Goal: Task Accomplishment & Management: Manage account settings

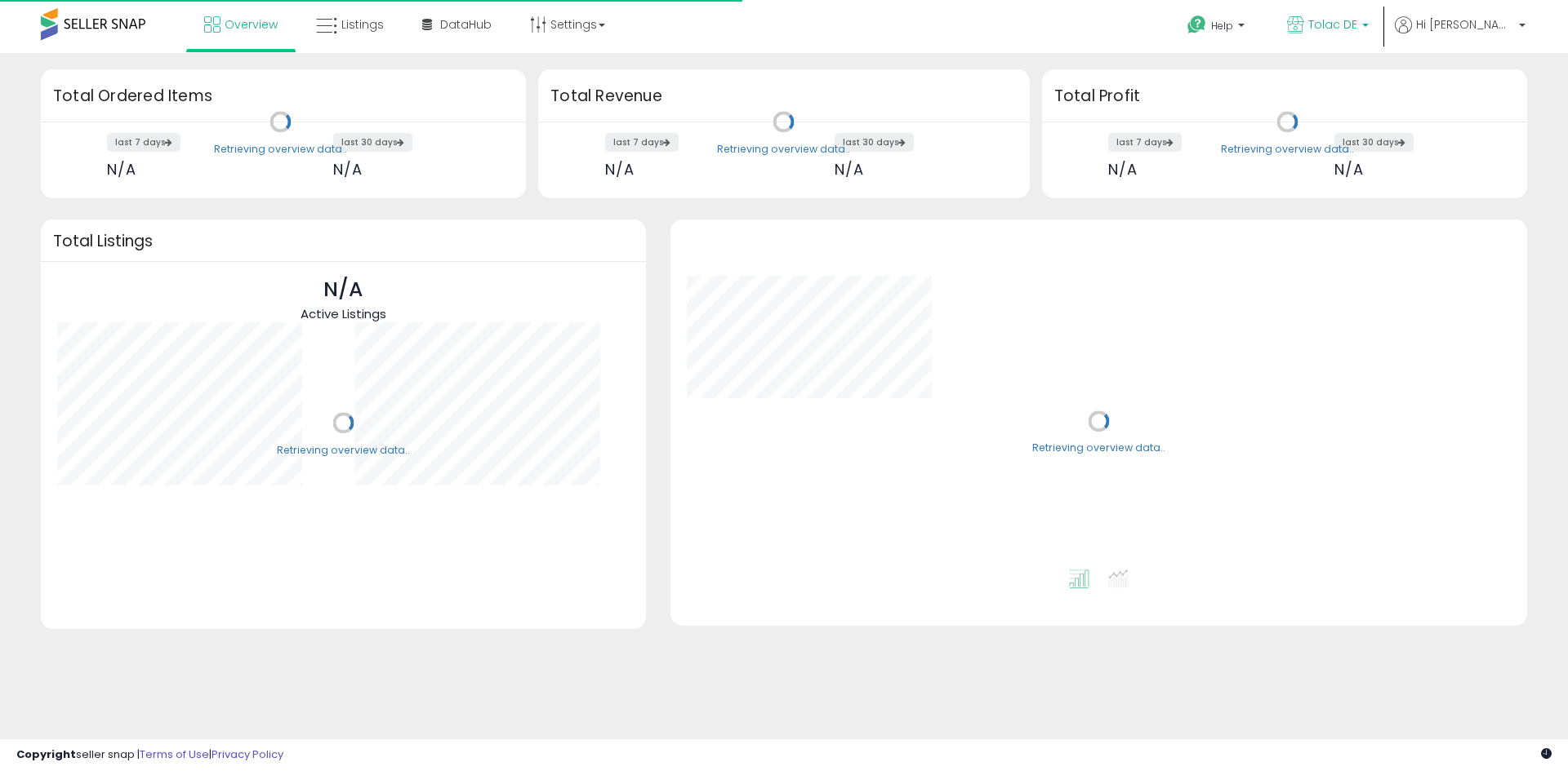
click at [1357, 18] on span "Tolac DE" at bounding box center [1332, 24] width 49 height 16
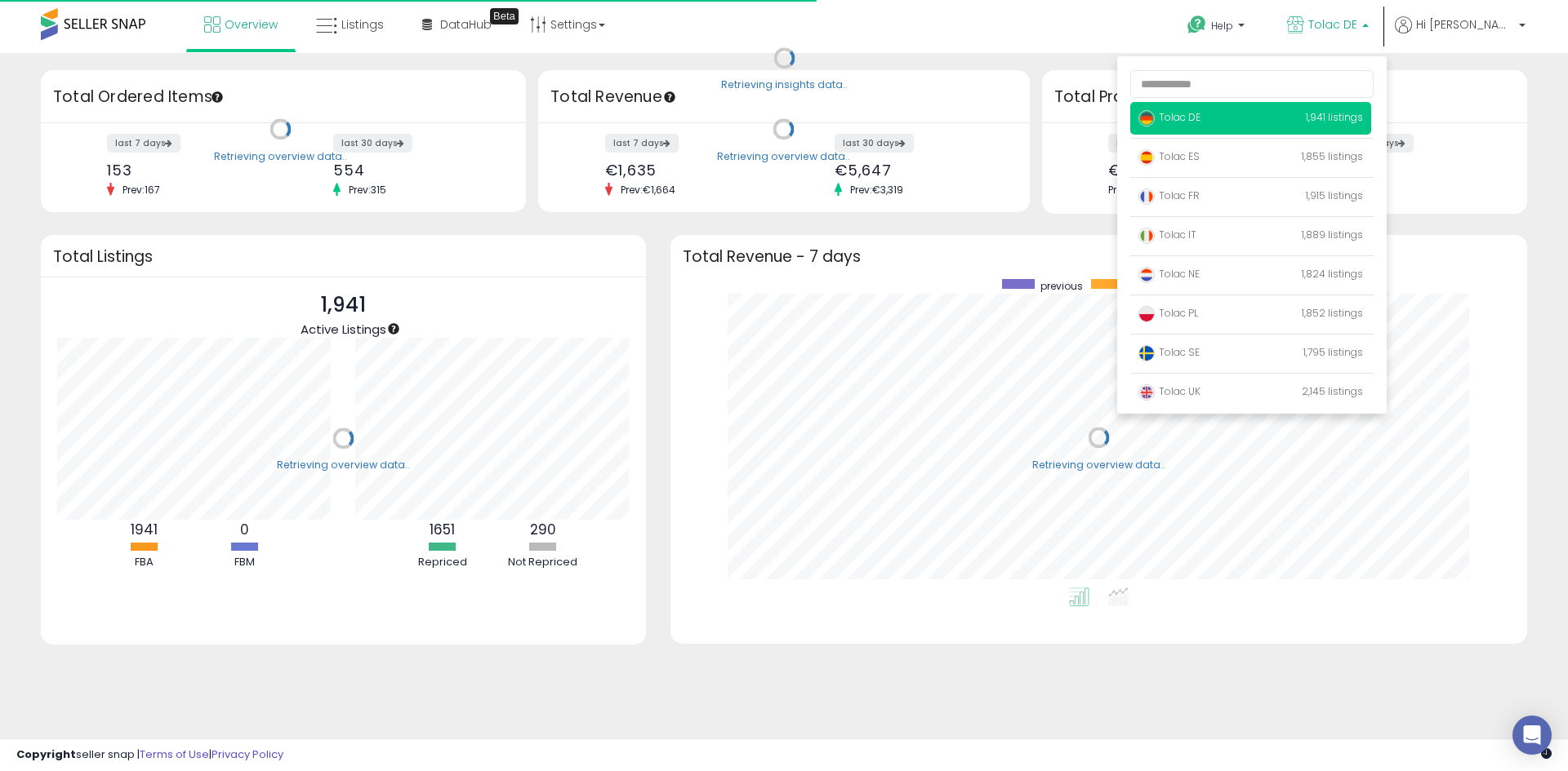
scroll to position [308, 824]
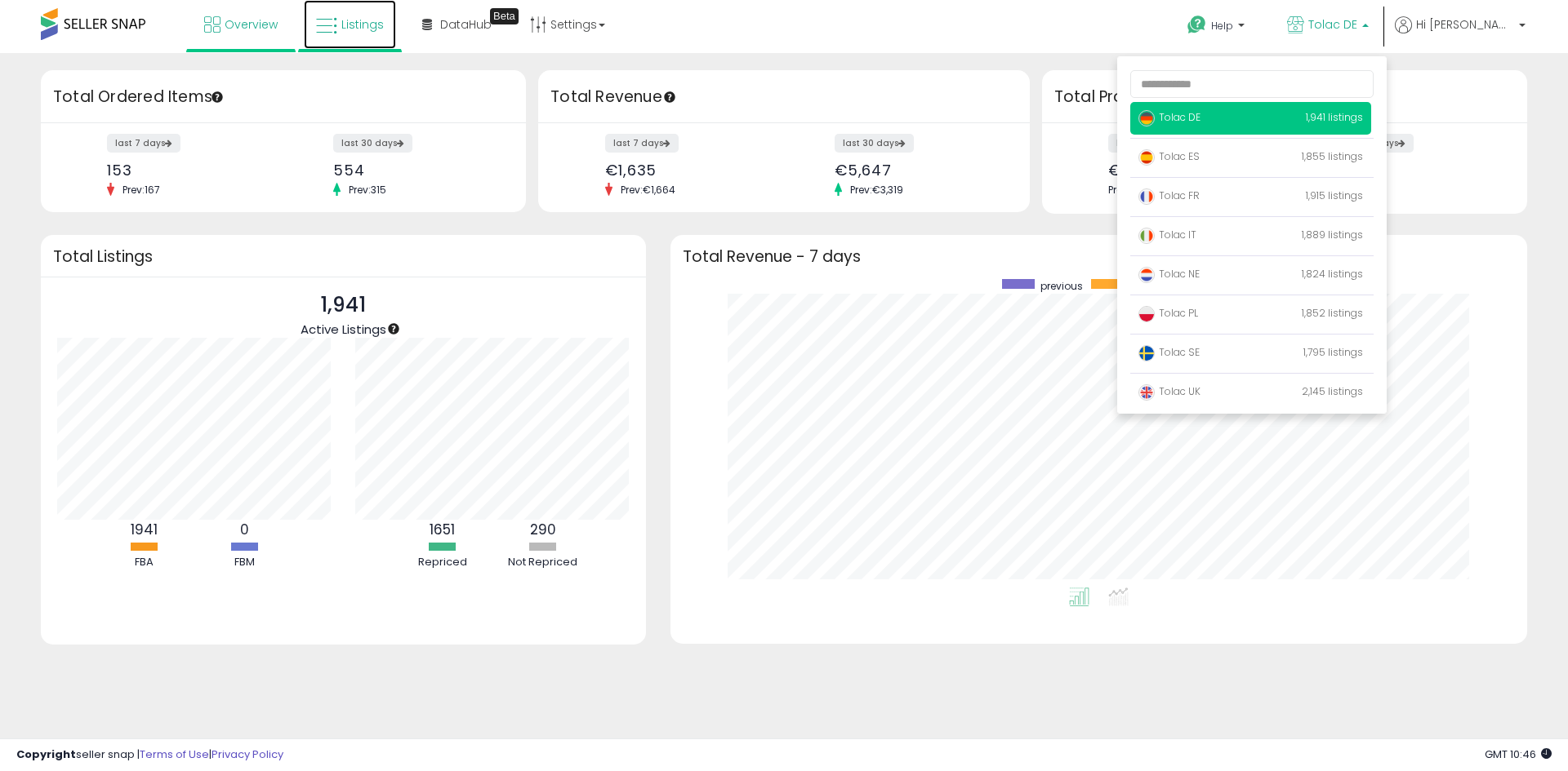
click at [321, 22] on icon at bounding box center [326, 25] width 22 height 22
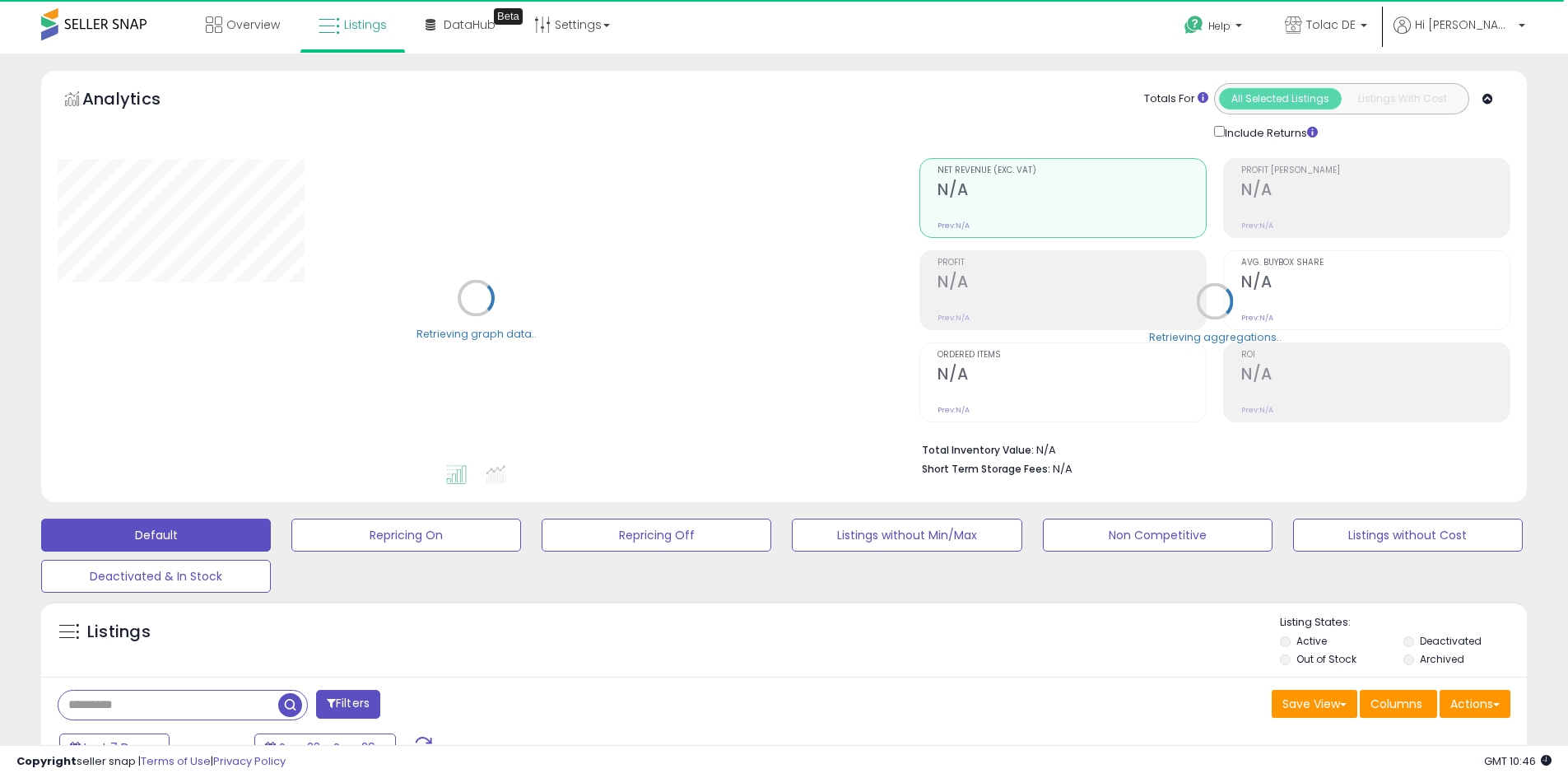
click at [203, 712] on input "text" at bounding box center [169, 705] width 220 height 28
paste input "**********"
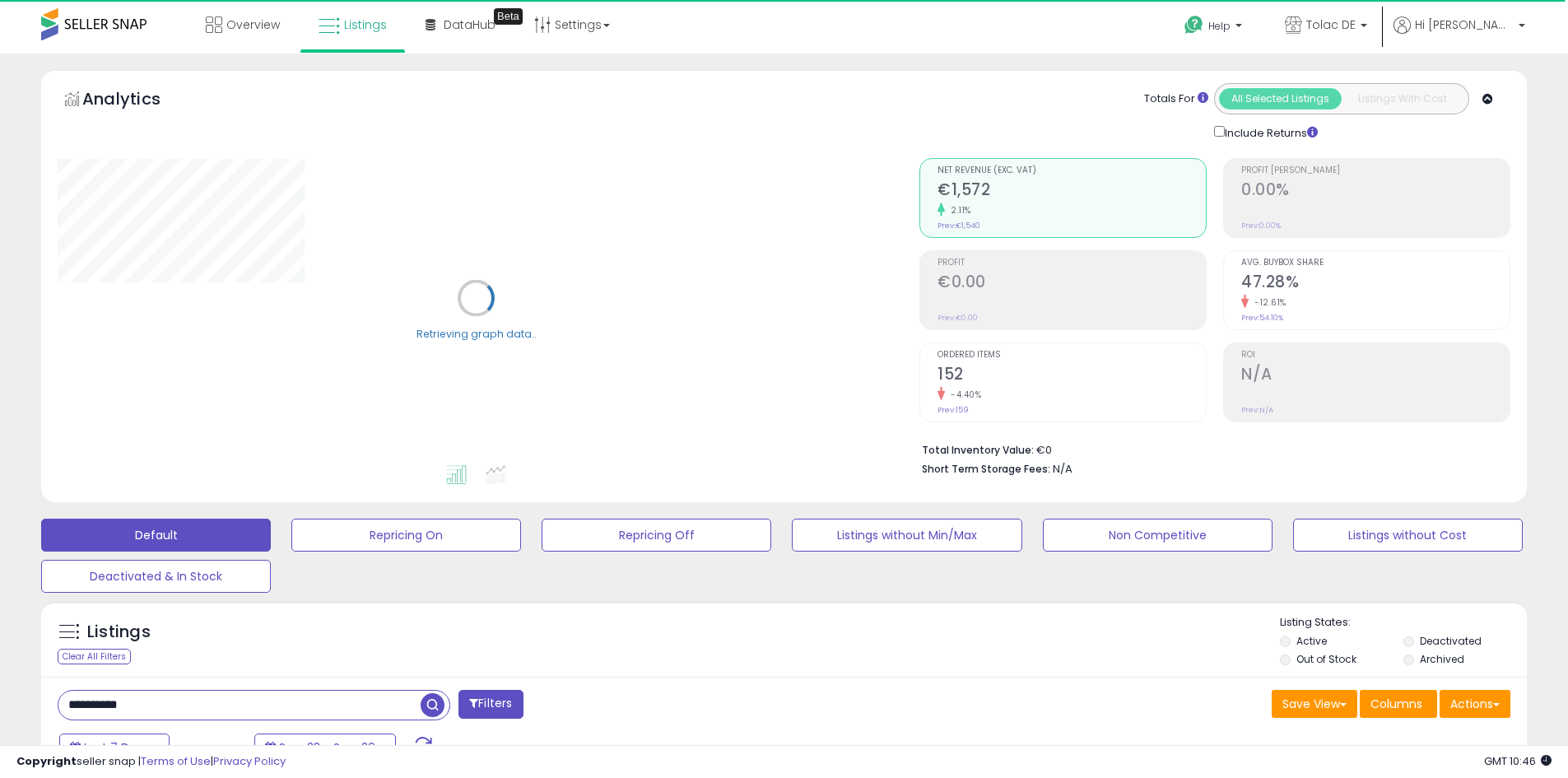
type input "**********"
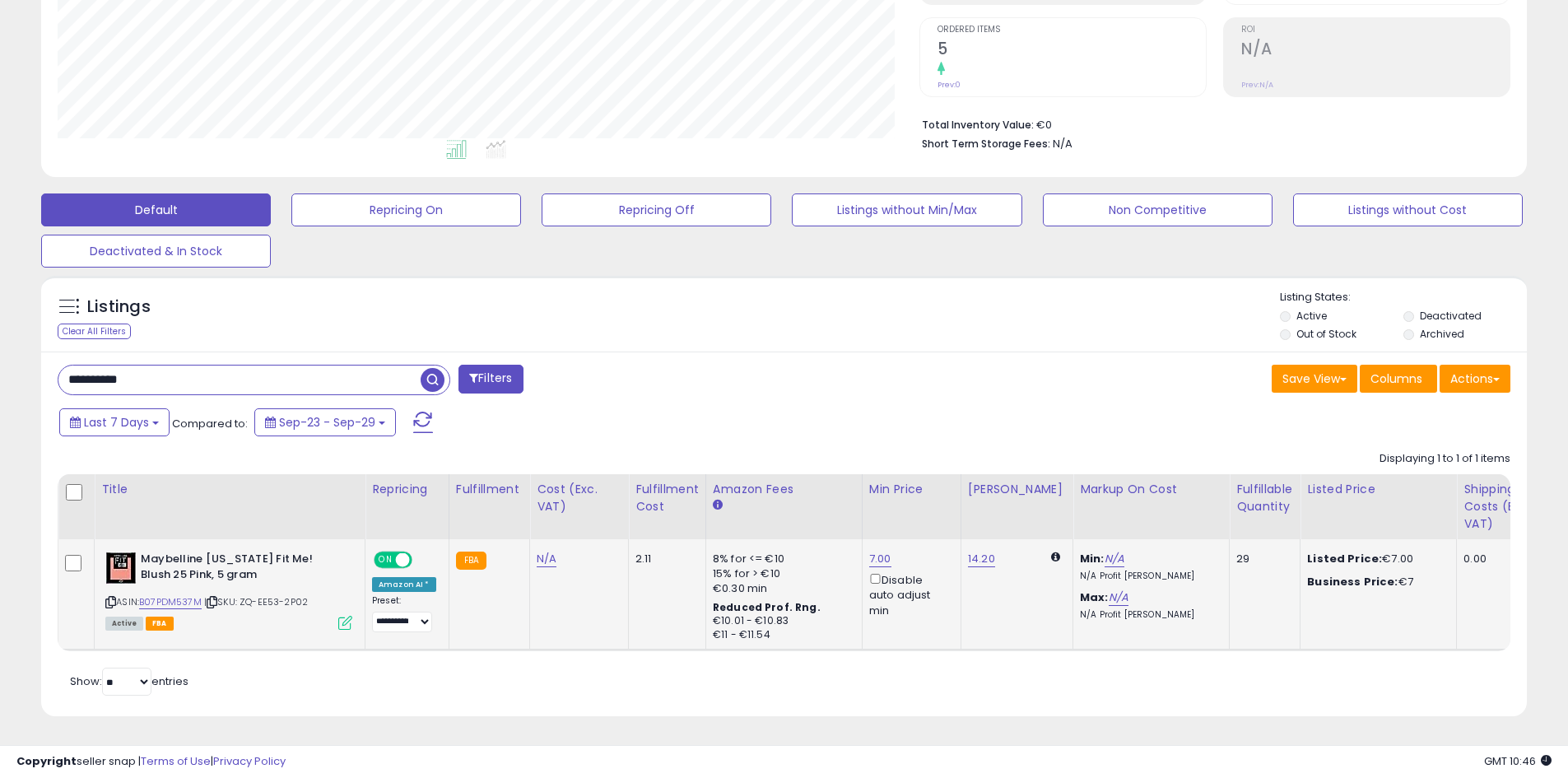
scroll to position [338, 862]
click at [883, 551] on link "7.00" at bounding box center [880, 559] width 22 height 16
drag, startPoint x: 773, startPoint y: 496, endPoint x: 691, endPoint y: 492, distance: 82.1
click at [689, 495] on table "Title Repricing" at bounding box center [1368, 563] width 2621 height 177
type input "*"
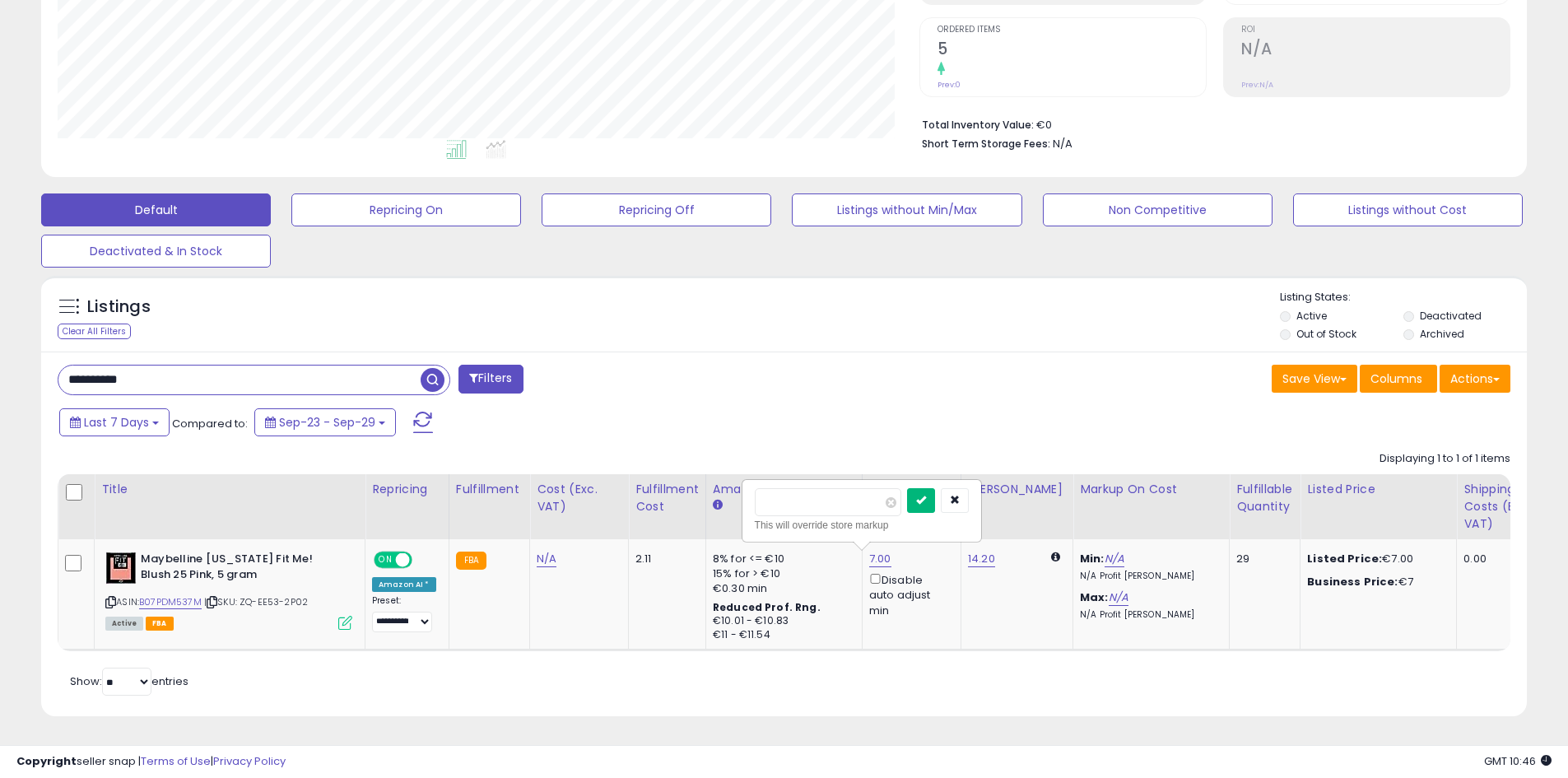
drag, startPoint x: 951, startPoint y: 490, endPoint x: 1006, endPoint y: 384, distance: 119.4
click at [935, 490] on button "submit" at bounding box center [922, 501] width 28 height 25
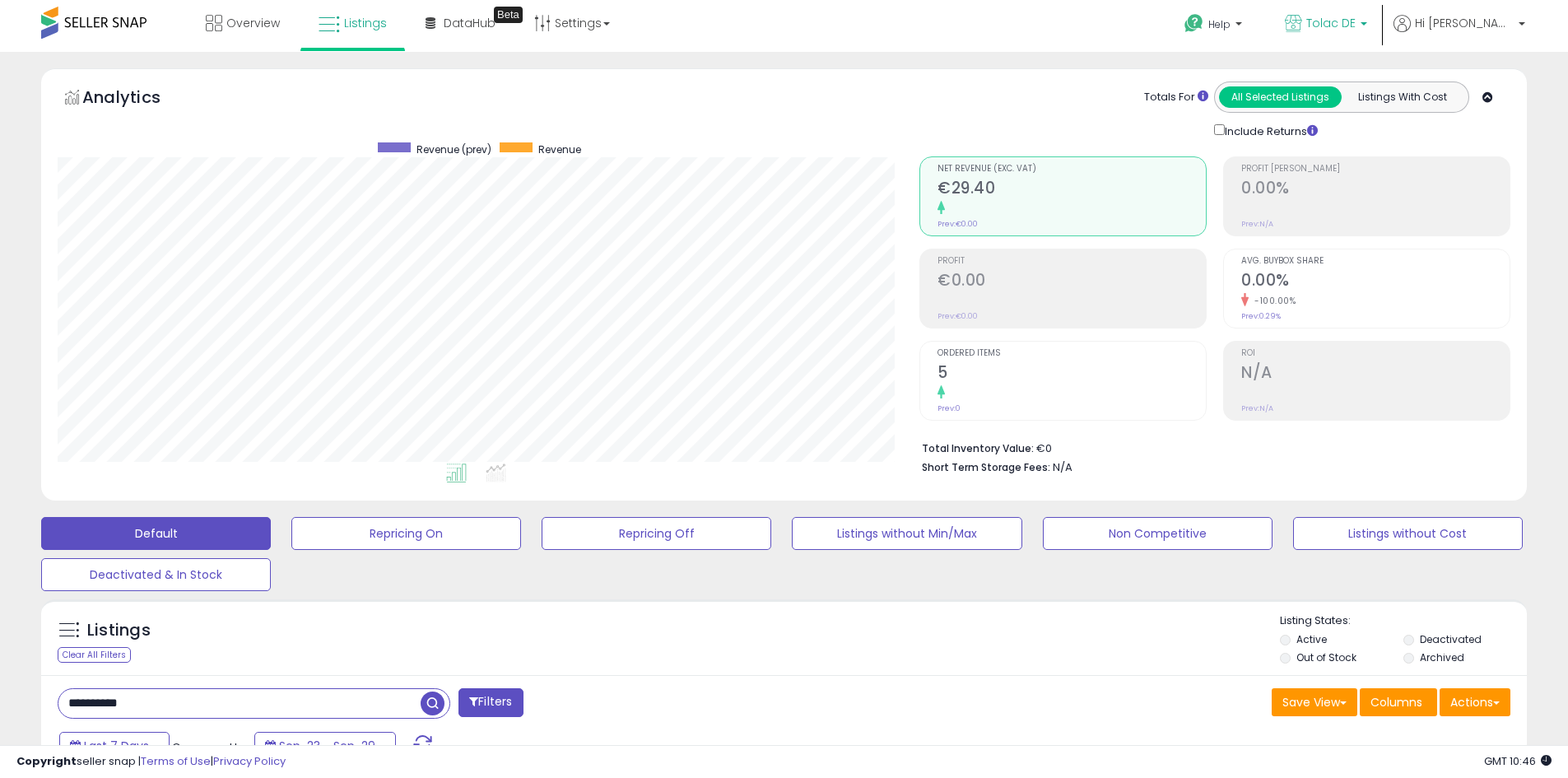
scroll to position [0, 0]
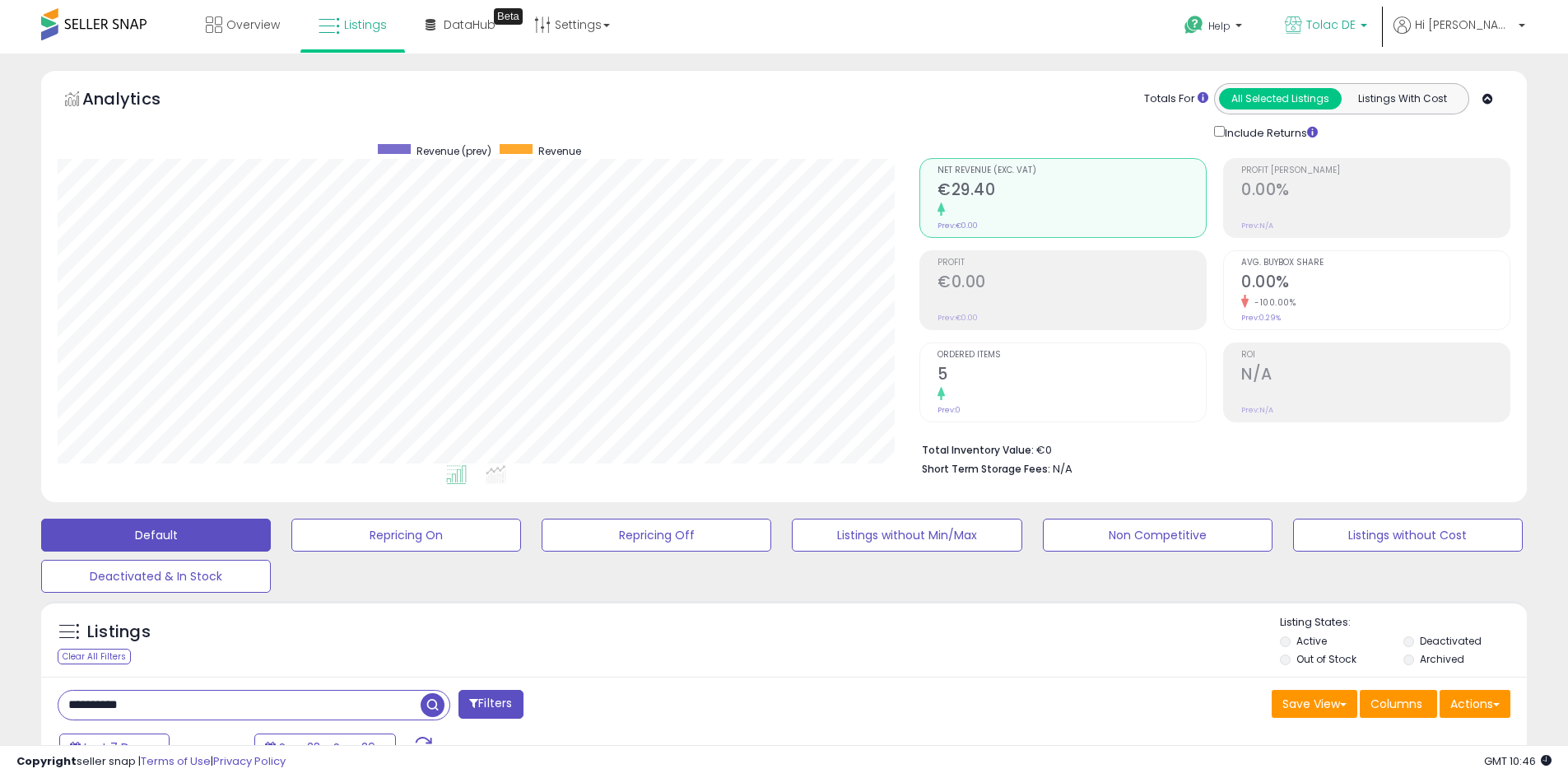
click at [1380, 23] on link "Tolac DE" at bounding box center [1326, 27] width 107 height 53
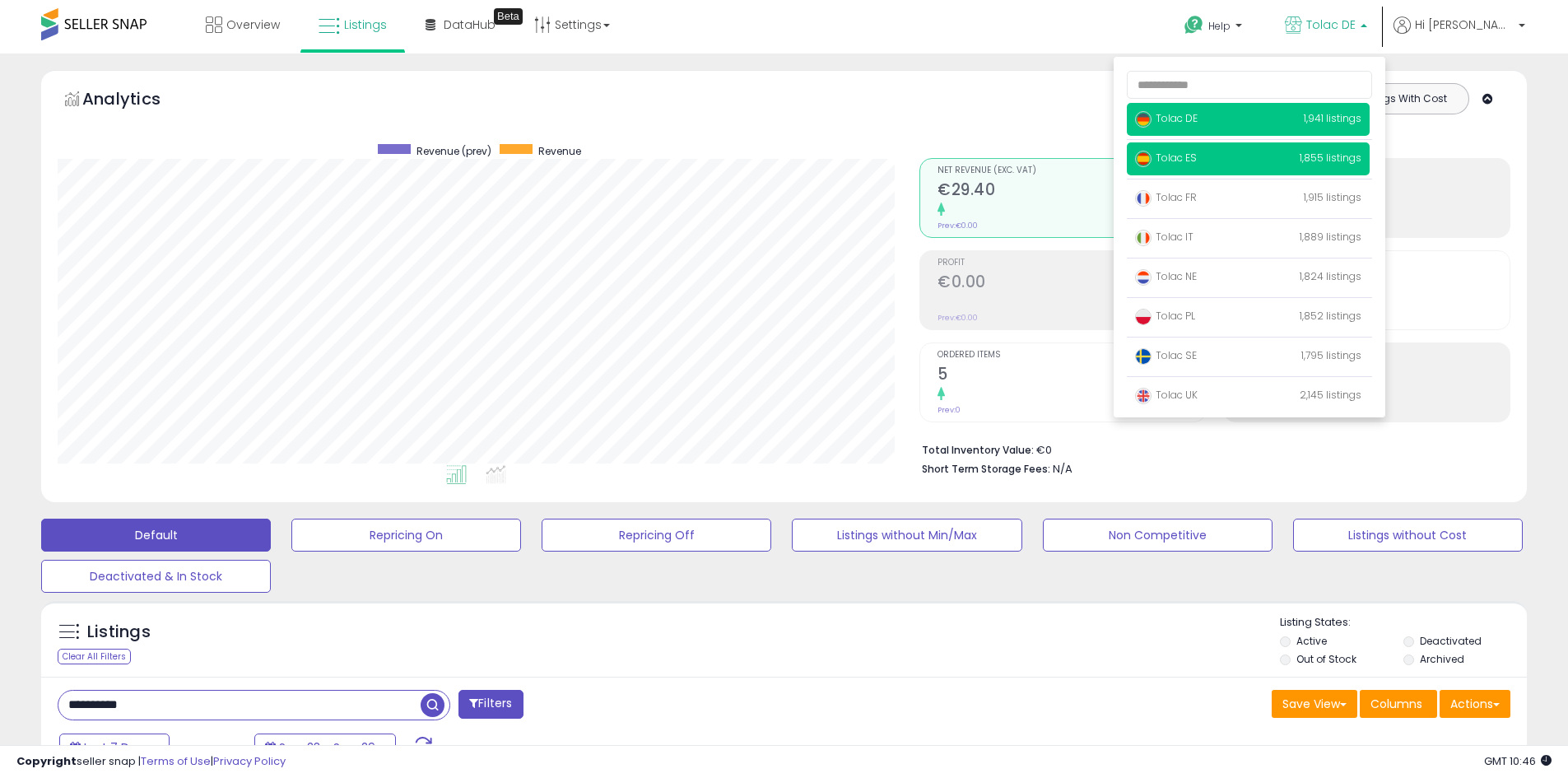
click at [1152, 157] on img at bounding box center [1143, 158] width 16 height 16
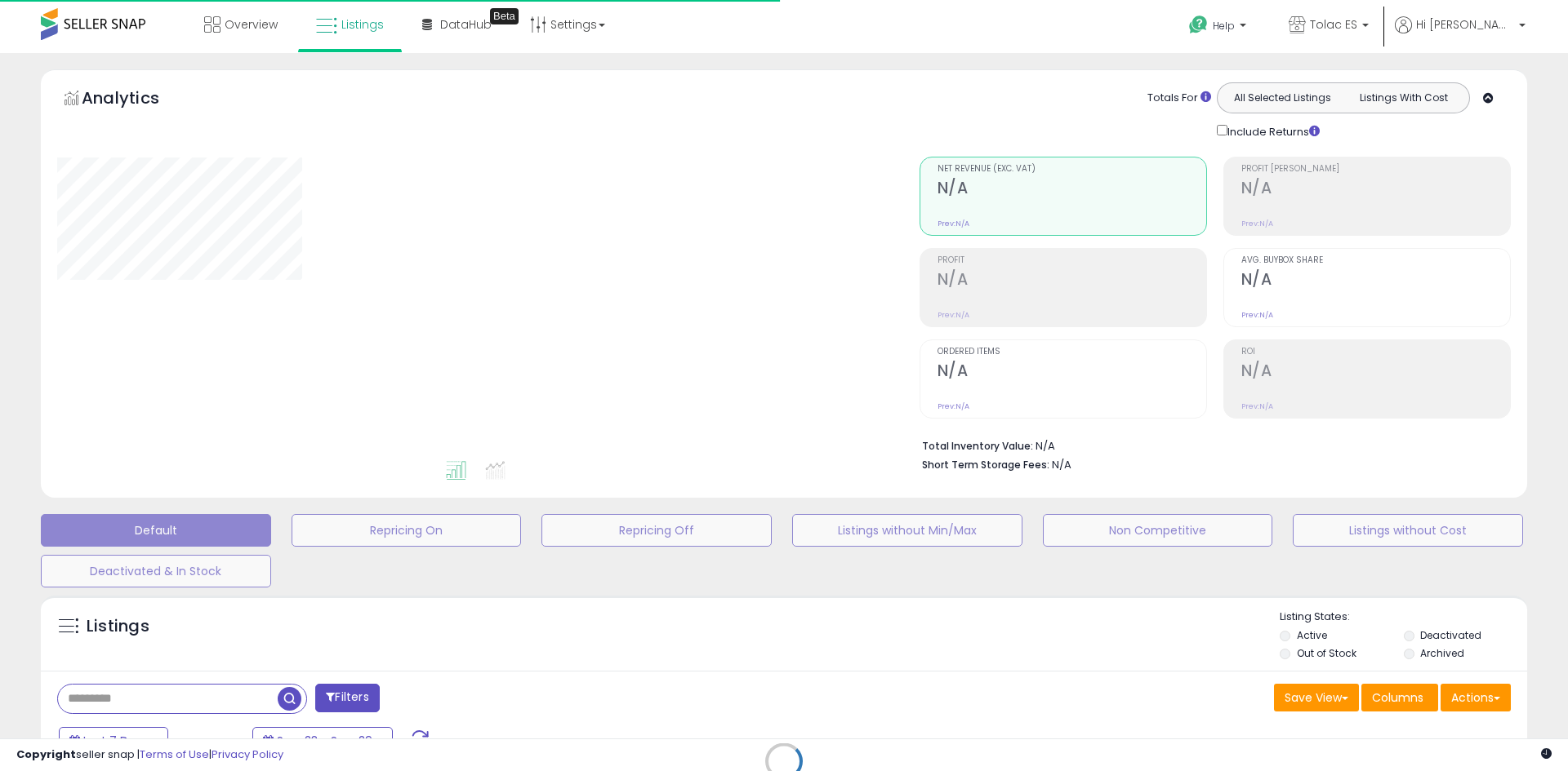
type input "**********"
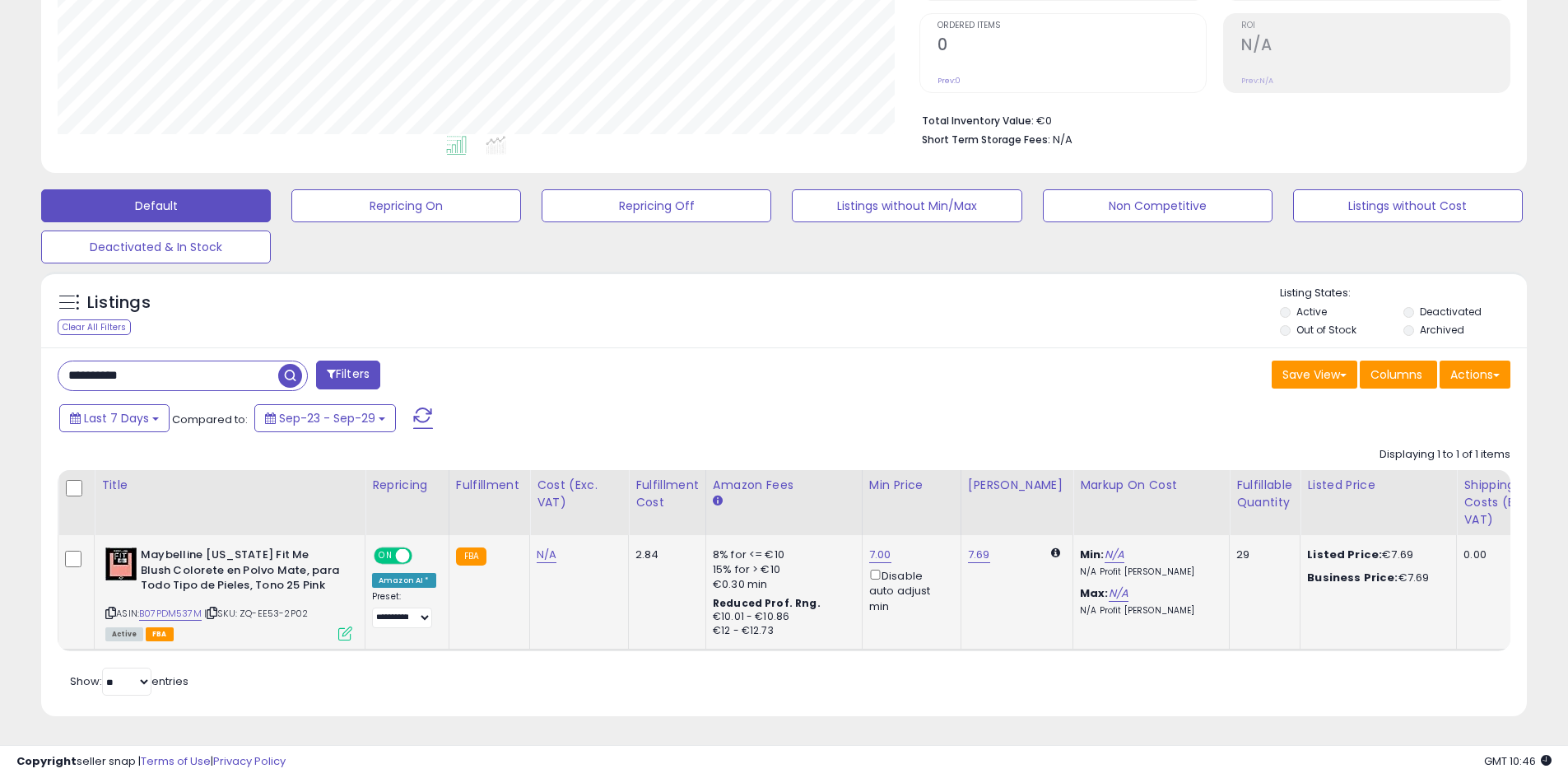
scroll to position [338, 862]
click at [987, 547] on div "7.69" at bounding box center [1014, 555] width 92 height 15
click at [982, 546] on link "7.69" at bounding box center [979, 554] width 22 height 16
drag, startPoint x: 903, startPoint y: 493, endPoint x: 732, endPoint y: 485, distance: 171.2
click at [731, 486] on table "Title Repricing" at bounding box center [1366, 561] width 2616 height 181
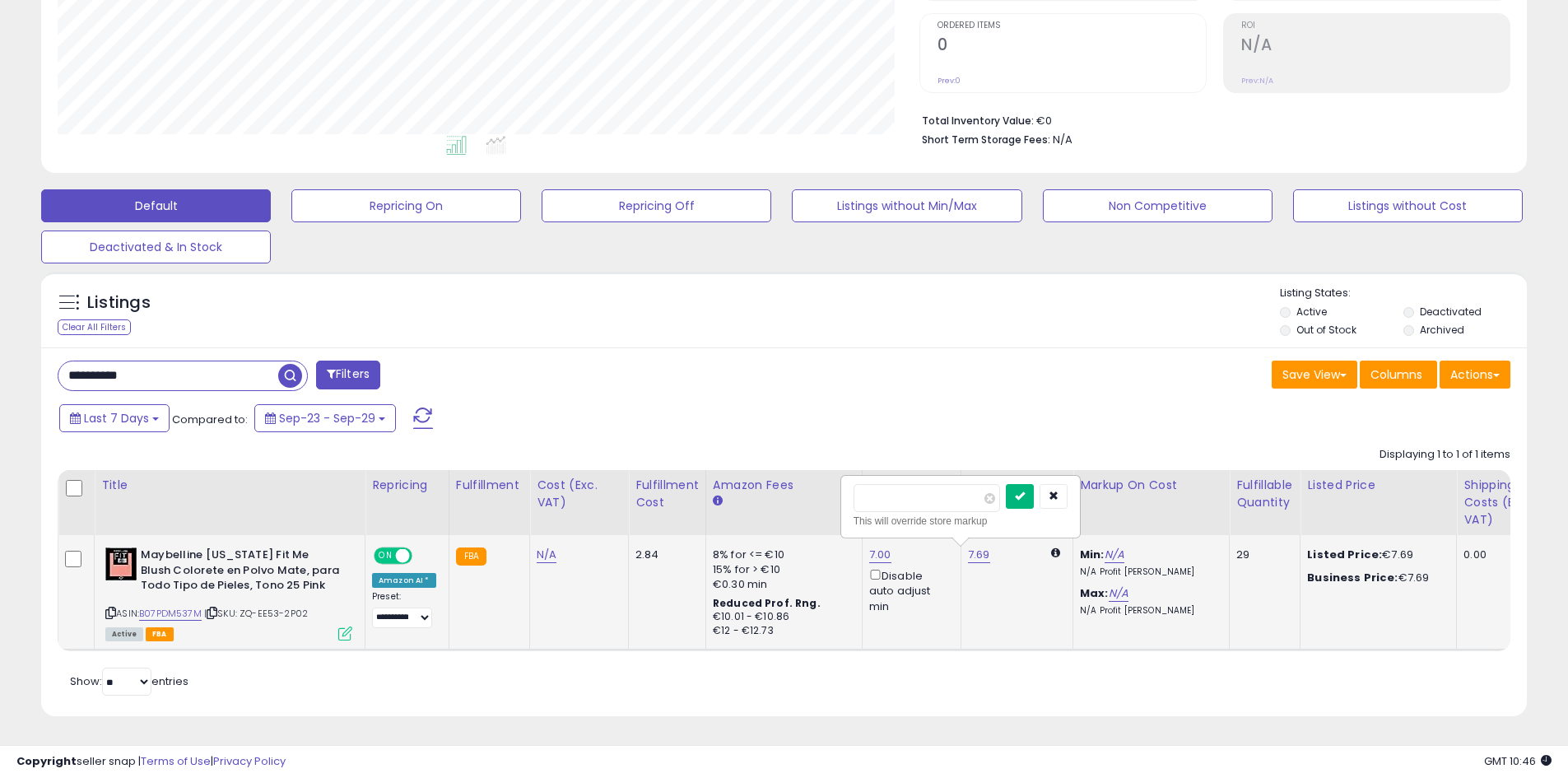
type input "**"
drag, startPoint x: 1050, startPoint y: 481, endPoint x: 826, endPoint y: 552, distance: 235.0
click at [1034, 484] on button "submit" at bounding box center [1021, 496] width 28 height 25
click at [862, 546] on td "7.00 Disable auto adjust min" at bounding box center [912, 593] width 99 height 116
click at [873, 546] on link "7.00" at bounding box center [880, 554] width 22 height 16
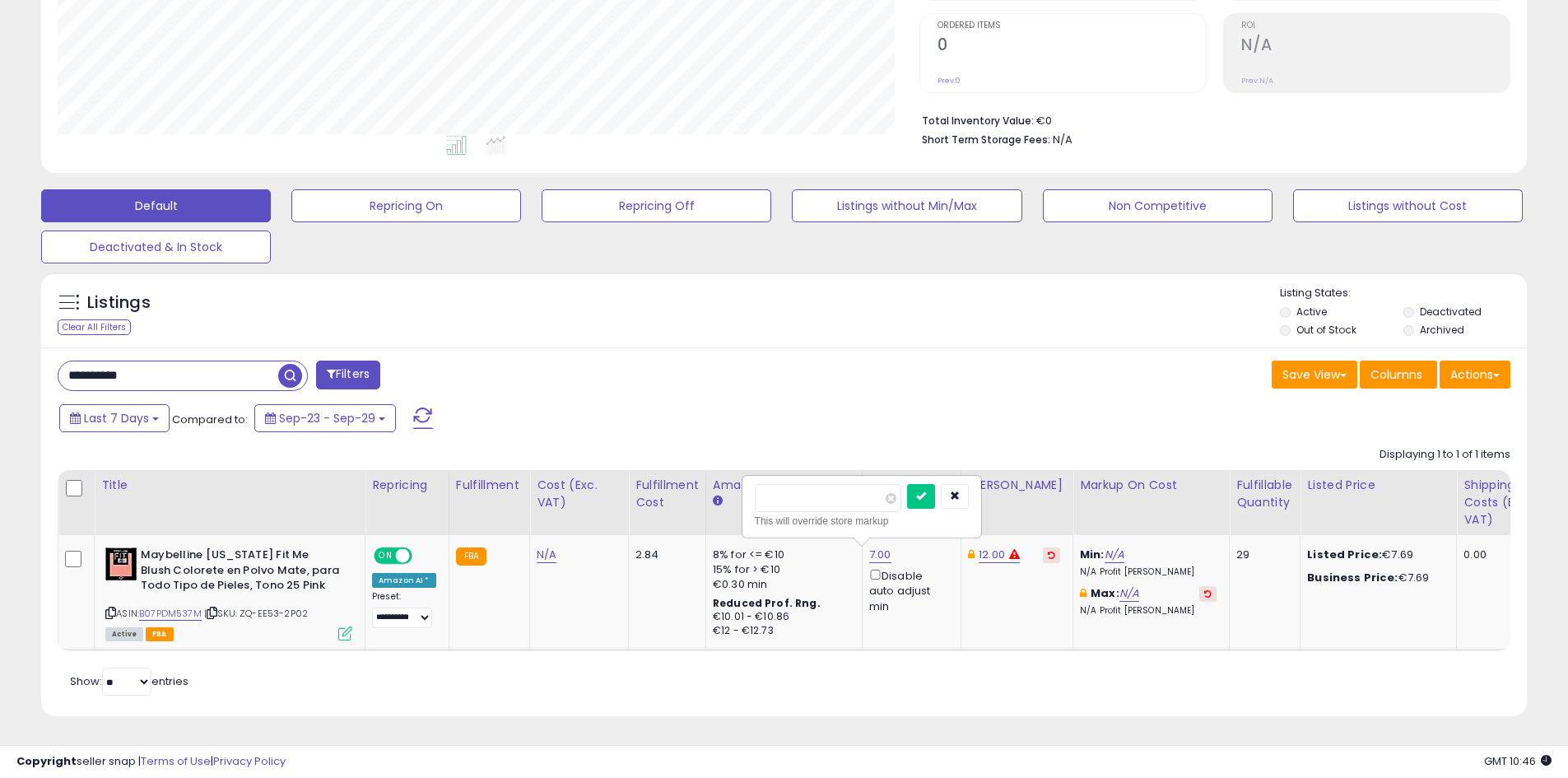
drag, startPoint x: 819, startPoint y: 489, endPoint x: 737, endPoint y: 491, distance: 82.0
click at [737, 491] on table "Title Repricing" at bounding box center [1366, 561] width 2616 height 181
type input "*"
click at [935, 484] on button "submit" at bounding box center [922, 496] width 28 height 25
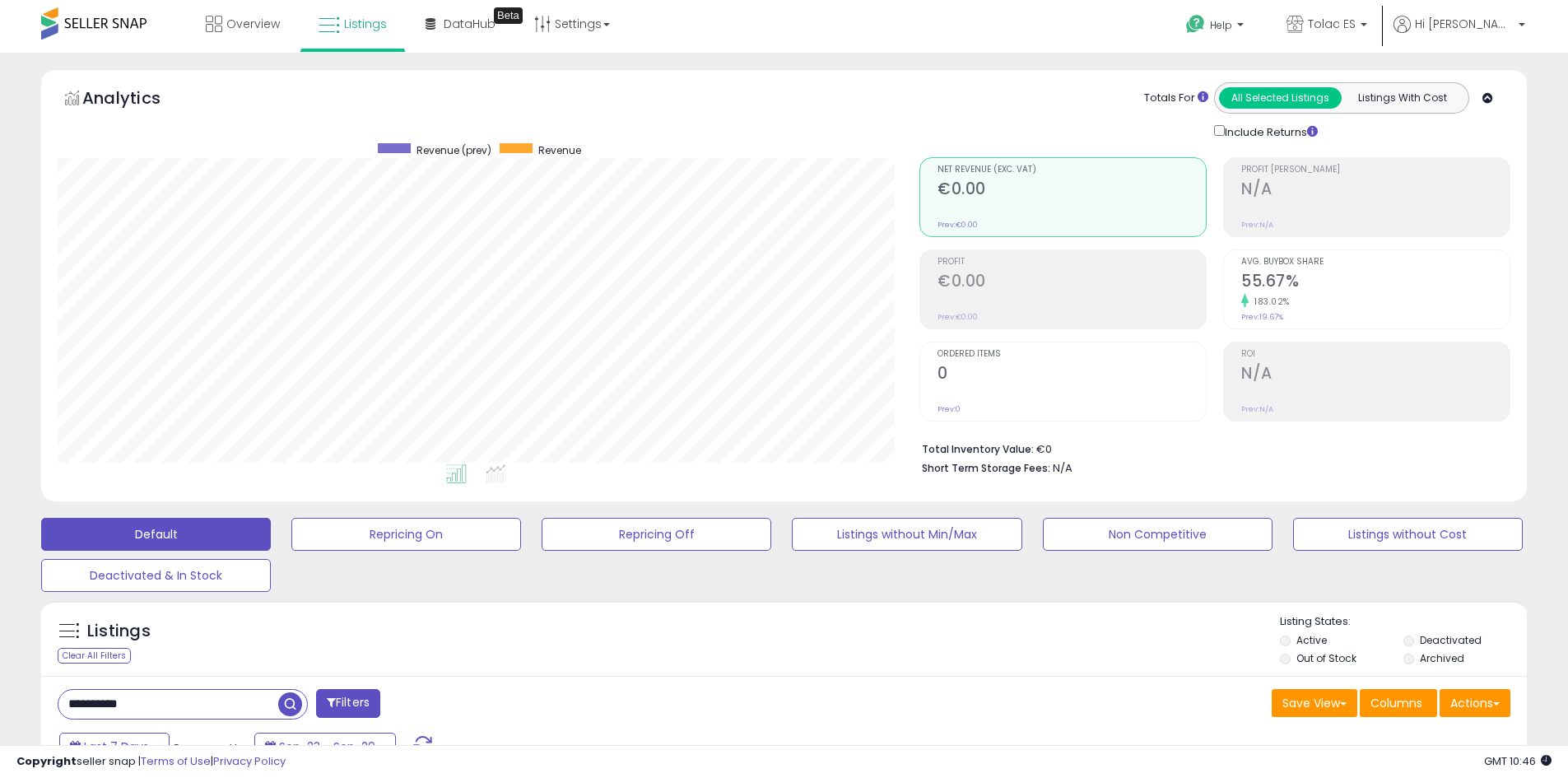
scroll to position [0, 0]
click at [1339, 40] on link "Tolac ES" at bounding box center [1327, 27] width 105 height 53
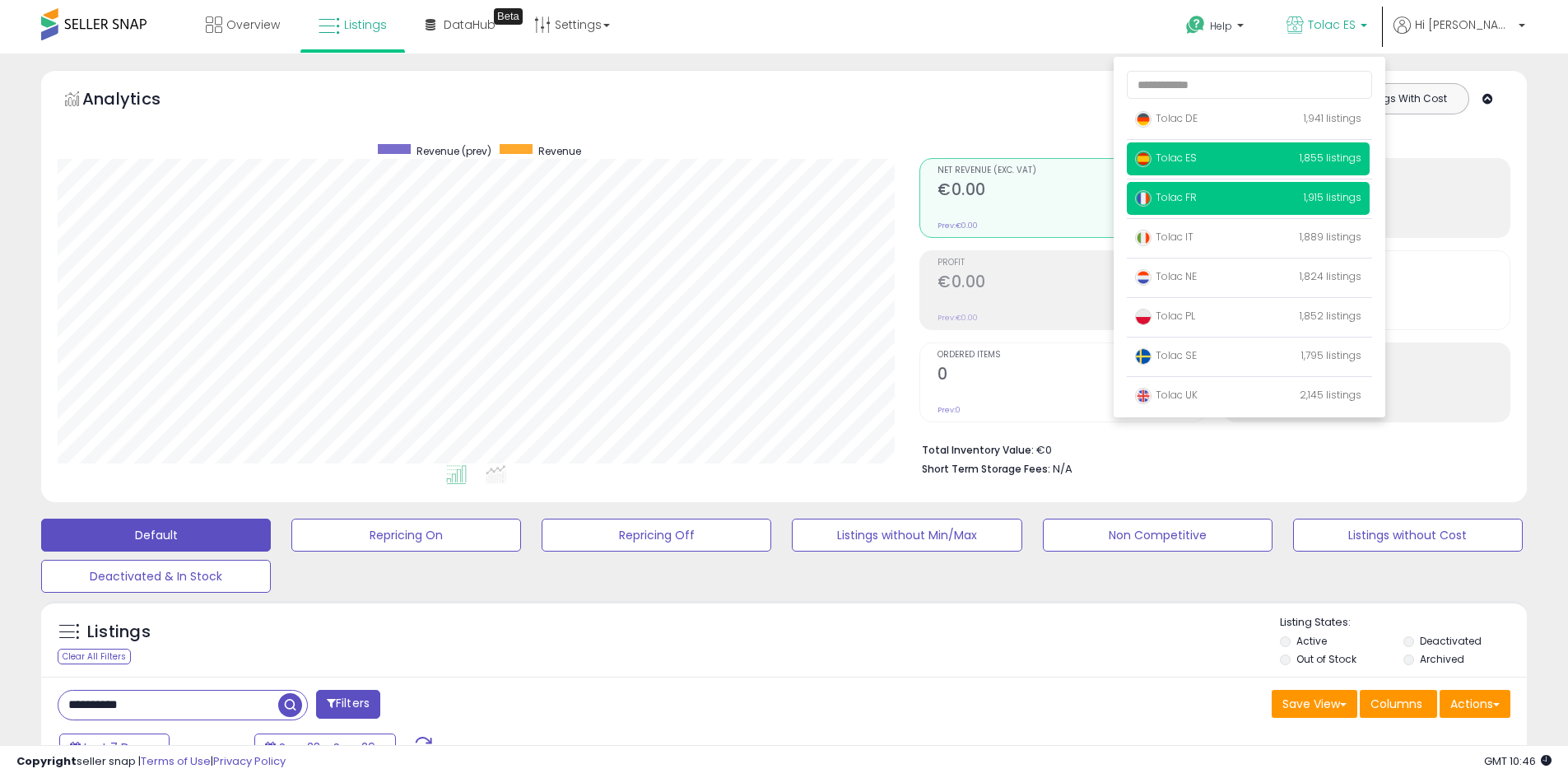
click at [1197, 196] on span "Tolac FR" at bounding box center [1166, 197] width 62 height 14
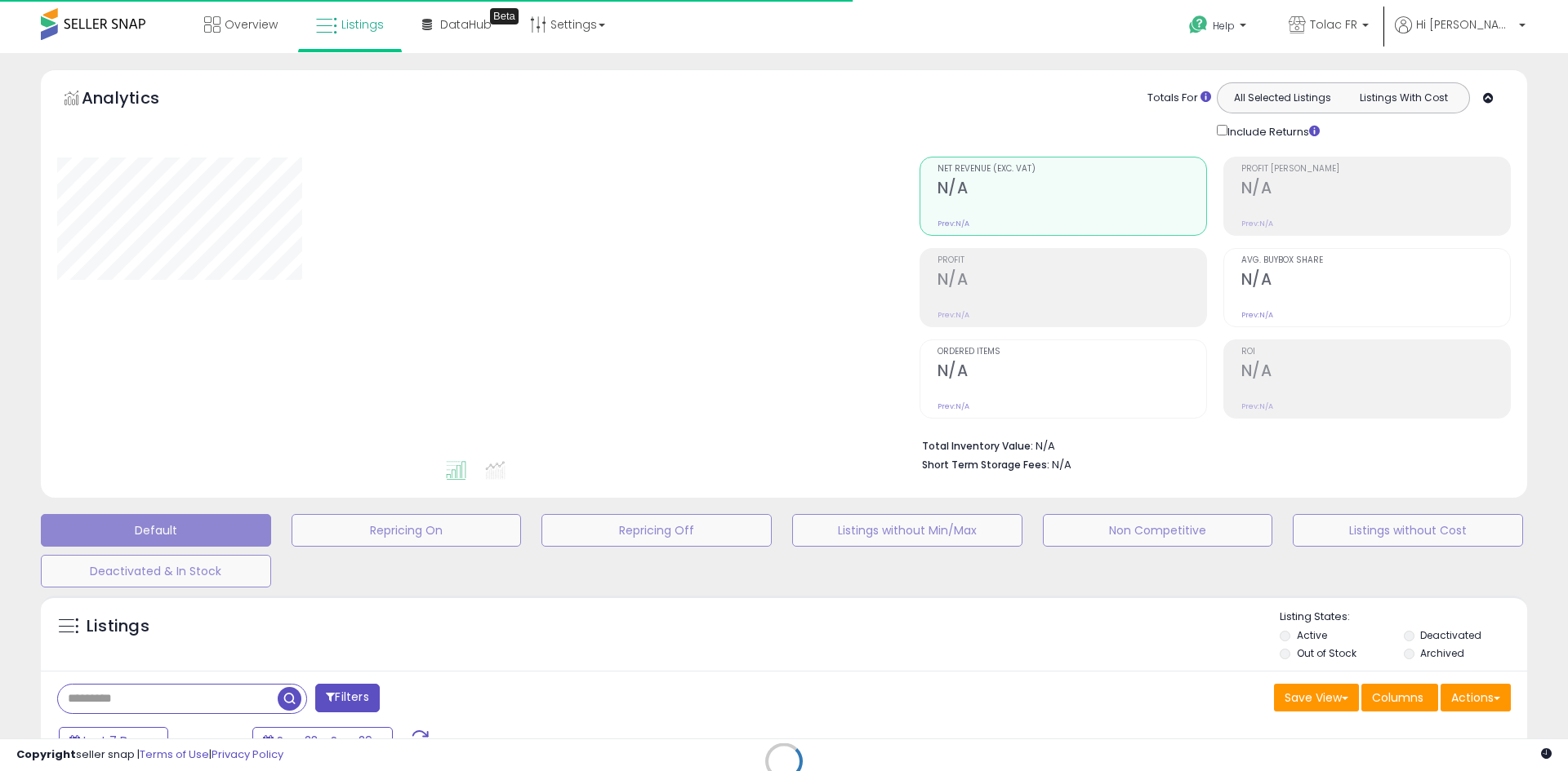
type input "**********"
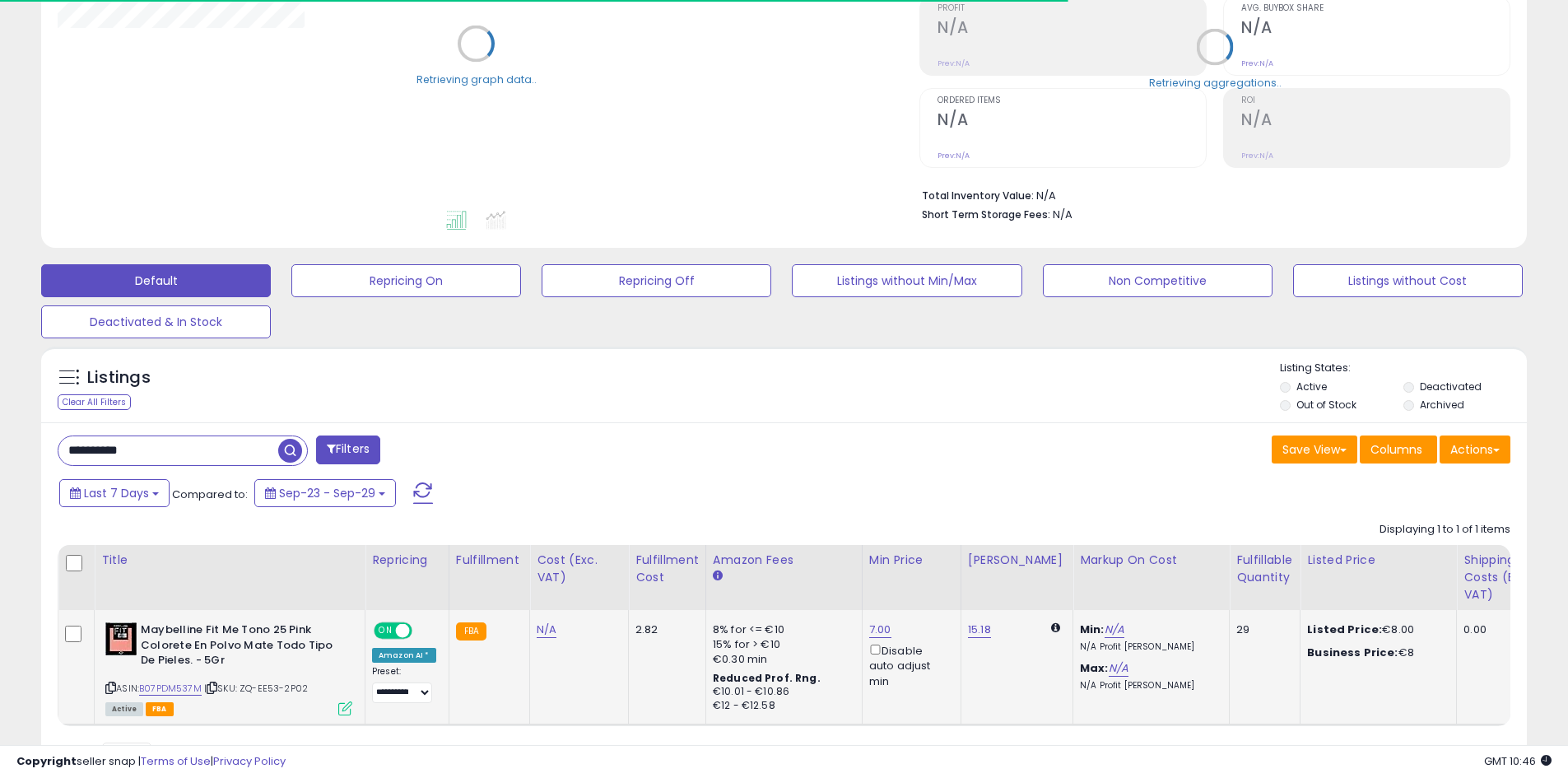
scroll to position [329, 0]
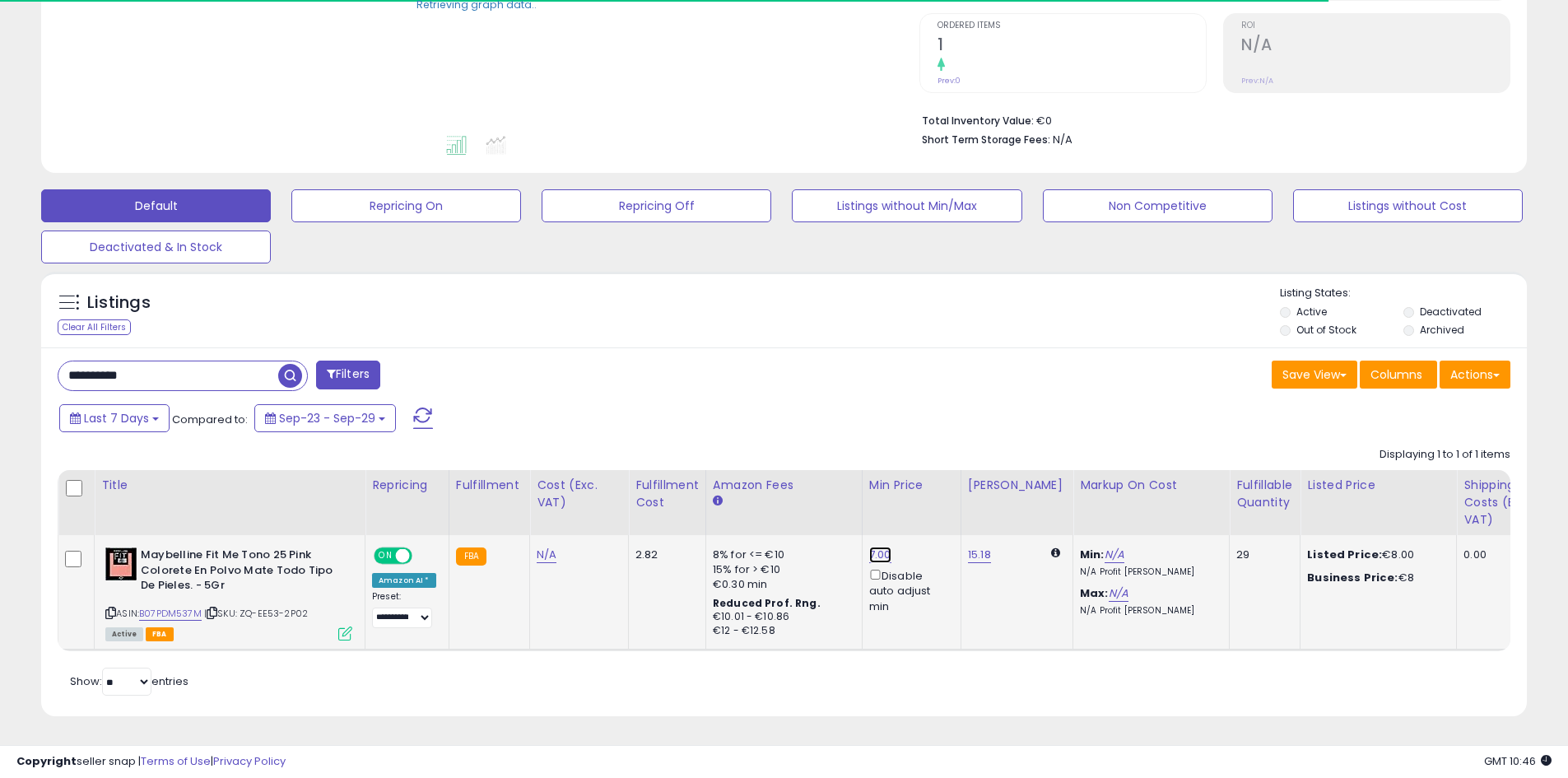
click at [870, 553] on link "7.00" at bounding box center [880, 554] width 22 height 16
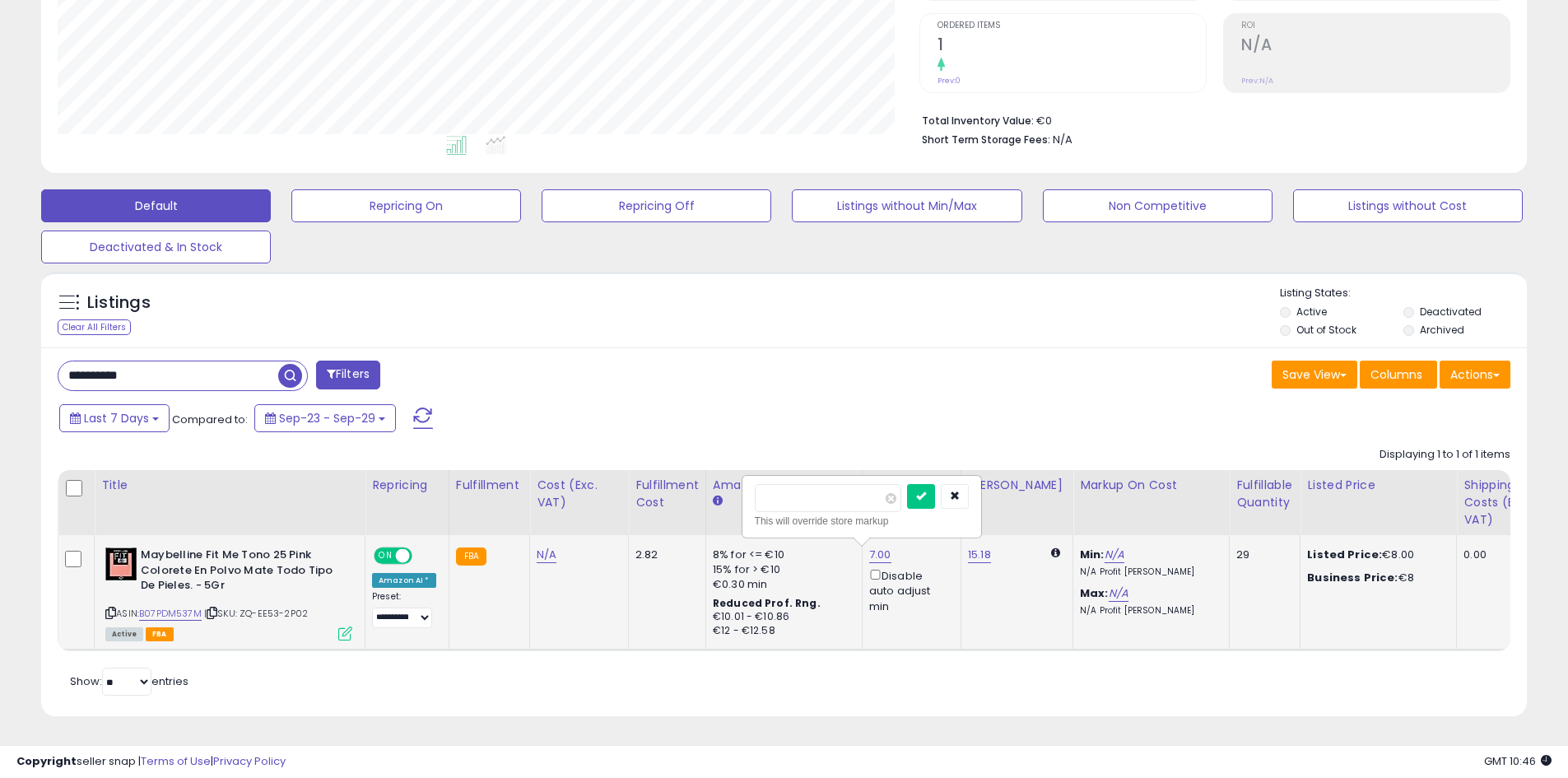
scroll to position [338, 862]
drag, startPoint x: 787, startPoint y: 496, endPoint x: 768, endPoint y: 493, distance: 19.2
click at [768, 493] on input "****" at bounding box center [828, 498] width 146 height 28
type input "*"
click at [932, 497] on button "submit" at bounding box center [922, 496] width 28 height 25
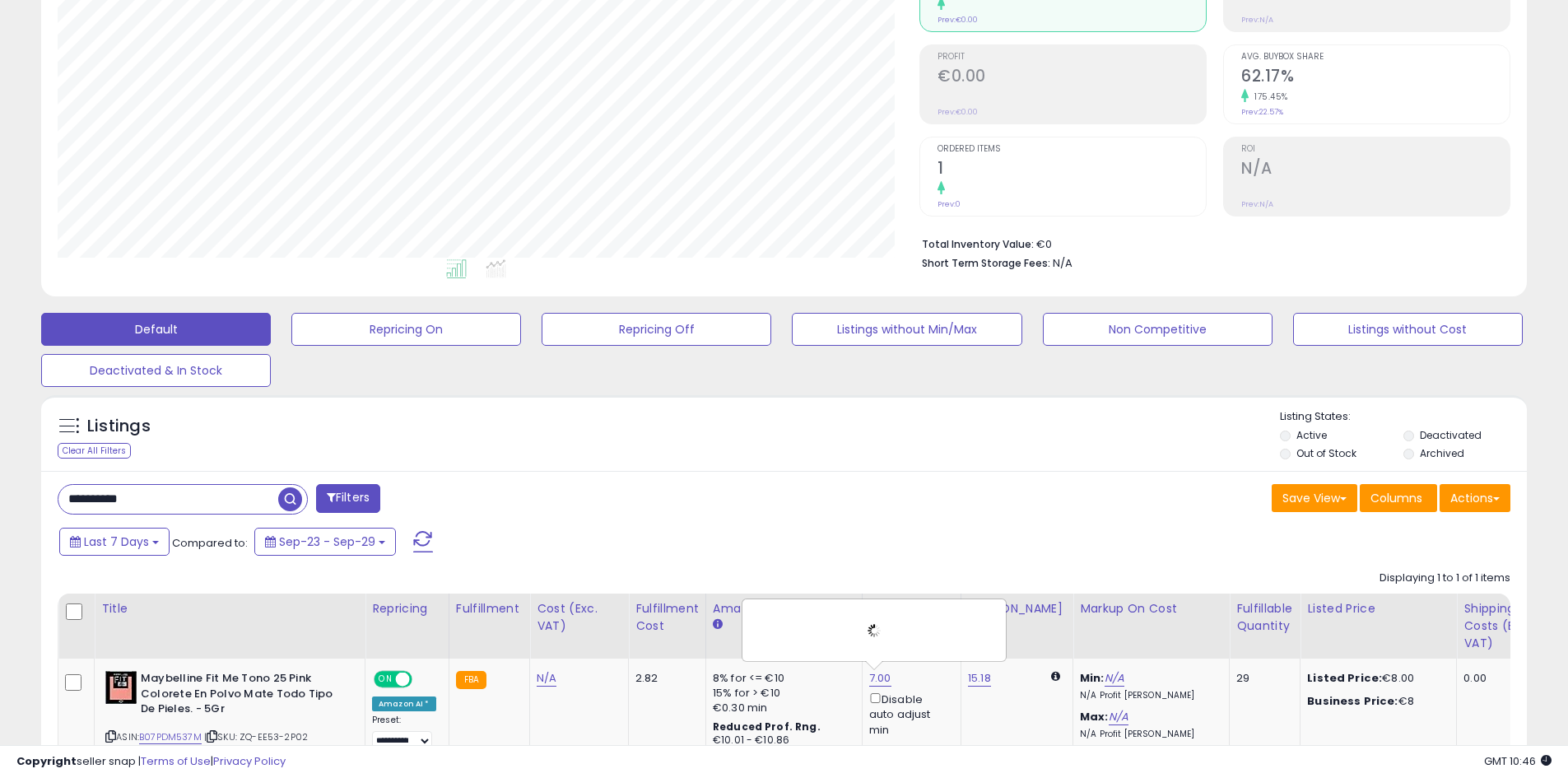
scroll to position [0, 0]
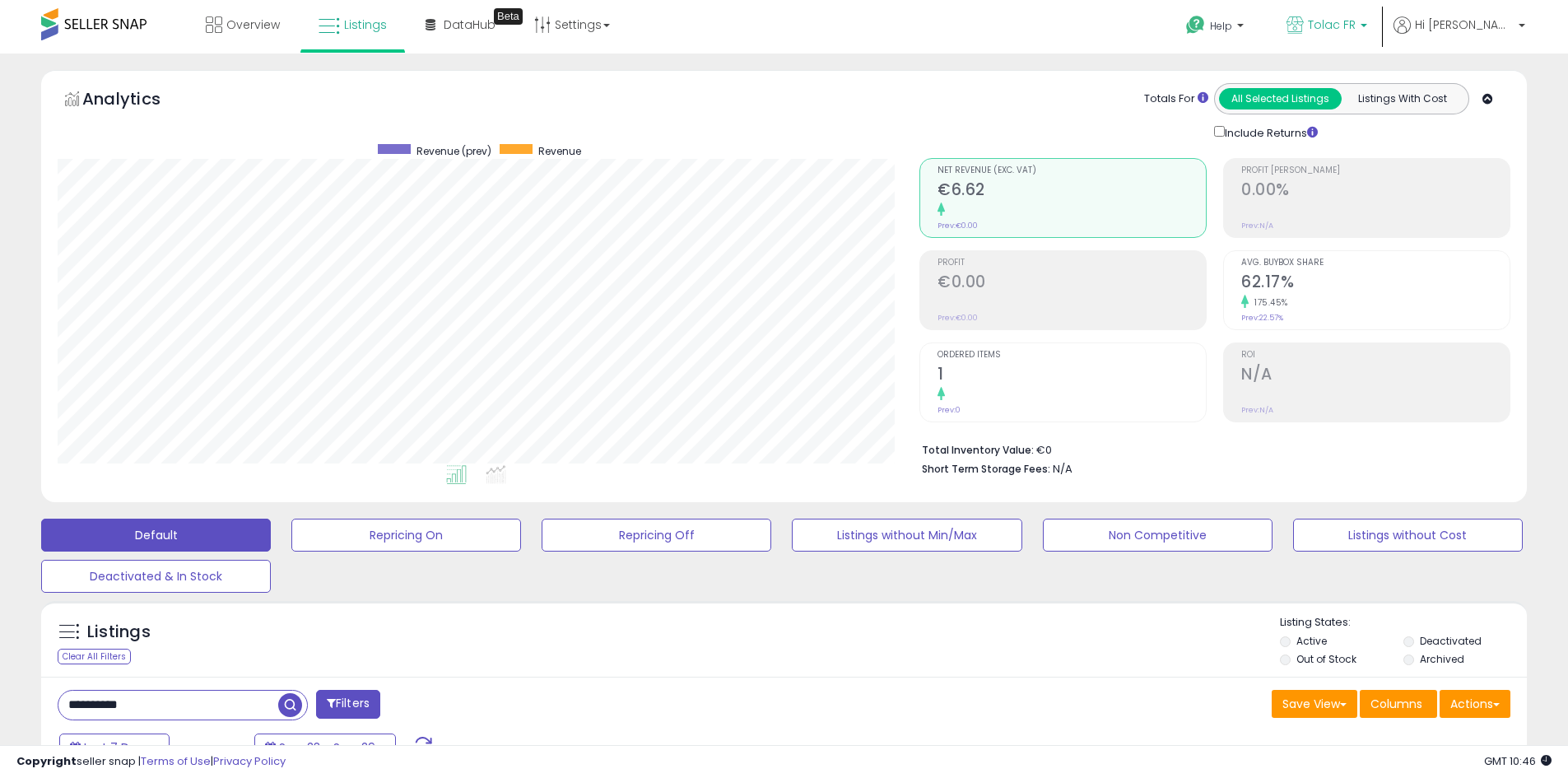
click at [1356, 27] on span "Tolac FR" at bounding box center [1332, 24] width 47 height 16
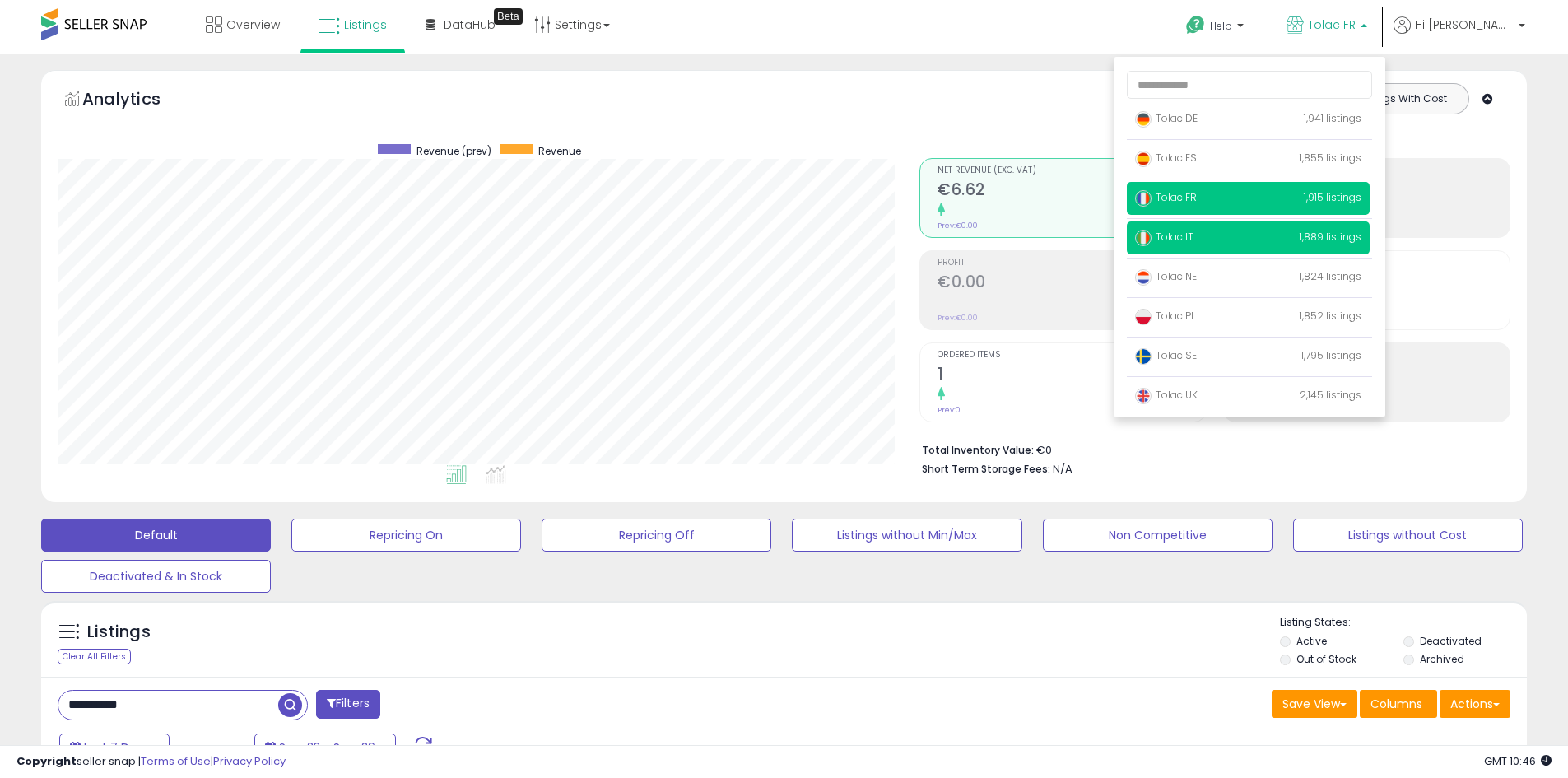
click at [1152, 243] on img at bounding box center [1143, 237] width 16 height 16
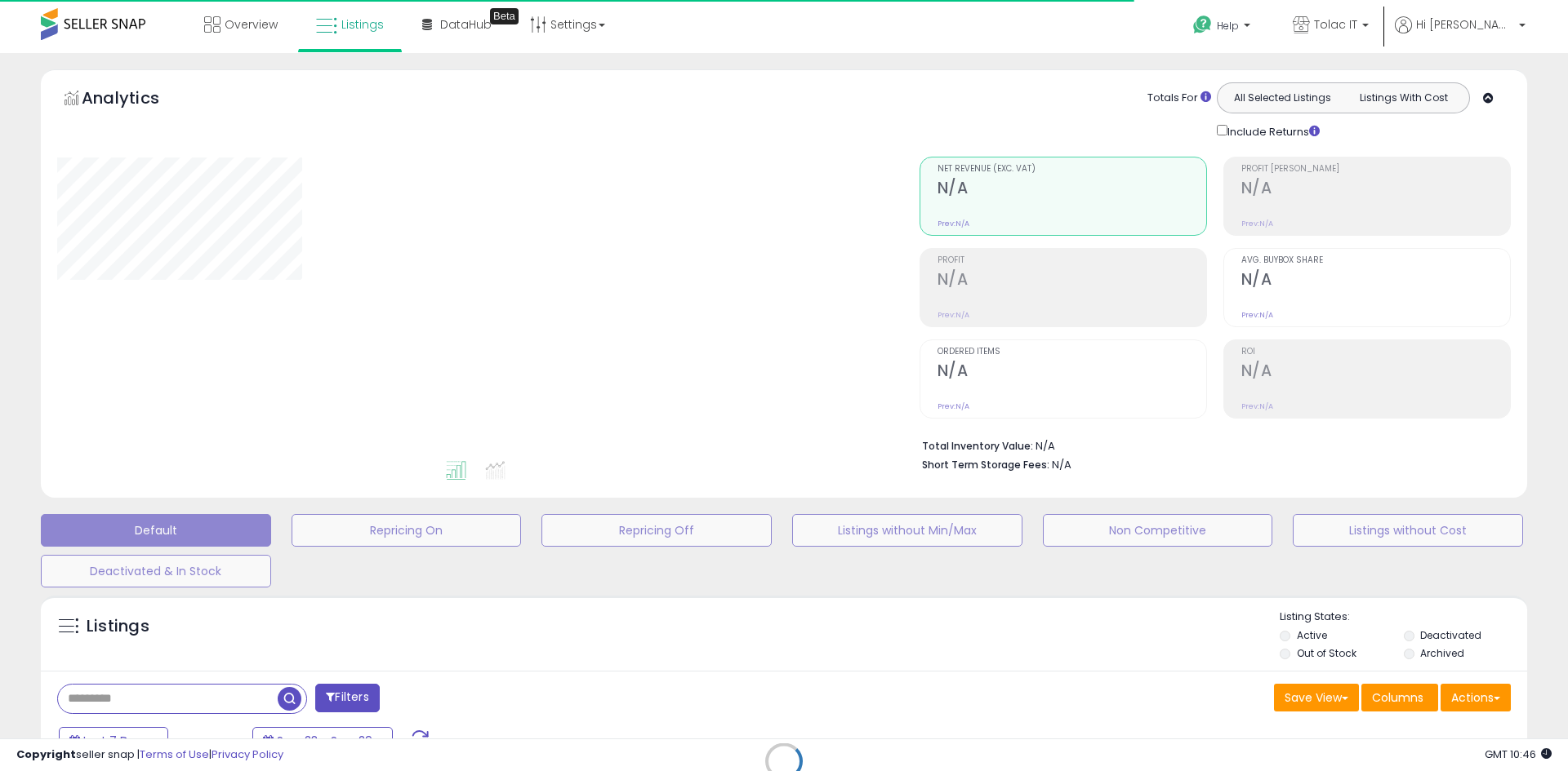
type input "**********"
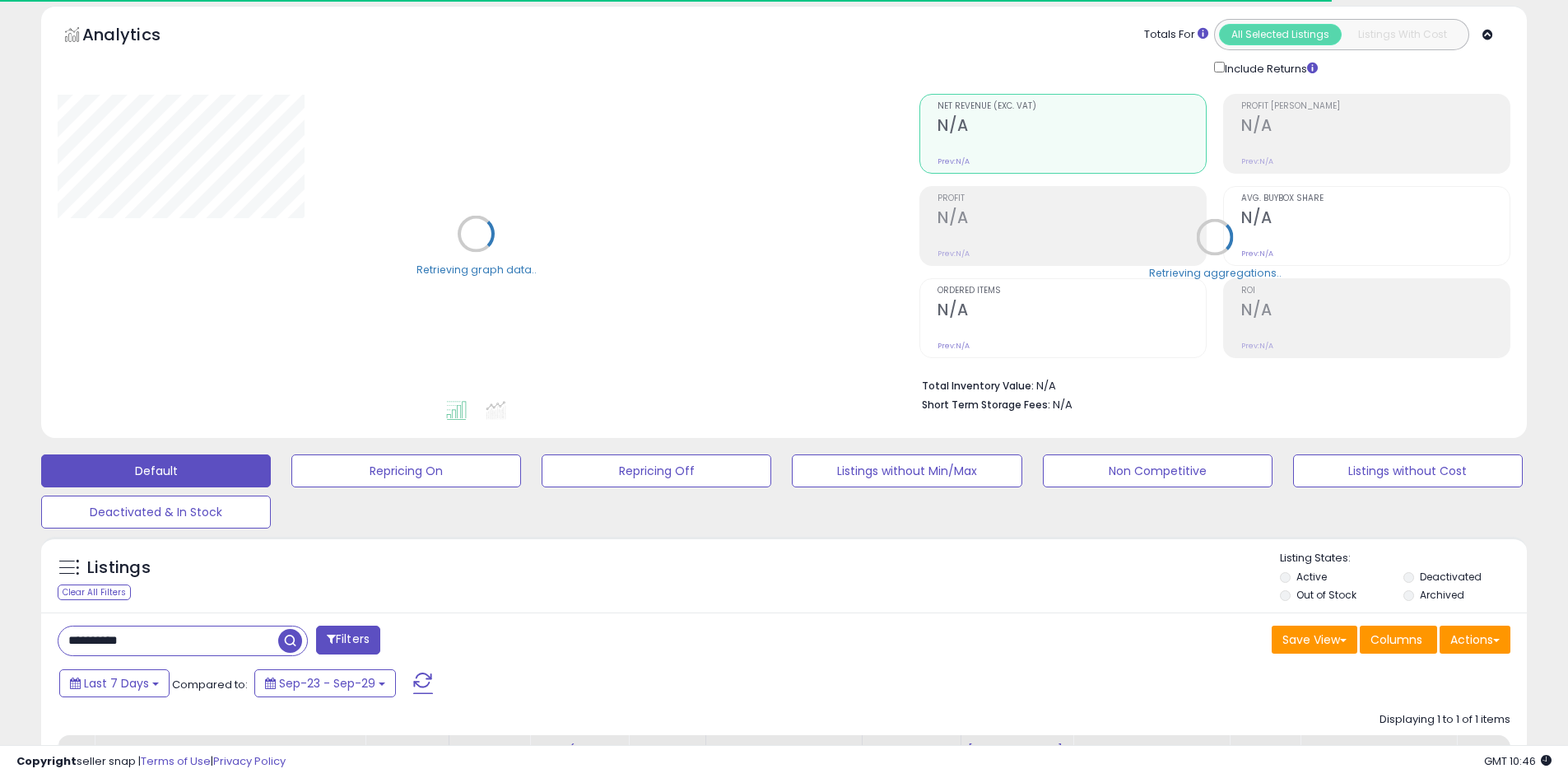
scroll to position [338, 0]
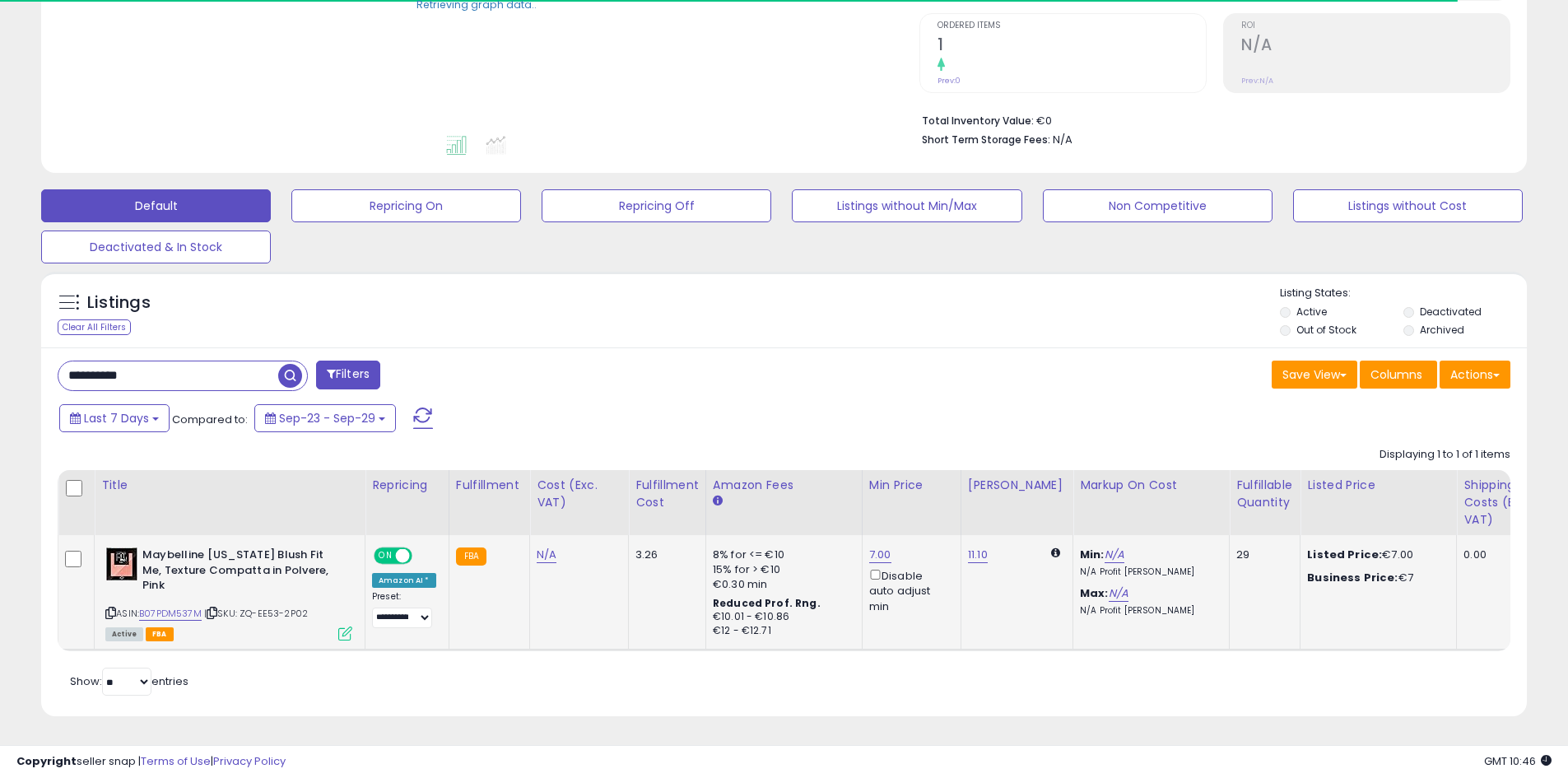
click at [862, 558] on td "7.00 Disable auto adjust min" at bounding box center [912, 593] width 99 height 116
click at [862, 553] on td "7.00 Disable auto adjust min" at bounding box center [912, 593] width 99 height 116
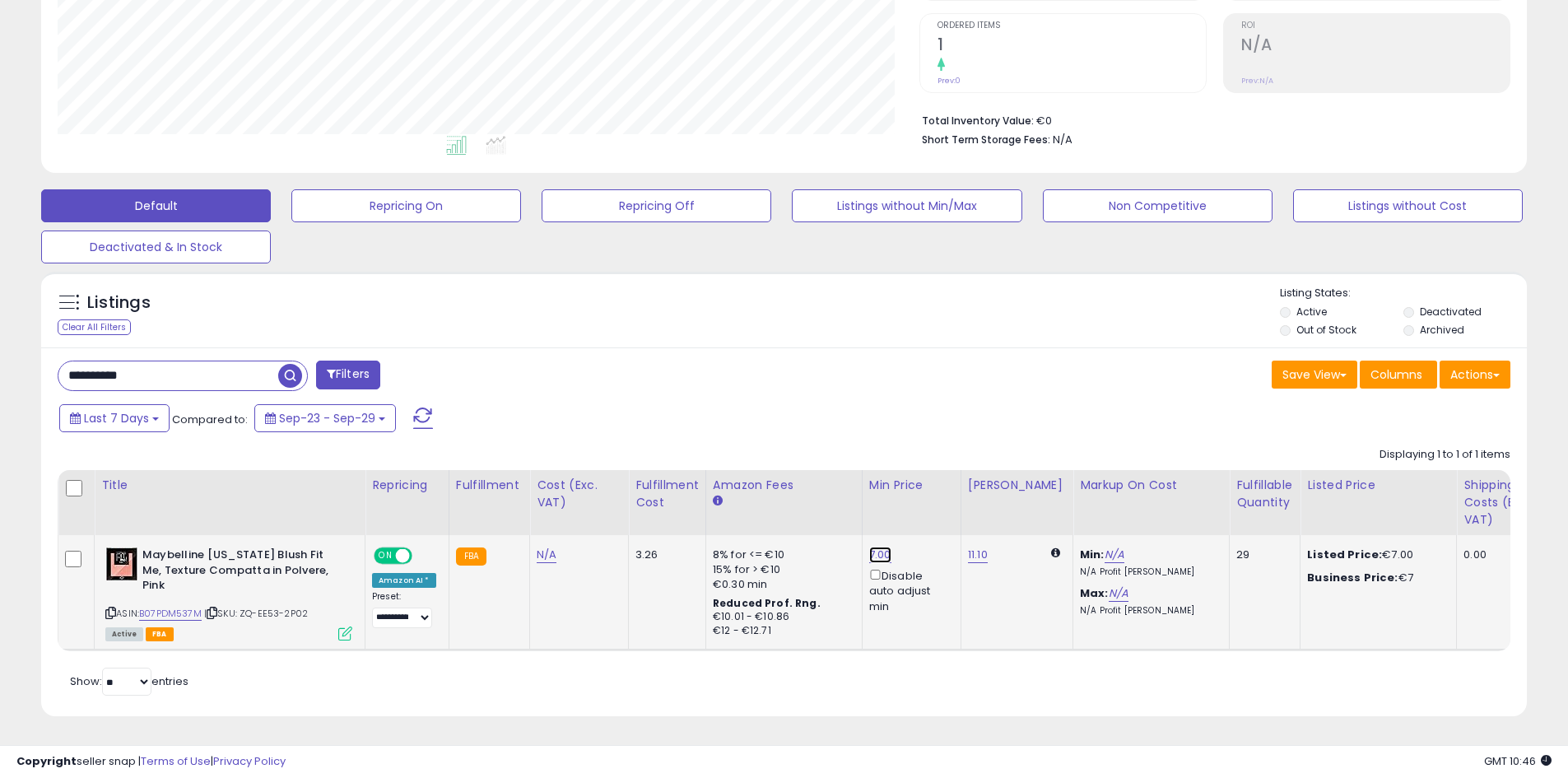
click at [870, 546] on link "7.00" at bounding box center [880, 554] width 22 height 16
drag, startPoint x: 825, startPoint y: 501, endPoint x: 676, endPoint y: 496, distance: 149.1
click at [676, 496] on table "Title Repricing" at bounding box center [1366, 561] width 2616 height 181
type input "*"
click at [935, 484] on button "submit" at bounding box center [922, 496] width 28 height 25
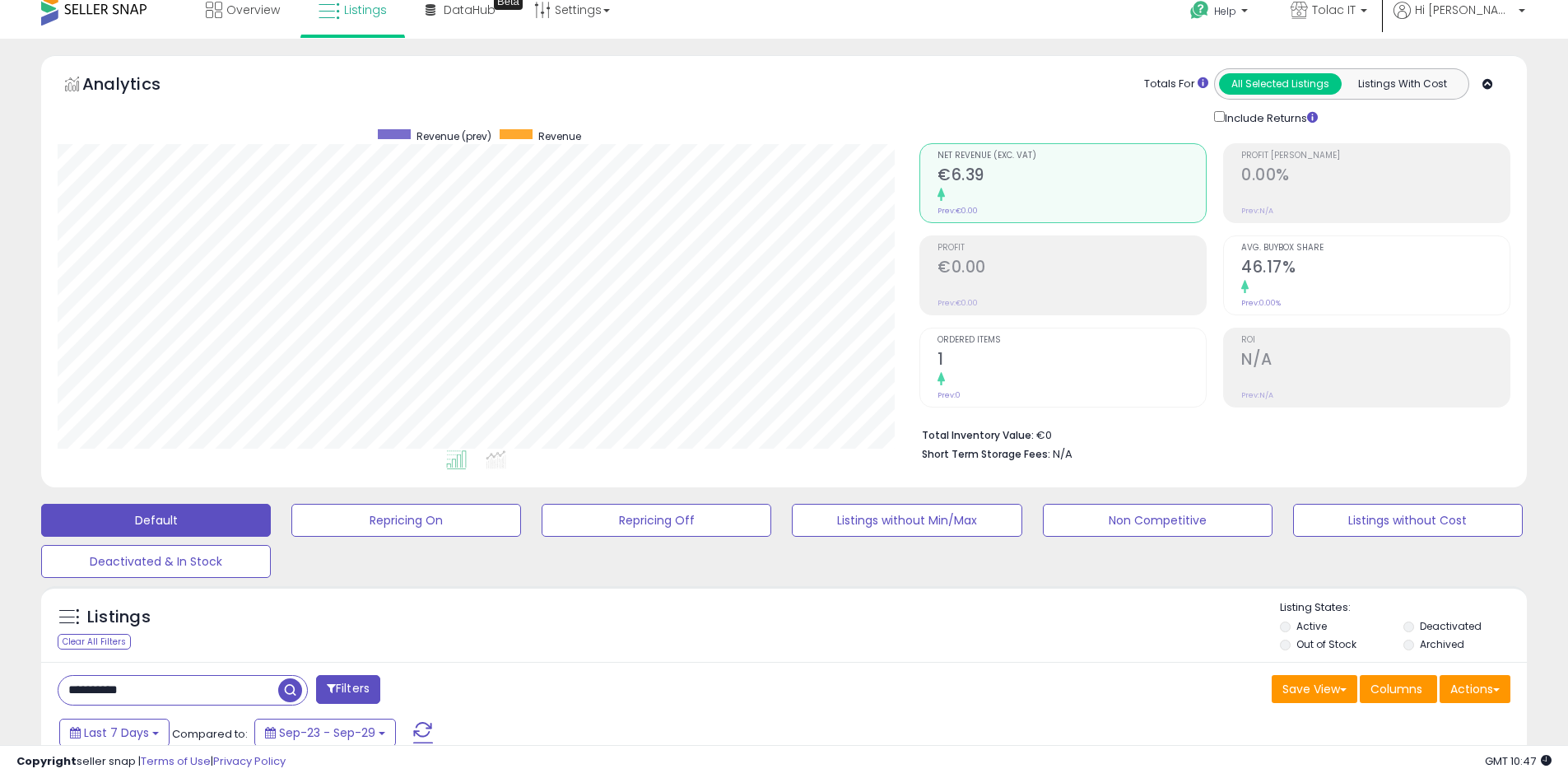
scroll to position [0, 0]
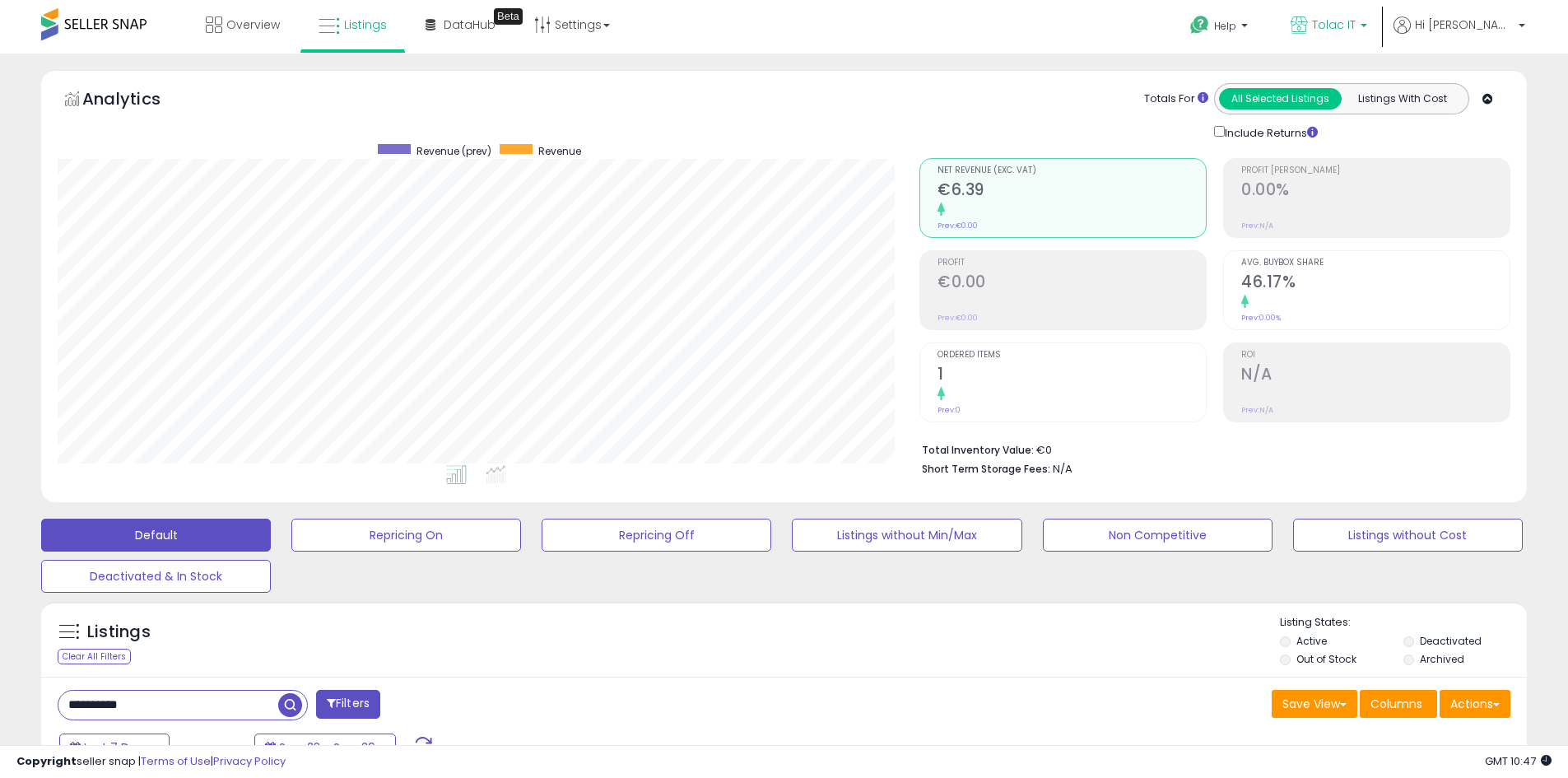
click at [1368, 34] on p "Tolac IT" at bounding box center [1329, 27] width 77 height 21
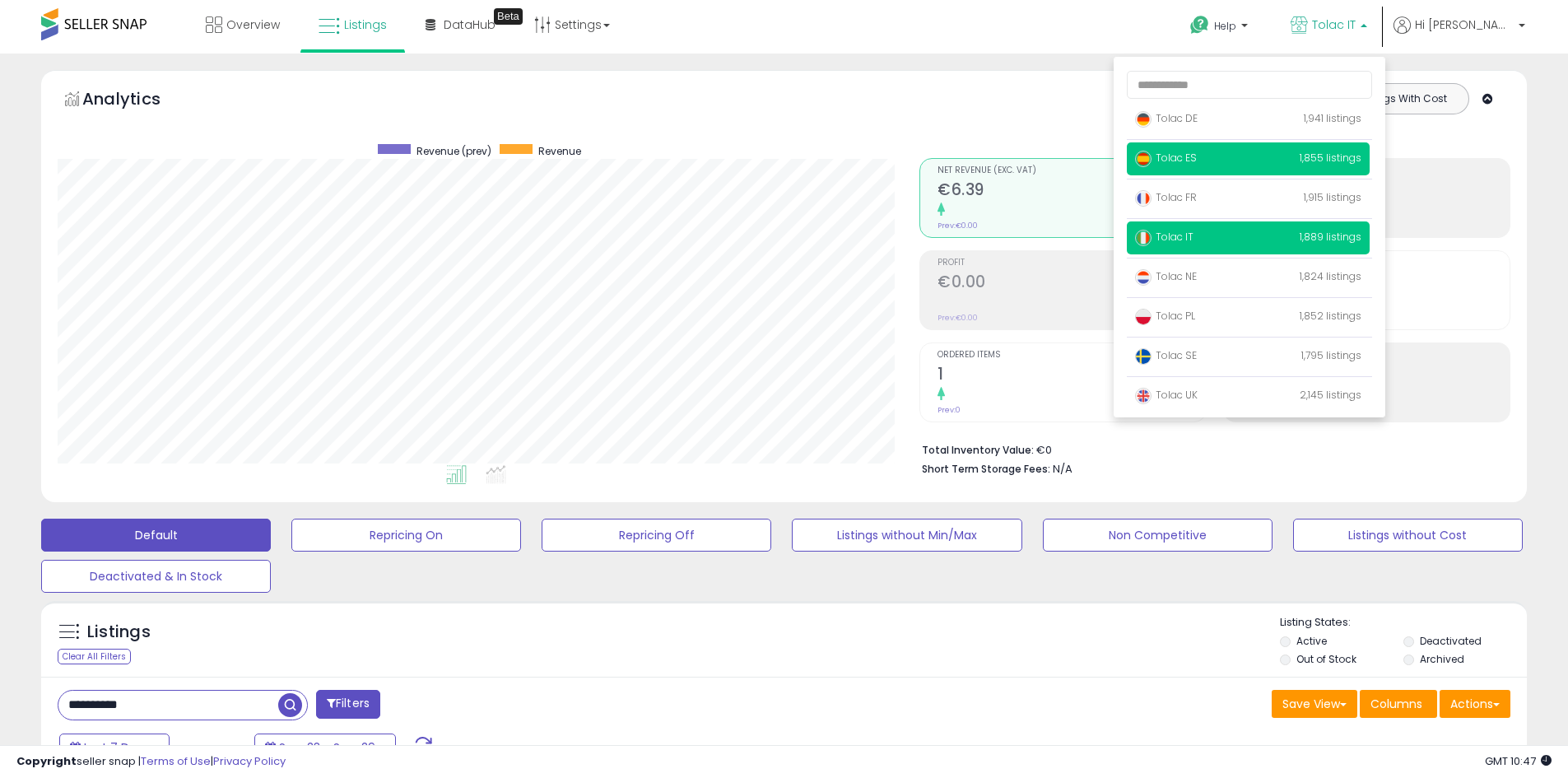
click at [1197, 160] on span "Tolac ES" at bounding box center [1166, 157] width 62 height 14
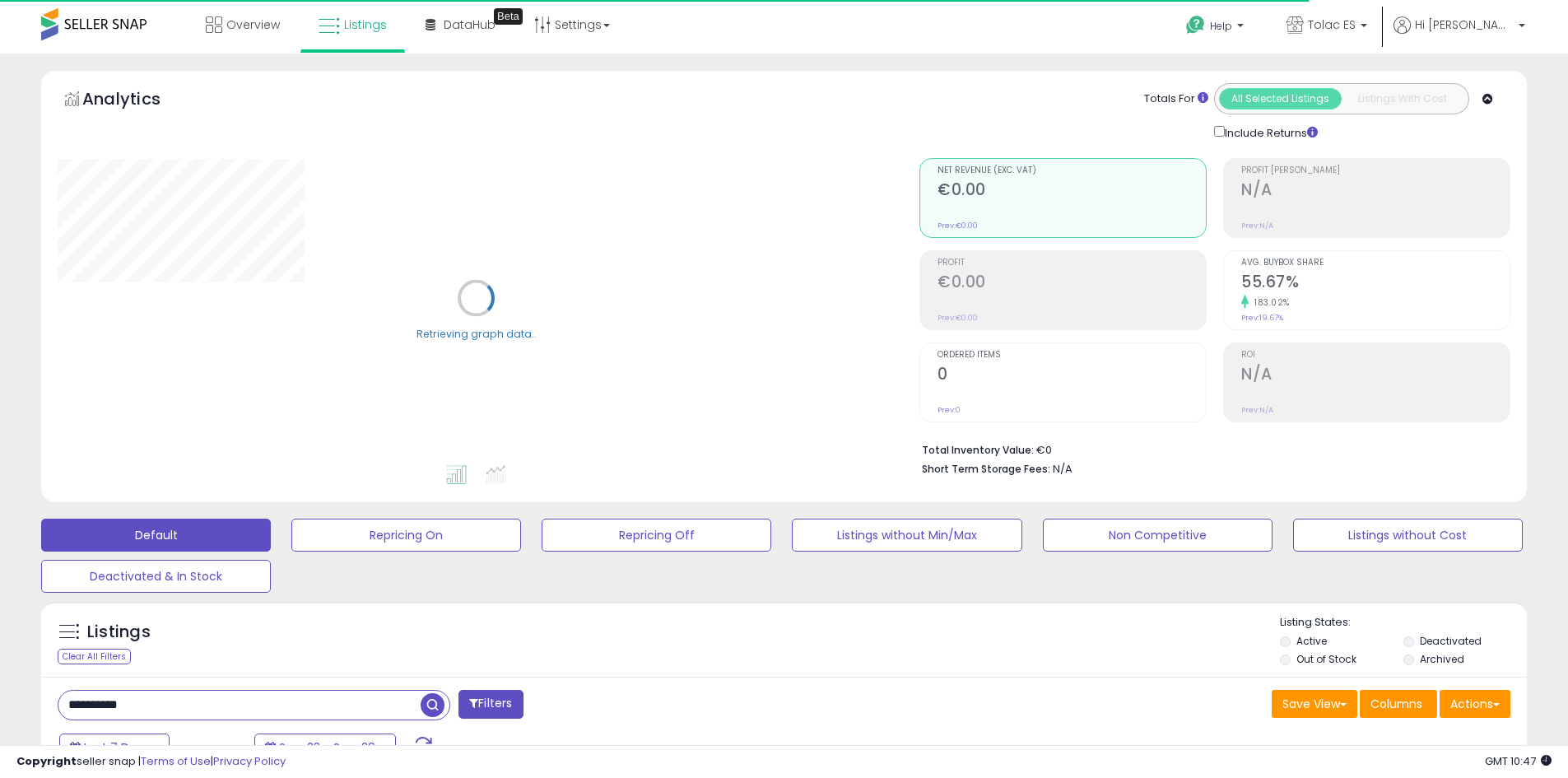
click at [148, 706] on input "**********" at bounding box center [240, 705] width 362 height 28
paste input "text"
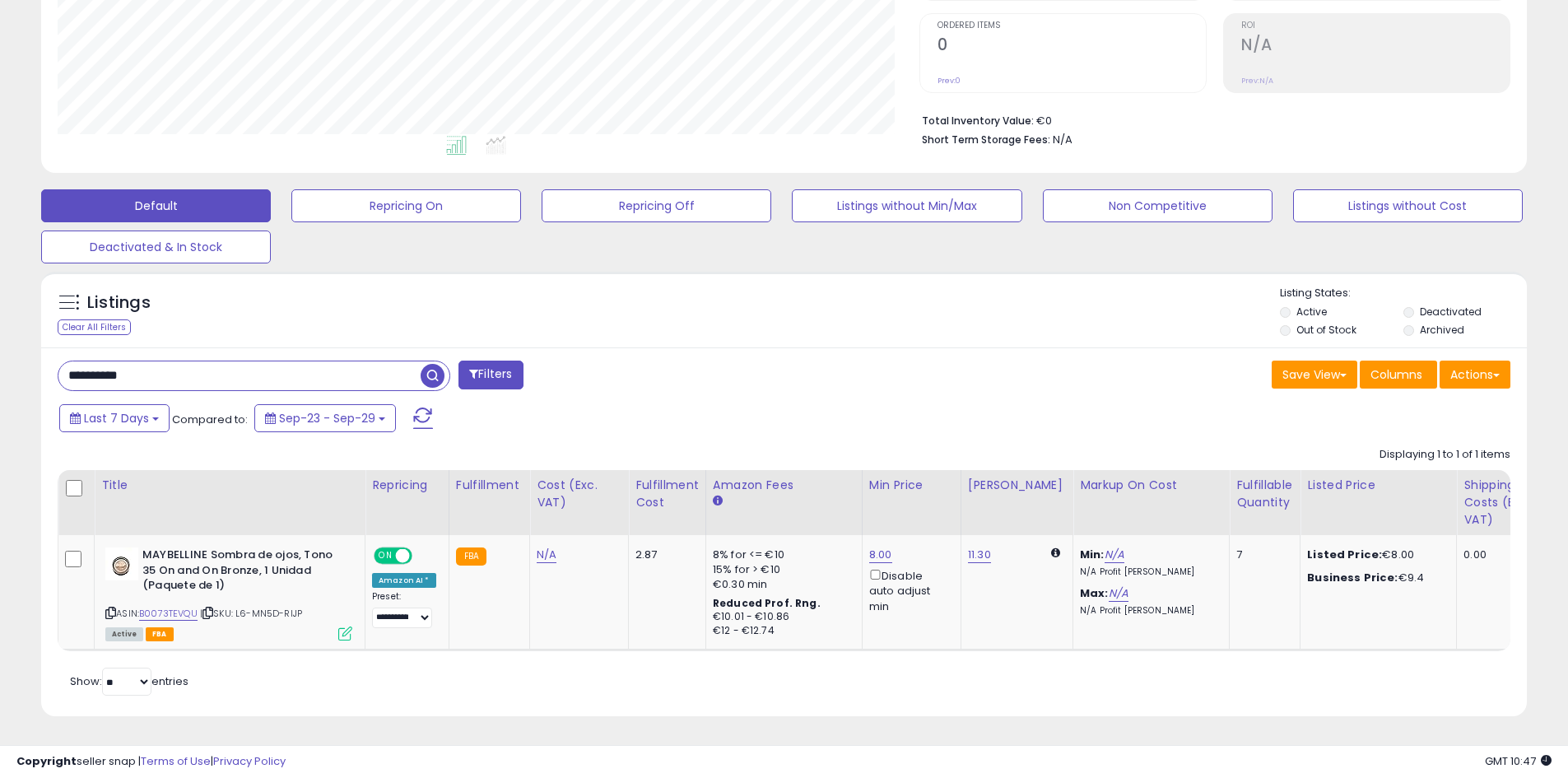
scroll to position [338, 862]
click at [194, 361] on input "**********" at bounding box center [240, 376] width 362 height 28
paste input "text"
type input "**********"
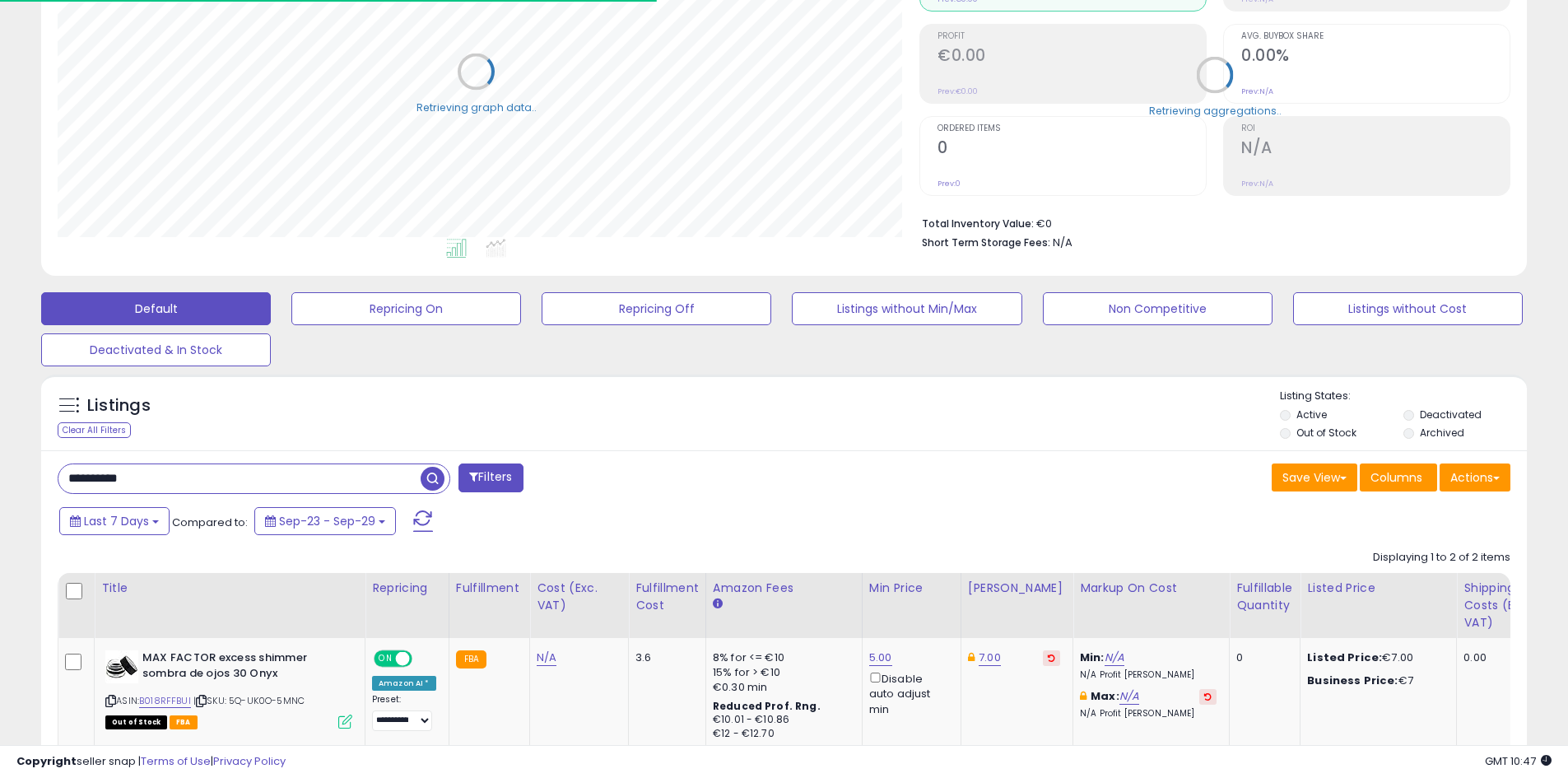
scroll to position [823175, 822475]
click at [1038, 653] on td "7.00" at bounding box center [1017, 694] width 112 height 110
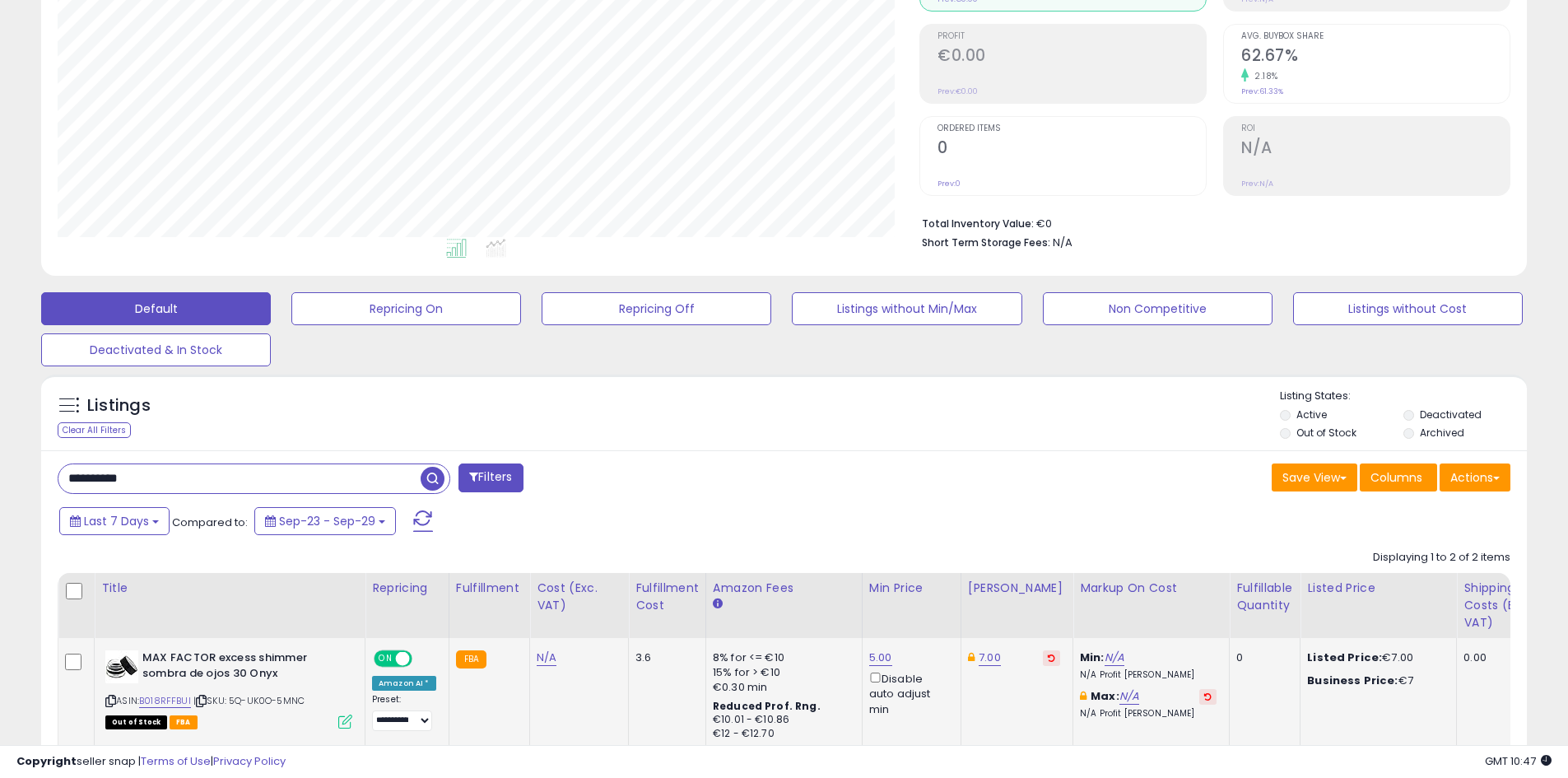
click at [1043, 652] on button at bounding box center [1052, 658] width 17 height 15
click at [870, 657] on link "5.00" at bounding box center [881, 658] width 23 height 16
drag, startPoint x: 669, startPoint y: 602, endPoint x: 981, endPoint y: 607, distance: 312.0
click at [676, 602] on table "Title Repricing" at bounding box center [1366, 717] width 2616 height 289
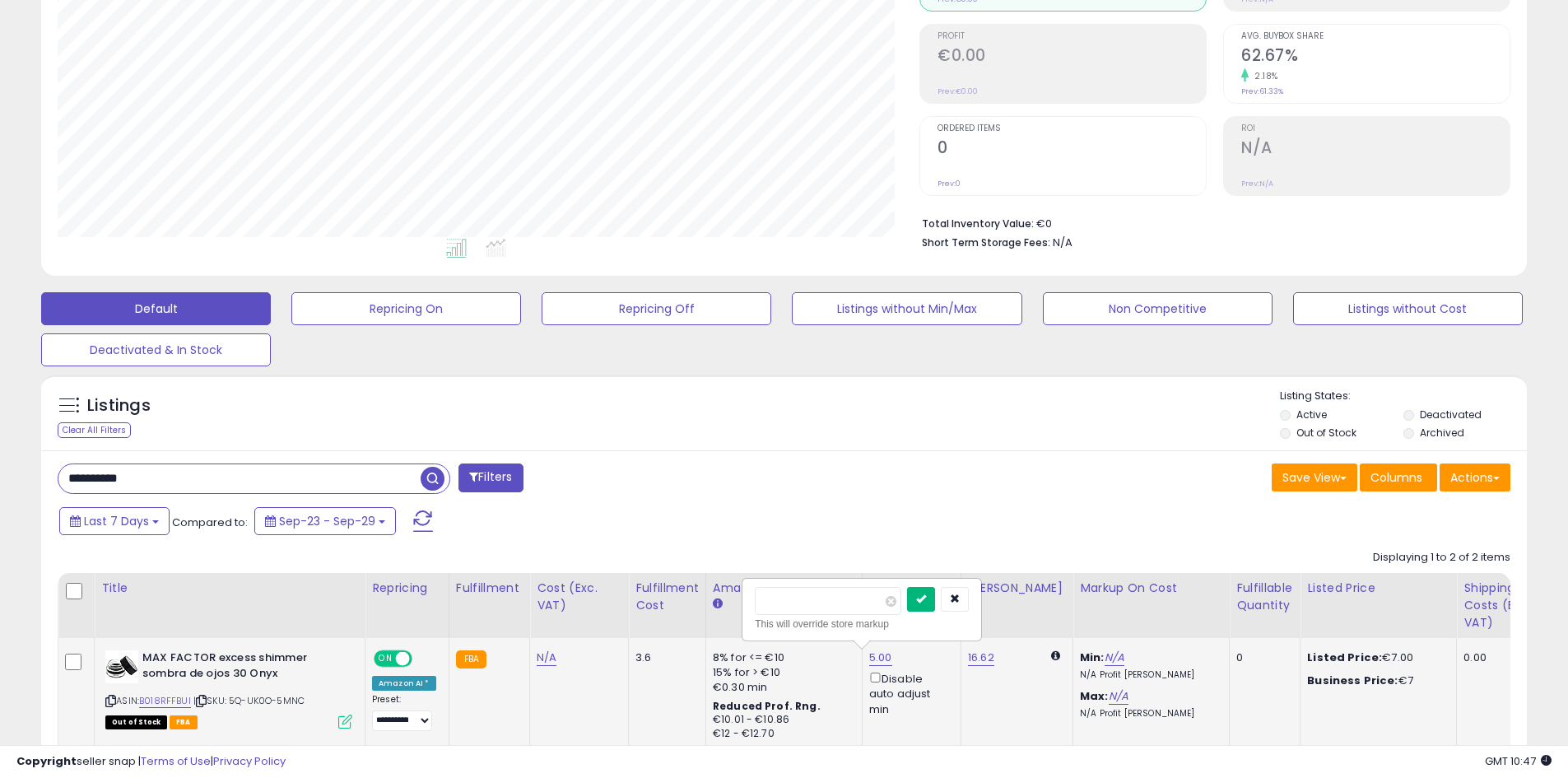
type input "*"
click at [926, 598] on icon "submit" at bounding box center [921, 599] width 9 height 9
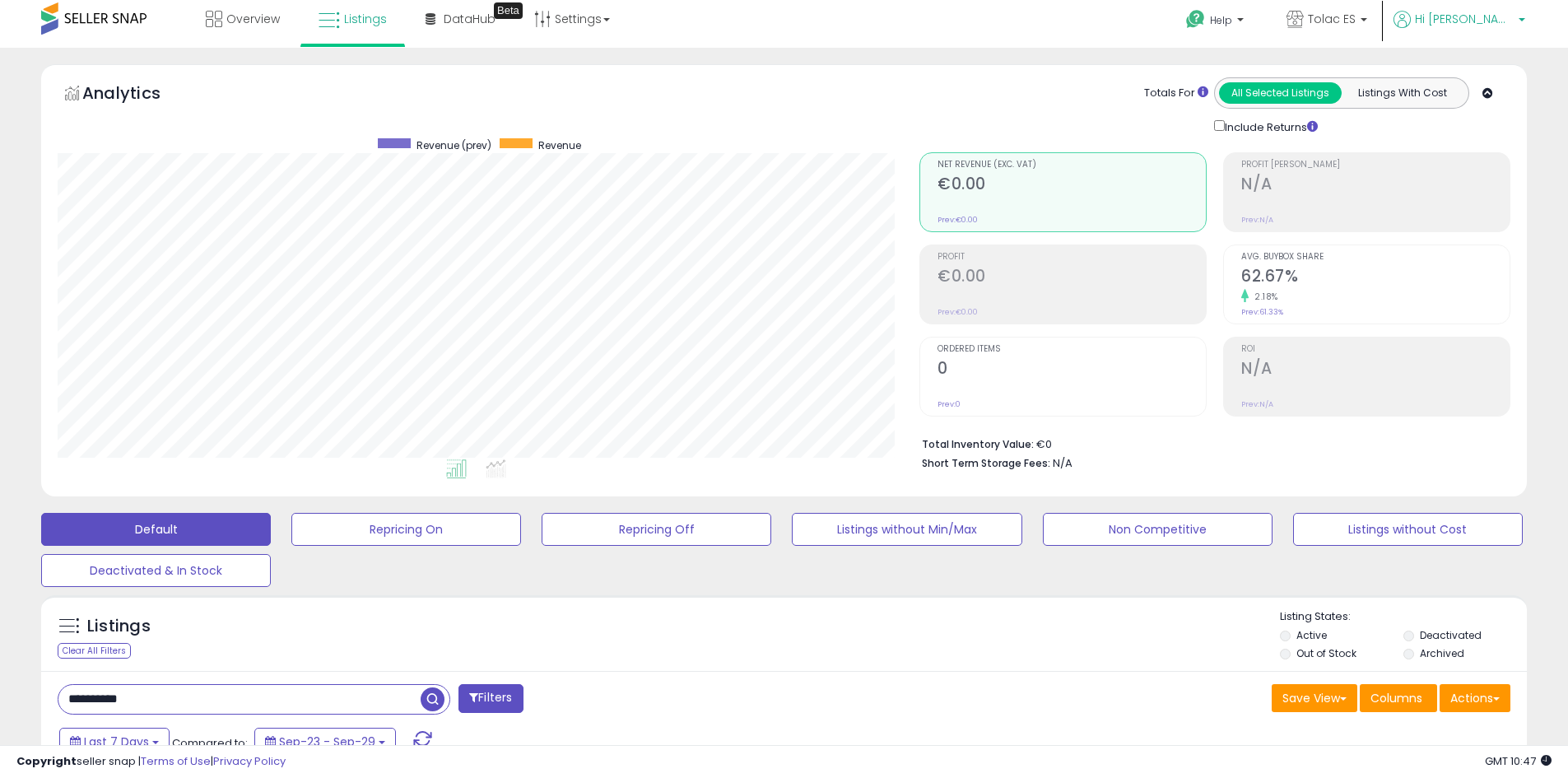
scroll to position [0, 0]
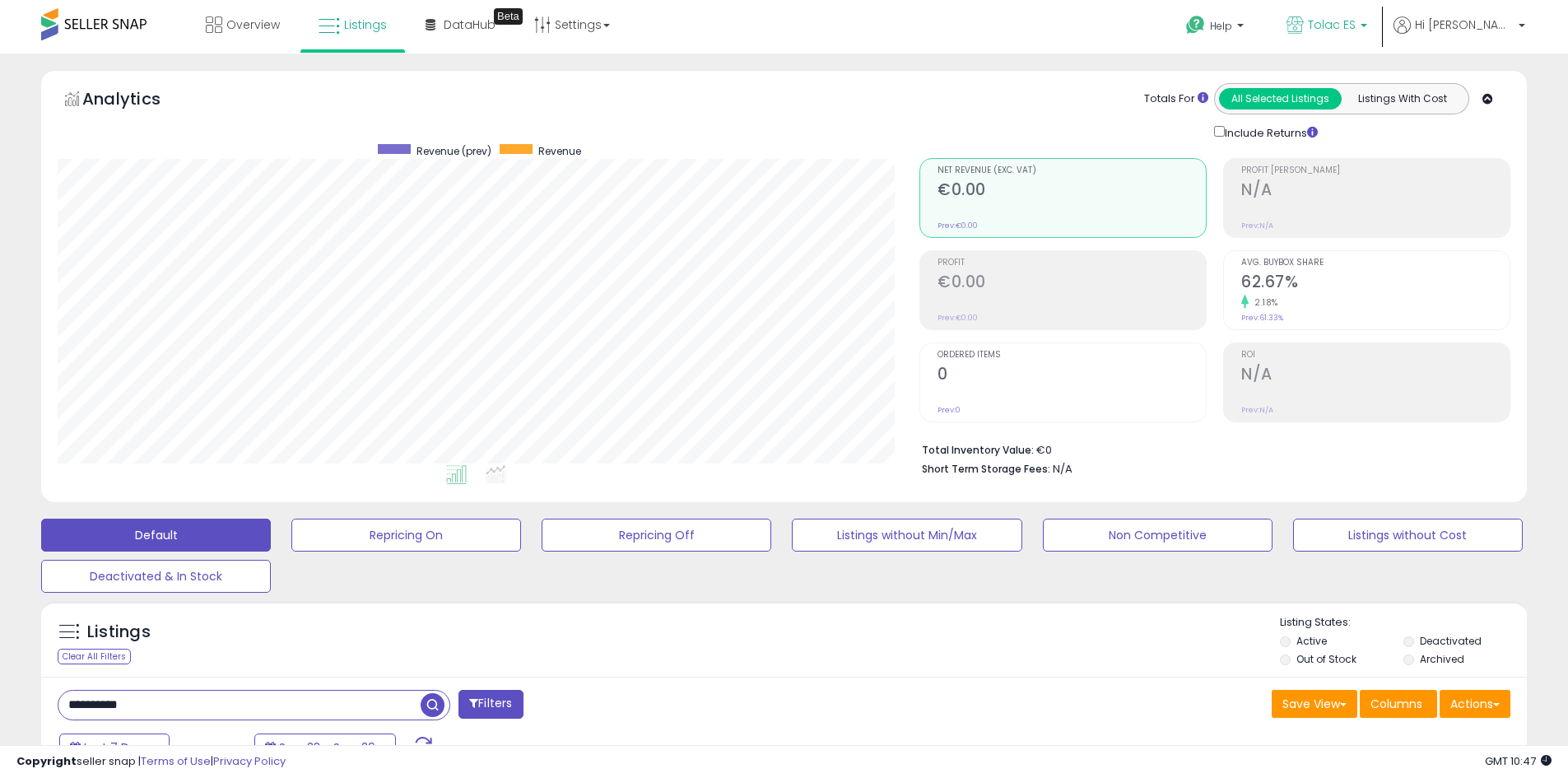
click at [1368, 22] on p "Tolac ES" at bounding box center [1327, 27] width 81 height 21
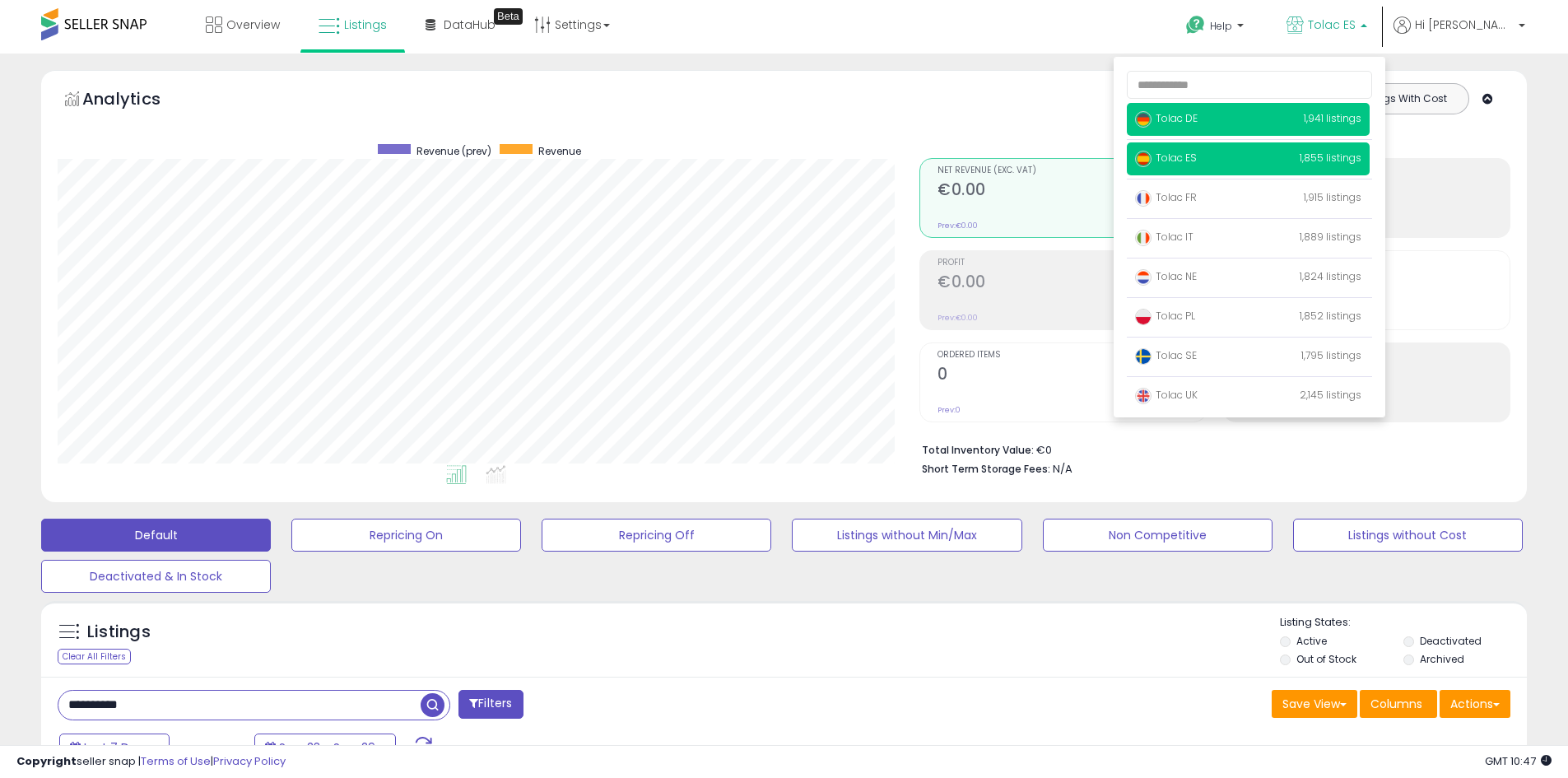
click at [1198, 120] on span "Tolac DE" at bounding box center [1167, 118] width 63 height 14
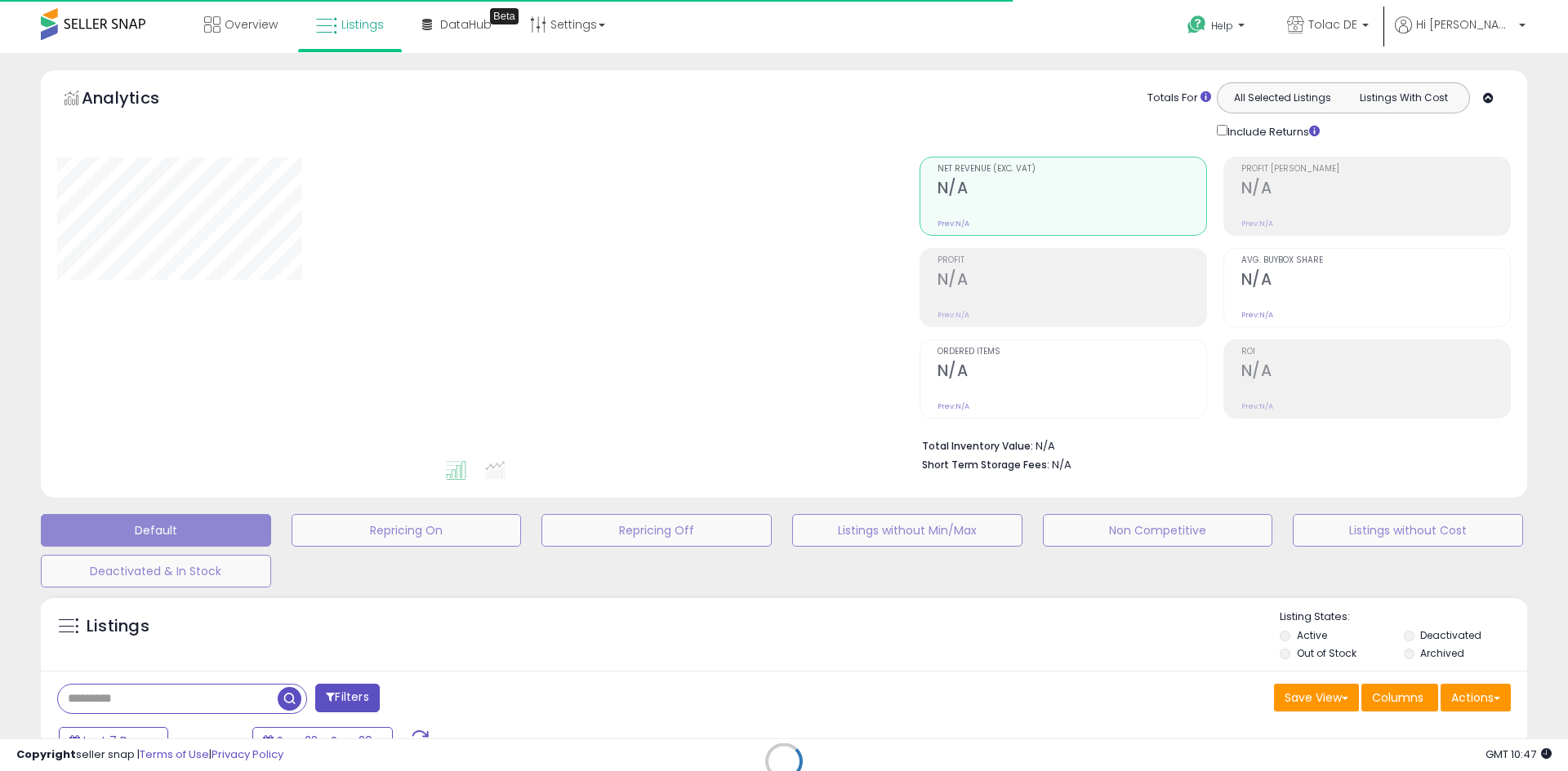
type input "**********"
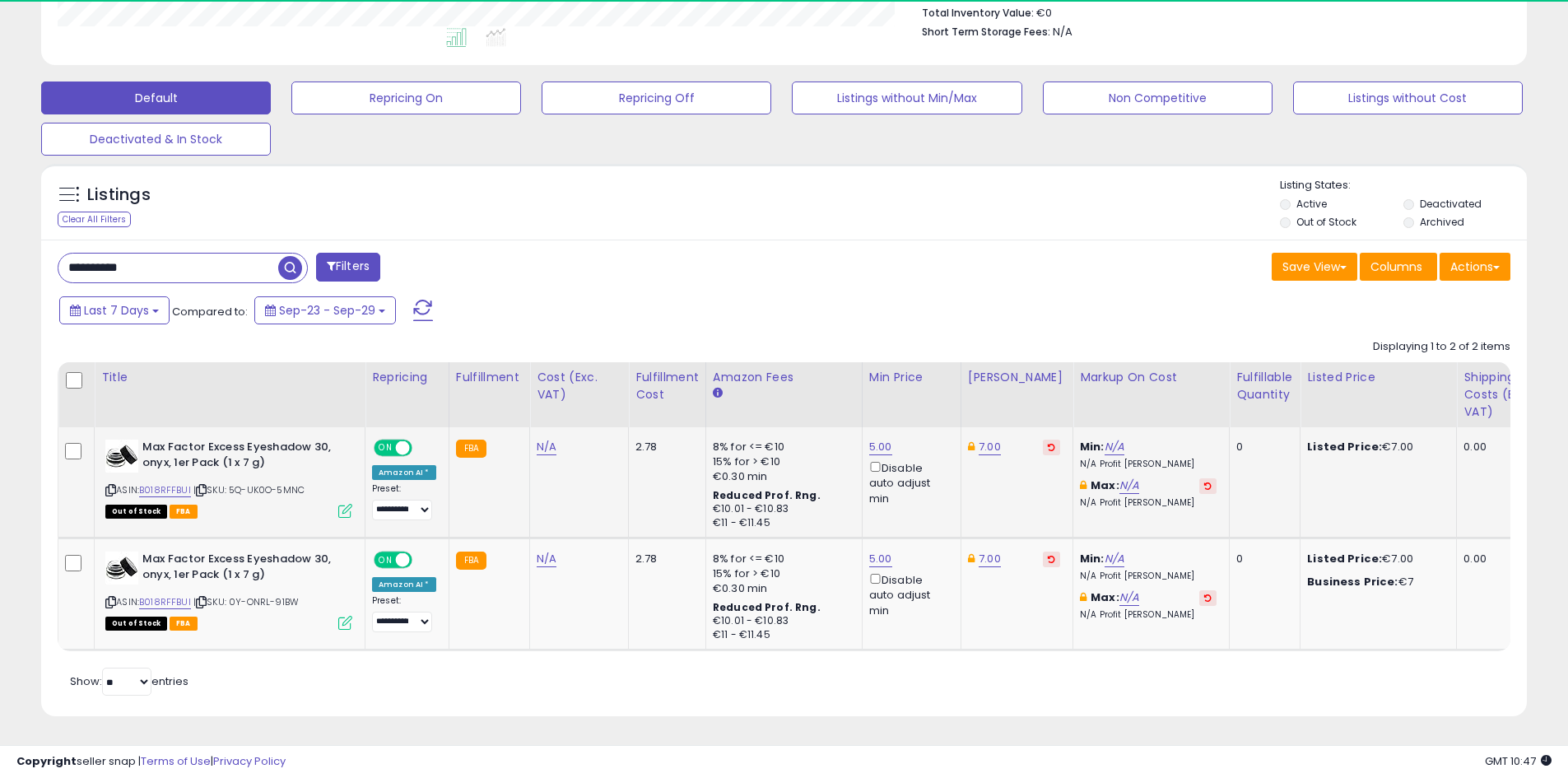
scroll to position [338, 862]
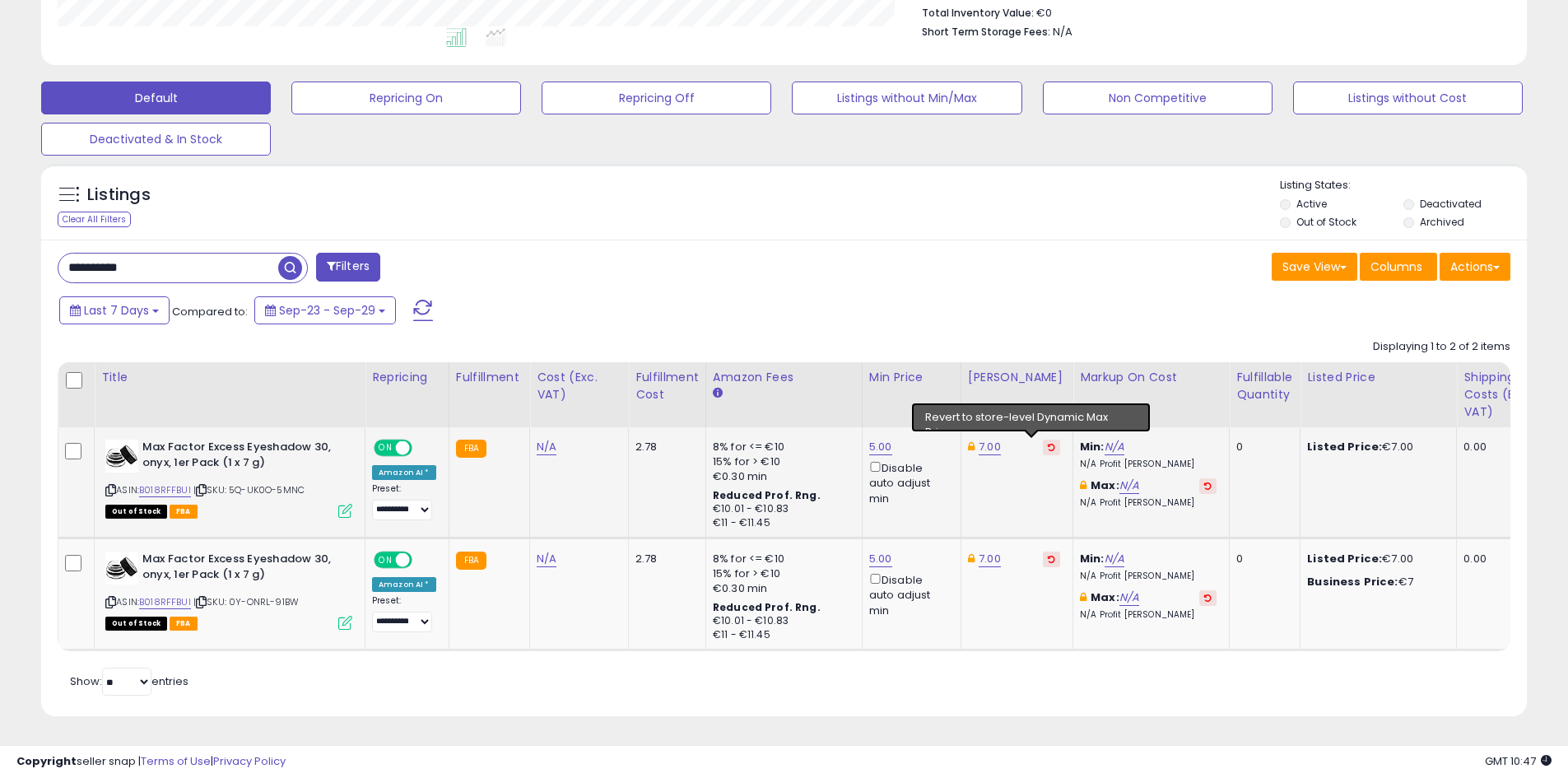
click at [1048, 443] on icon at bounding box center [1052, 447] width 8 height 9
click at [1043, 552] on button at bounding box center [1052, 560] width 17 height 15
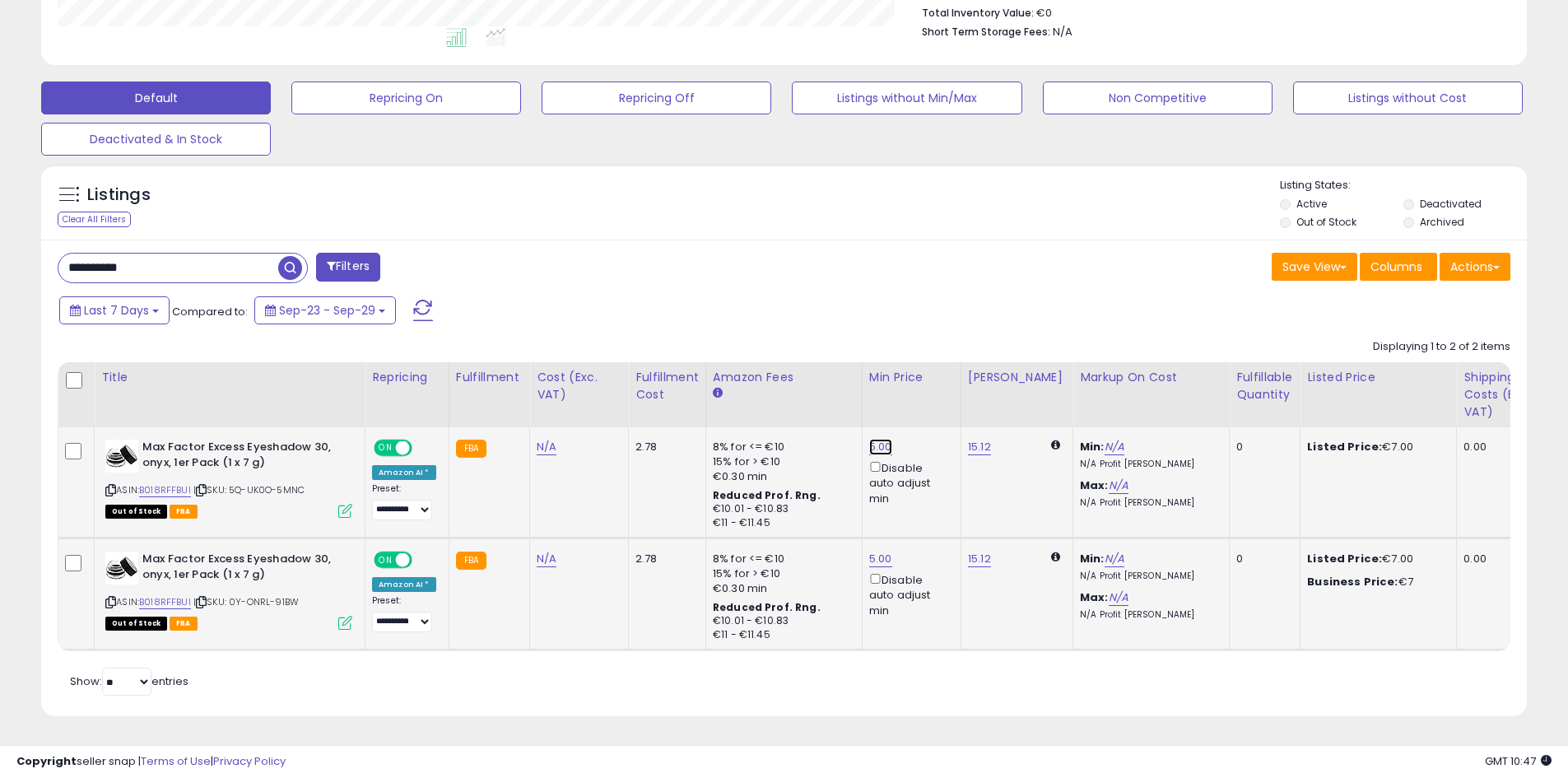
click at [873, 439] on link "5.00" at bounding box center [881, 447] width 23 height 16
drag, startPoint x: 811, startPoint y: 379, endPoint x: 920, endPoint y: 380, distance: 109.0
click at [694, 376] on table "Title Repricing" at bounding box center [1366, 507] width 2616 height 289
type input "*"
click at [926, 383] on icon "submit" at bounding box center [921, 388] width 9 height 9
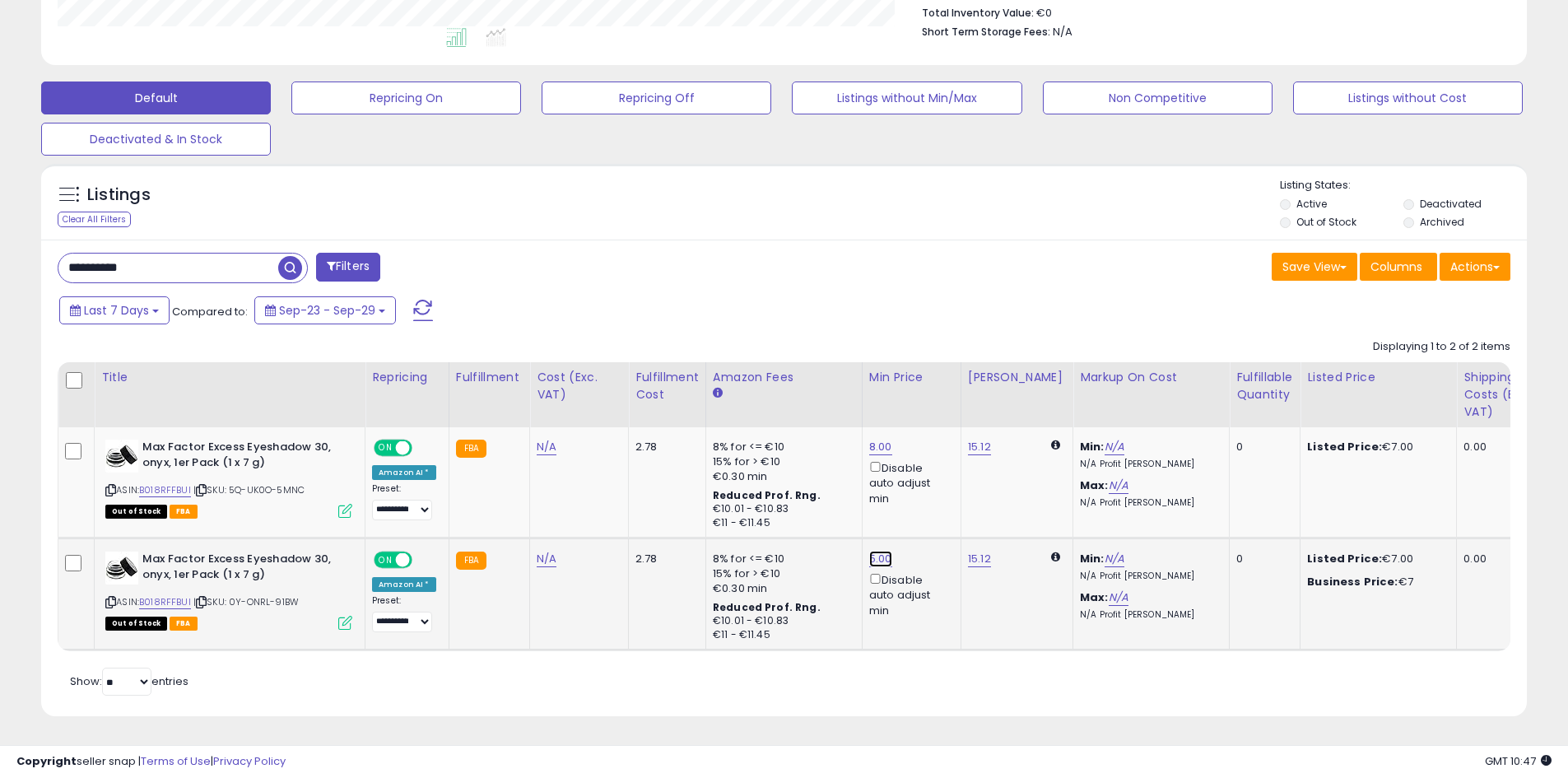
click at [880, 551] on link "5.00" at bounding box center [881, 559] width 23 height 16
click at [727, 485] on tbody "**********" at bounding box center [1366, 538] width 2615 height 222
type input "*"
click at [926, 495] on icon "submit" at bounding box center [921, 500] width 9 height 9
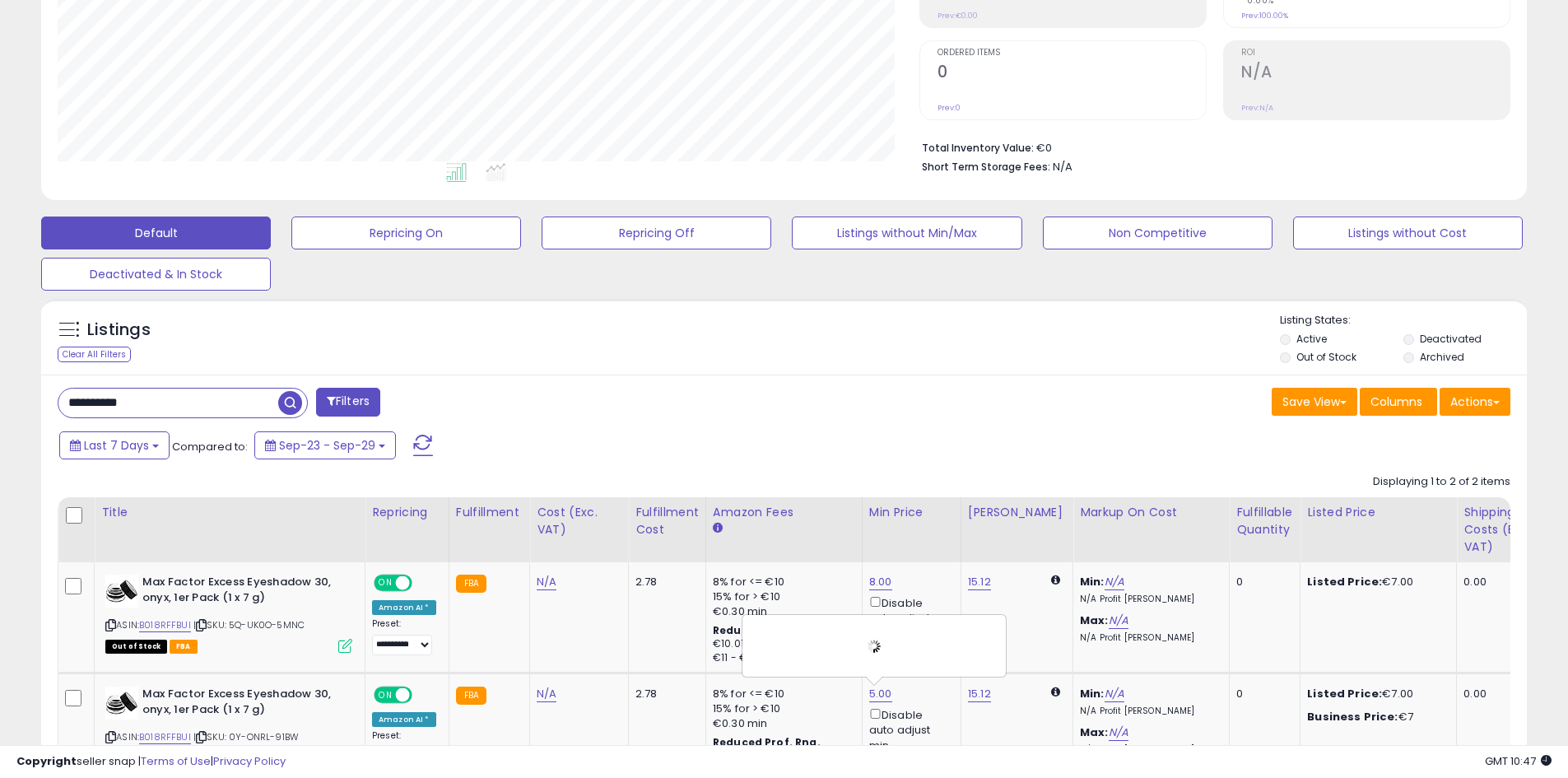
scroll to position [0, 0]
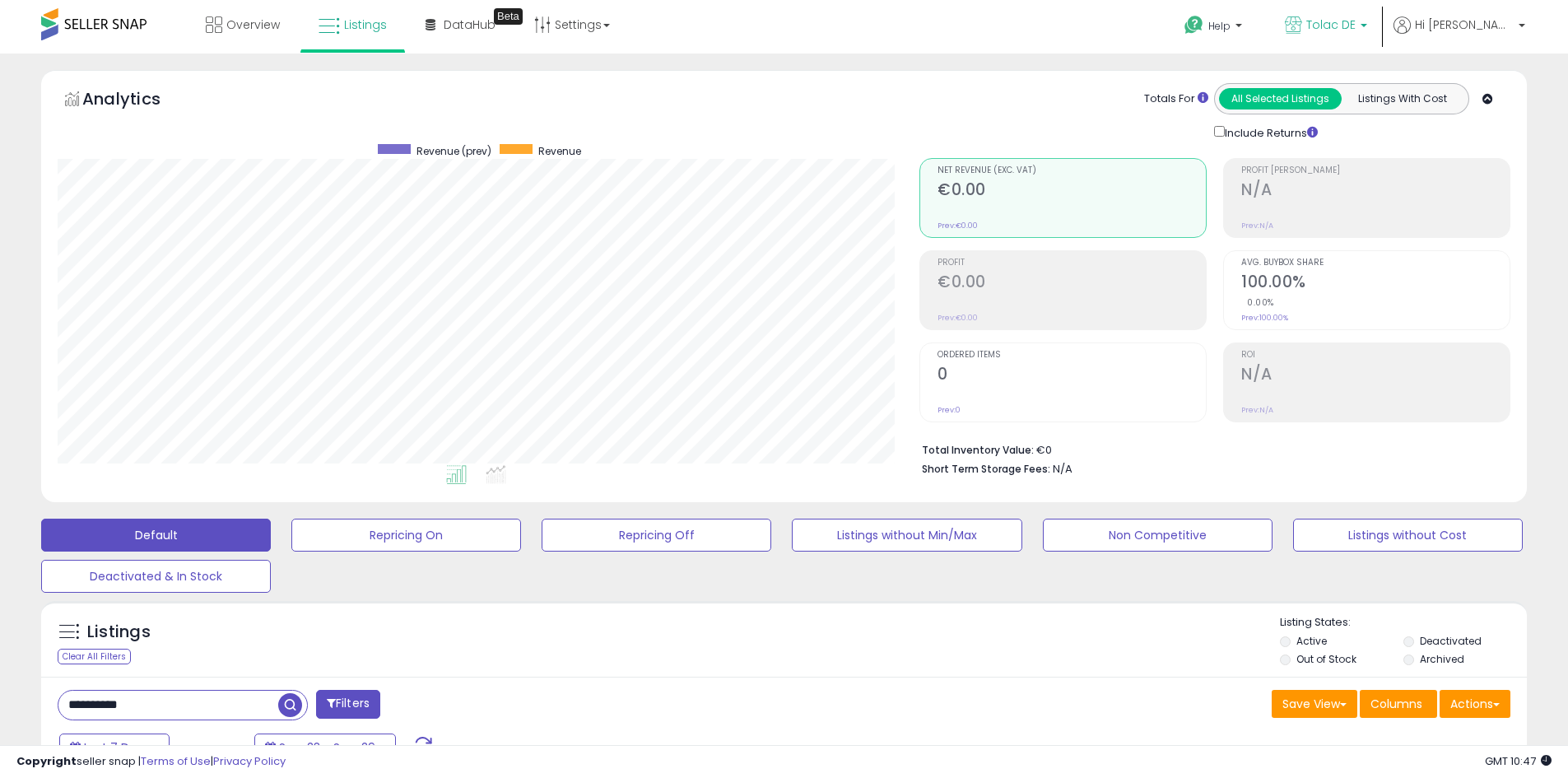
click at [1380, 15] on link "Tolac DE" at bounding box center [1326, 27] width 107 height 53
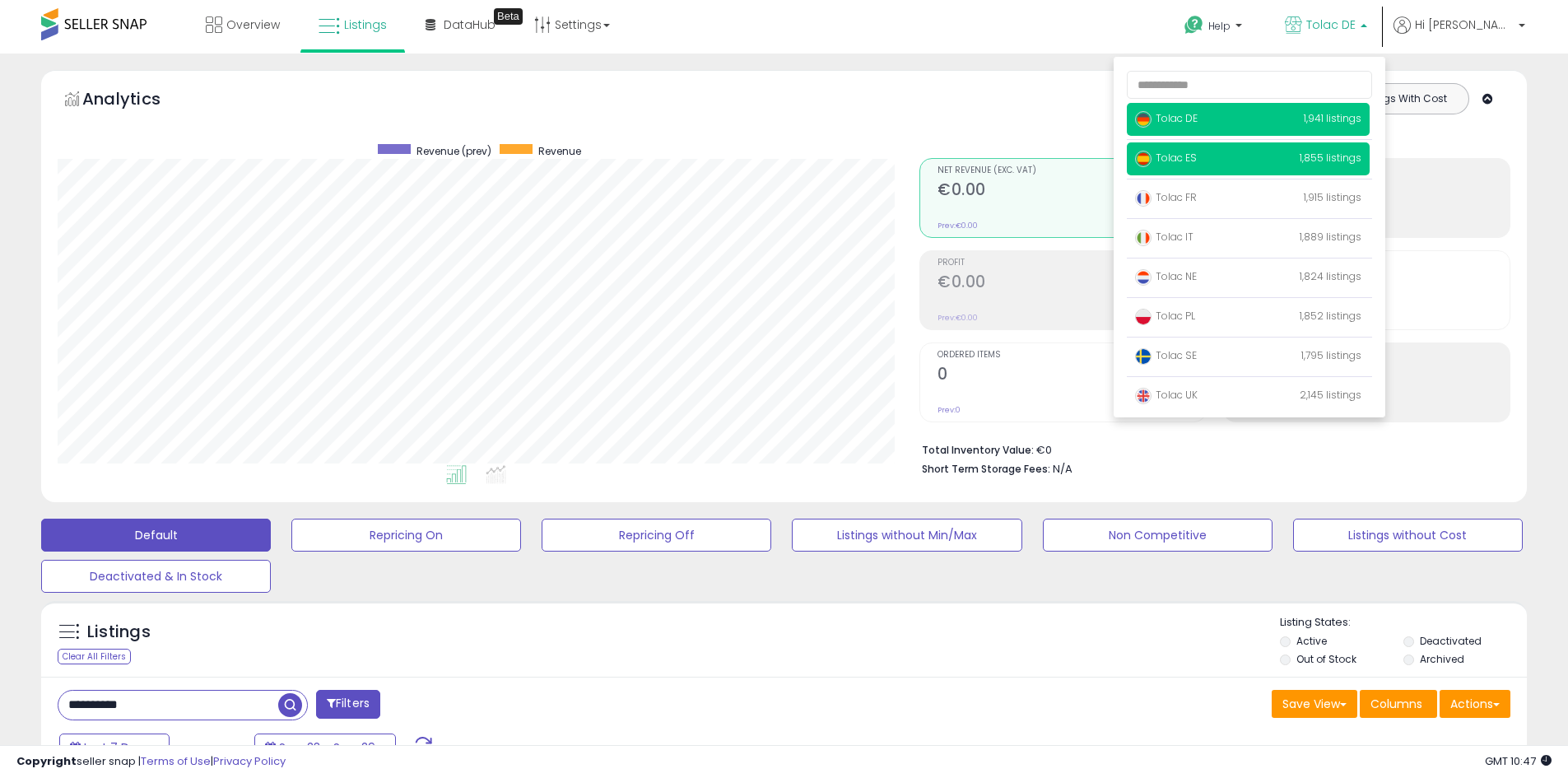
click at [1197, 159] on span "Tolac ES" at bounding box center [1166, 157] width 62 height 14
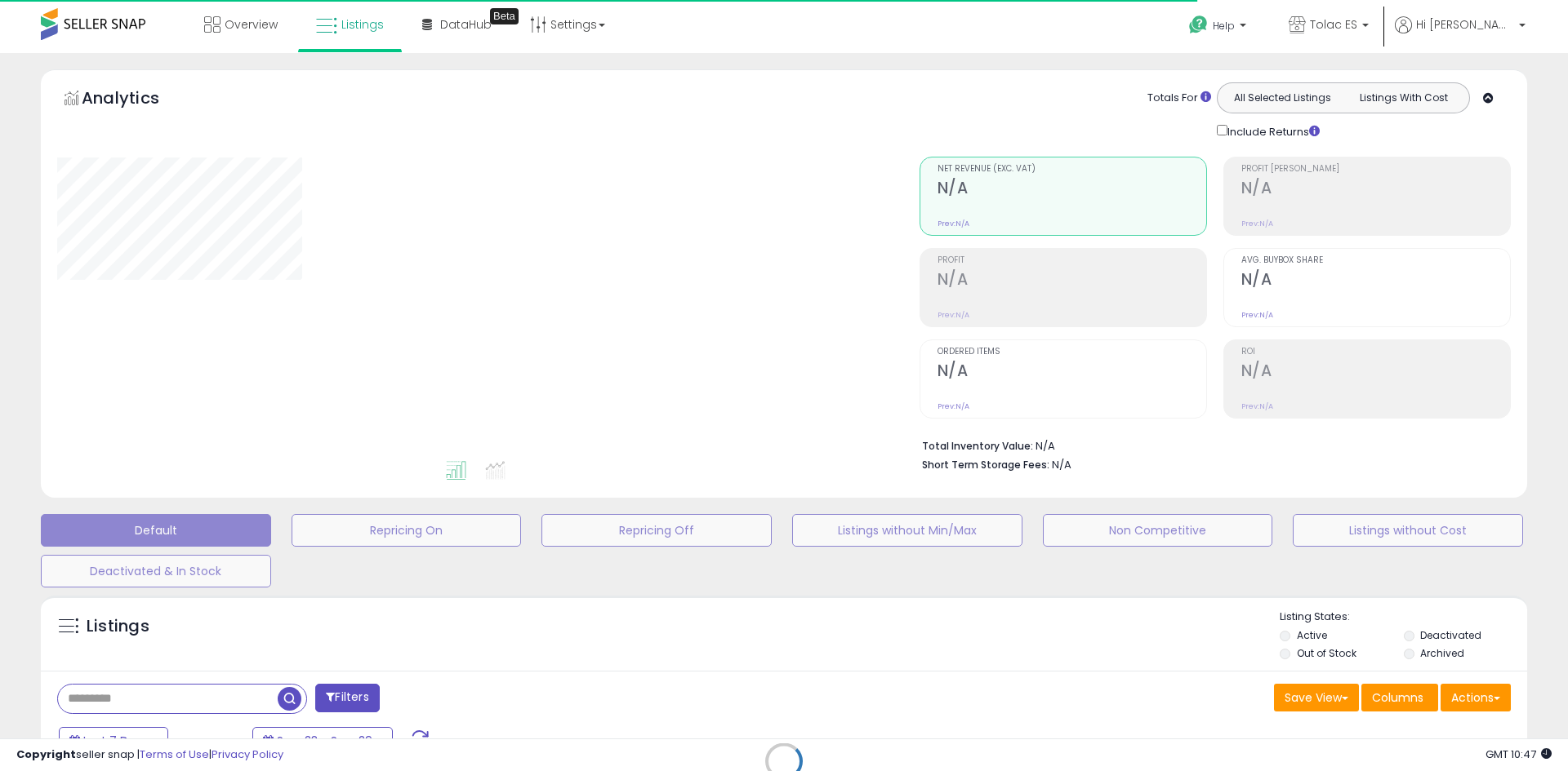
type input "**********"
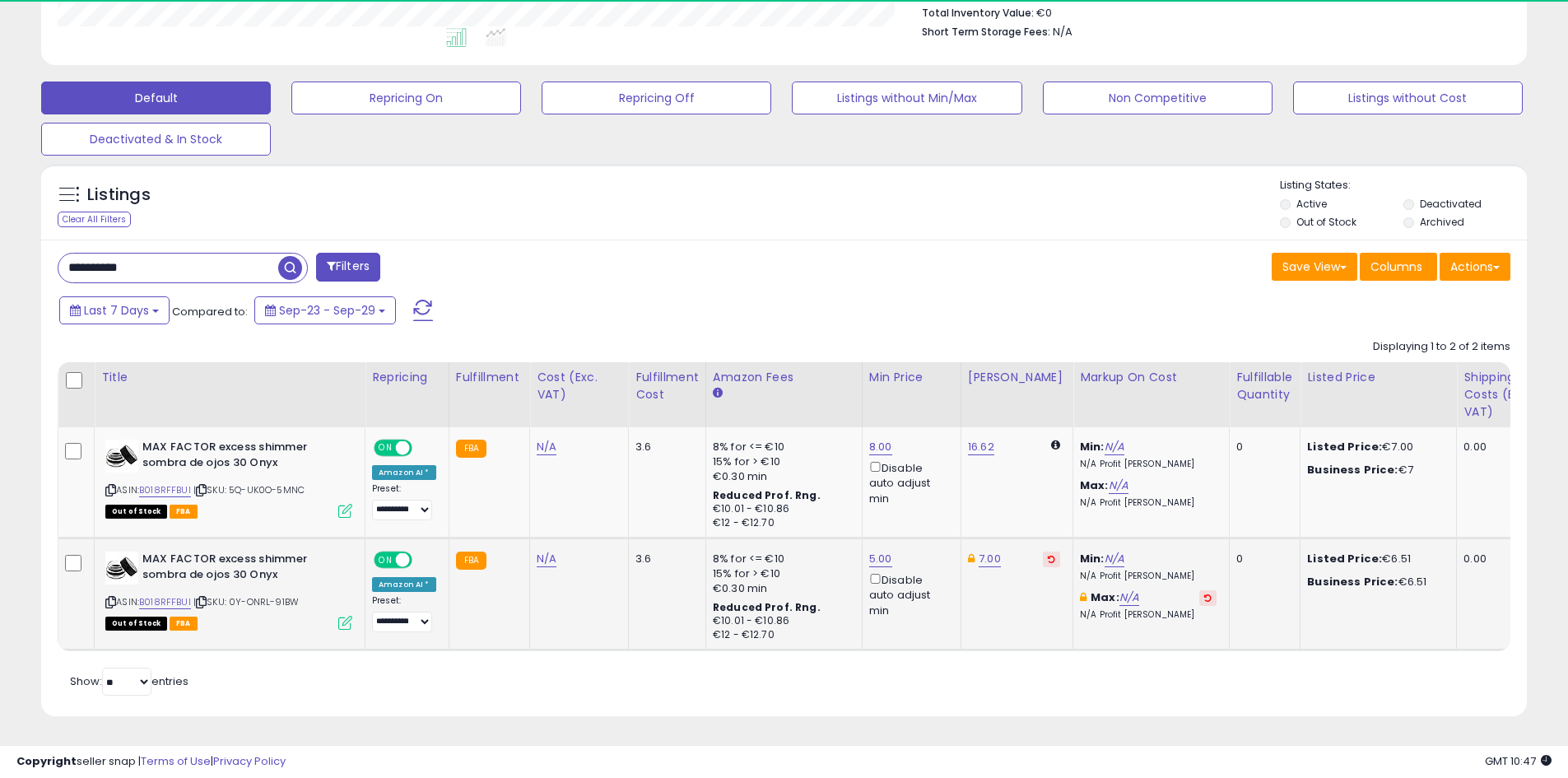
scroll to position [338, 862]
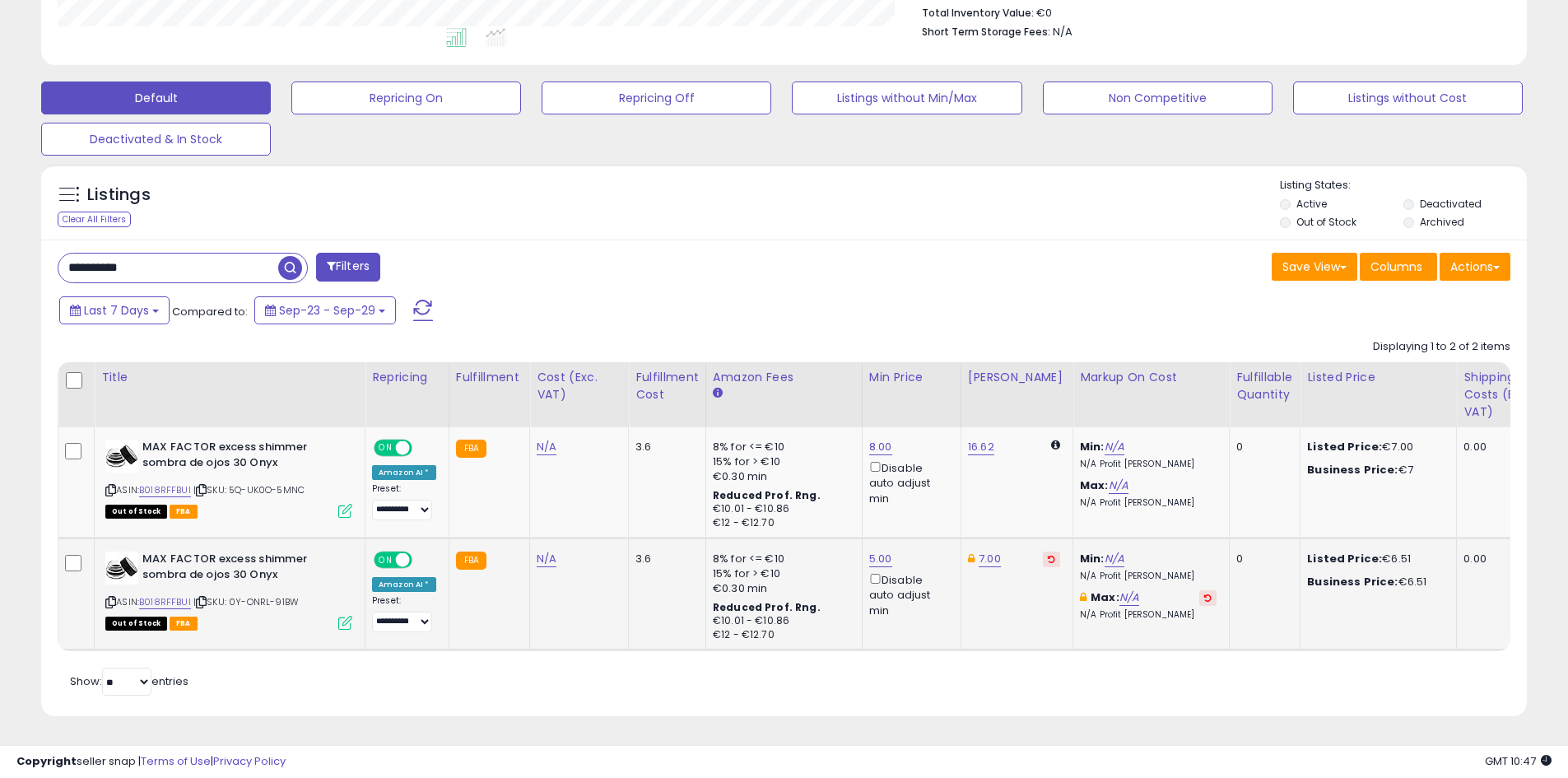
click at [1041, 547] on td "7.00" at bounding box center [1017, 595] width 112 height 112
click at [1048, 555] on icon at bounding box center [1052, 559] width 8 height 9
click at [878, 551] on link "5.00" at bounding box center [881, 559] width 23 height 16
drag, startPoint x: 802, startPoint y: 483, endPoint x: 719, endPoint y: 495, distance: 83.9
click at [696, 495] on tbody "**********" at bounding box center [1366, 538] width 2615 height 222
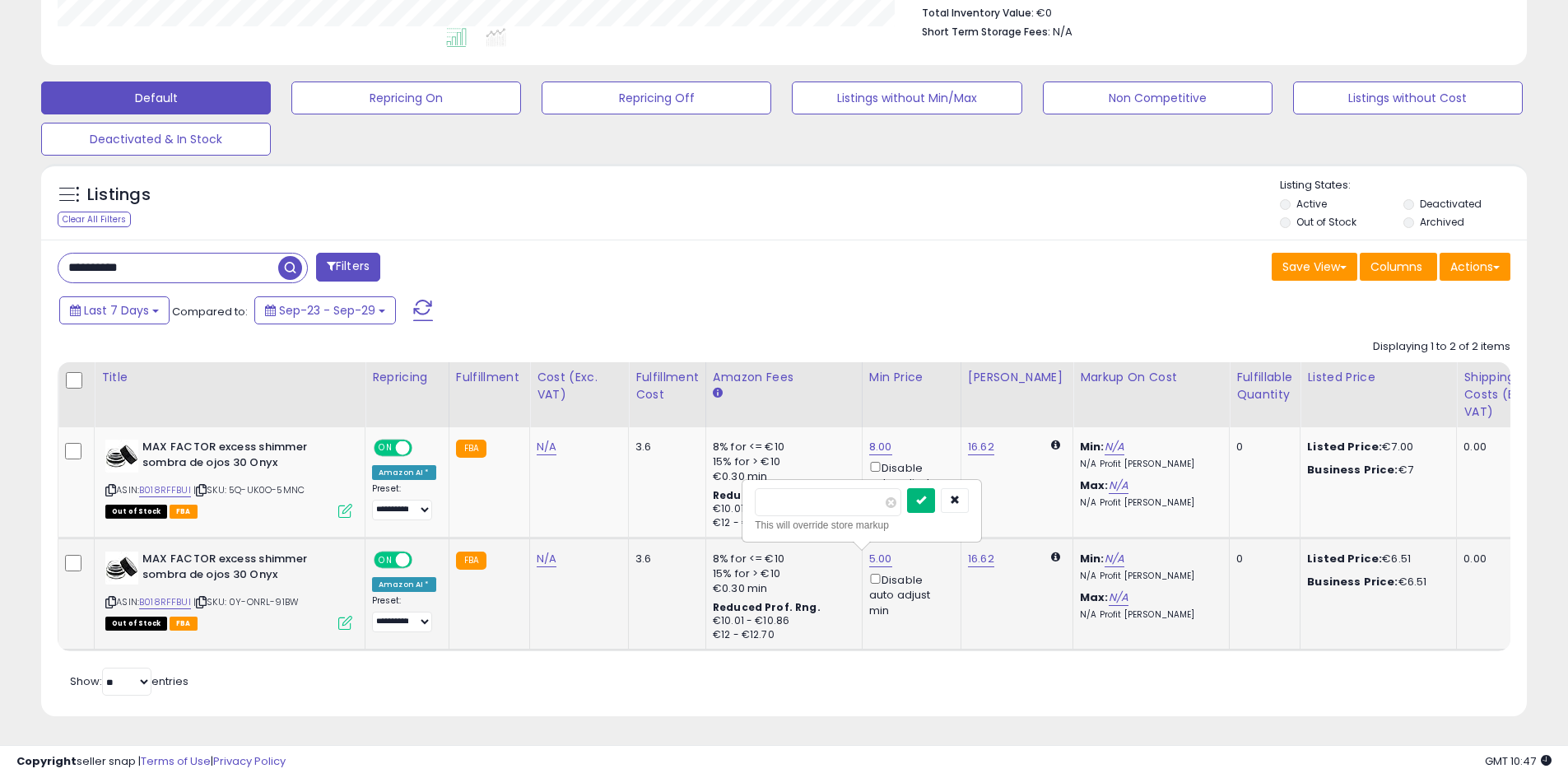
type input "*"
click at [935, 499] on button "submit" at bounding box center [922, 501] width 28 height 25
click at [864, 427] on td "8.00 Disable auto adjust min" at bounding box center [912, 482] width 99 height 110
click at [882, 439] on link "8.00" at bounding box center [881, 447] width 23 height 16
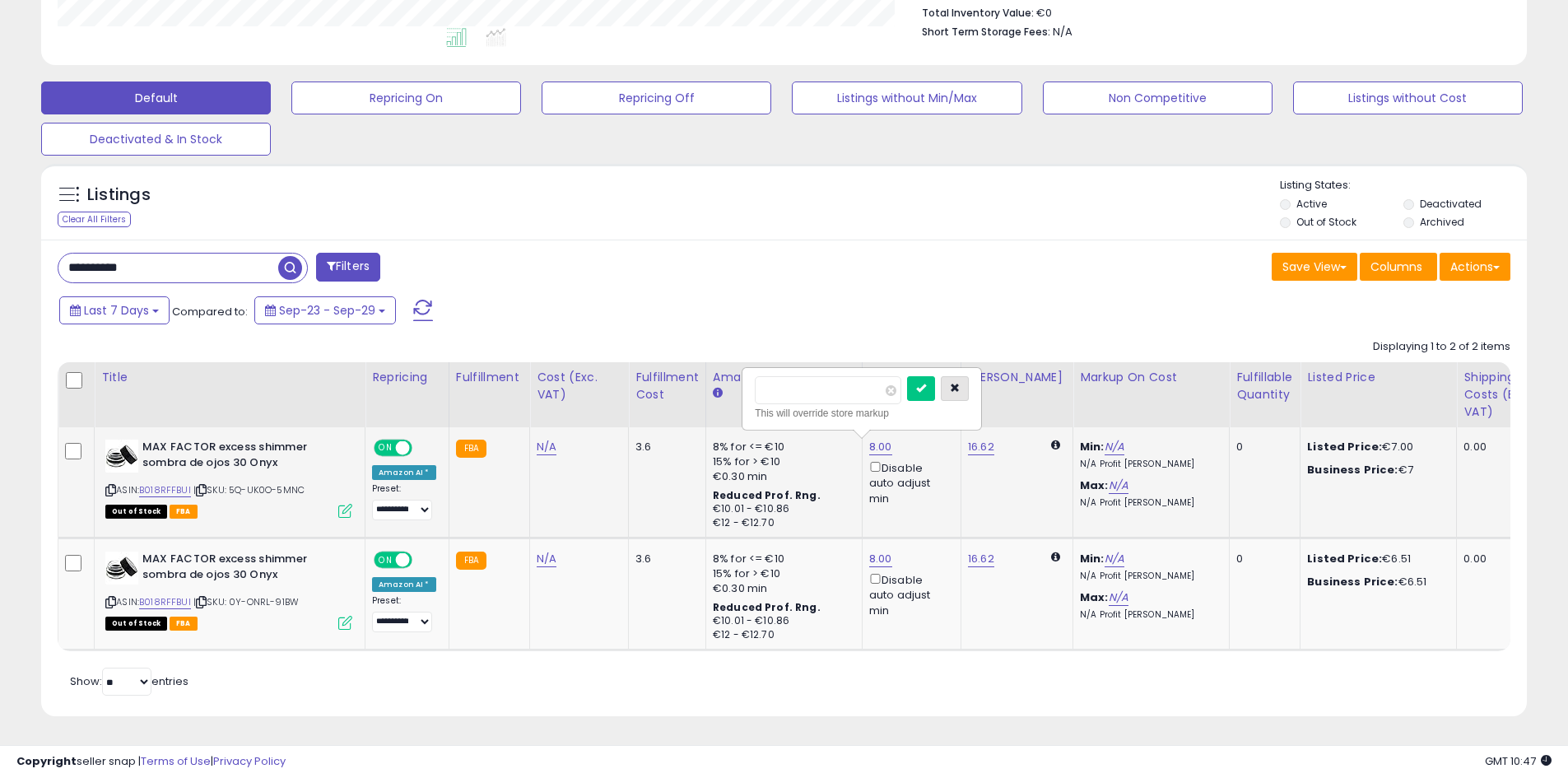
click at [969, 383] on button "button" at bounding box center [955, 389] width 28 height 25
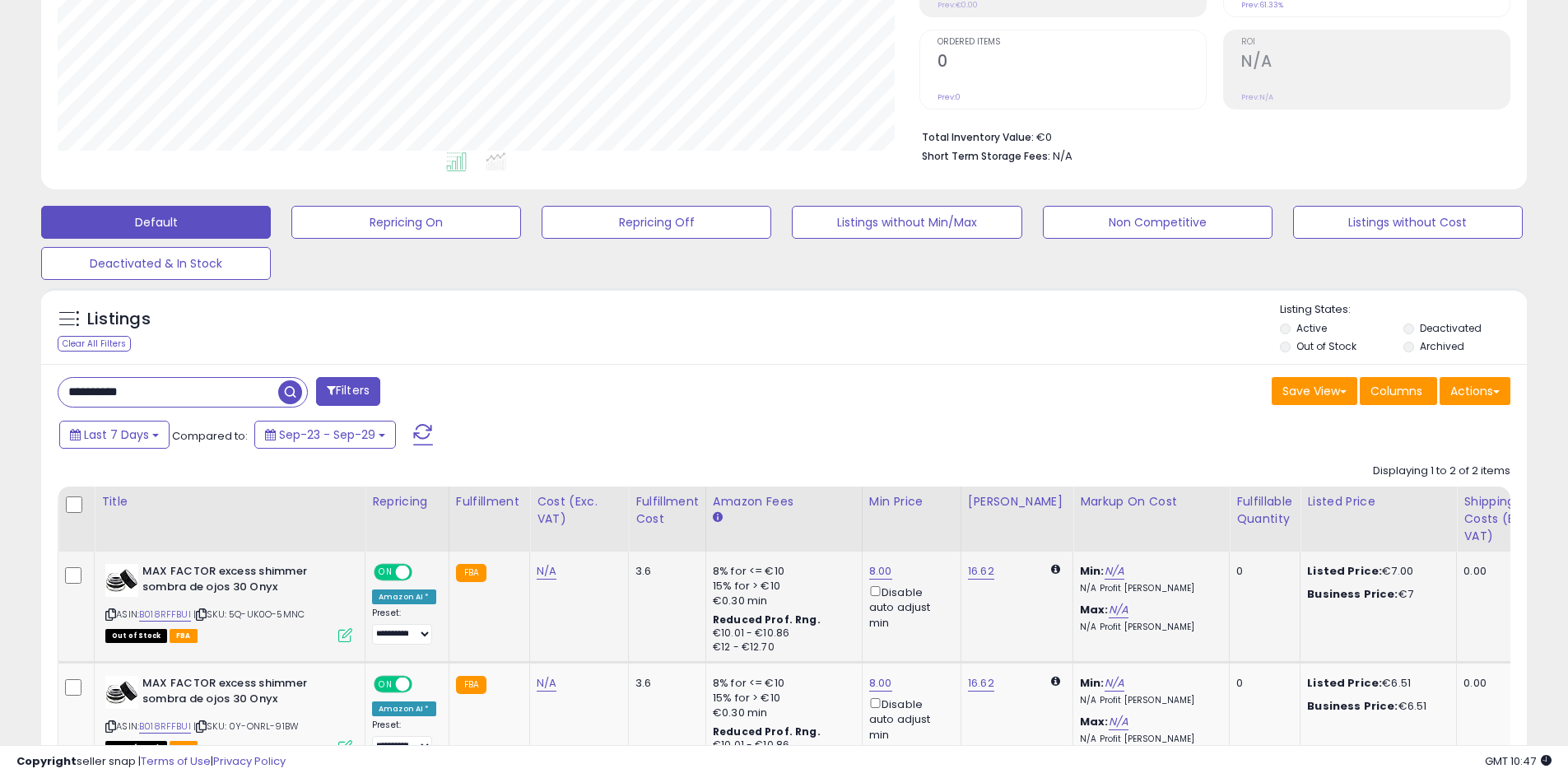
scroll to position [0, 0]
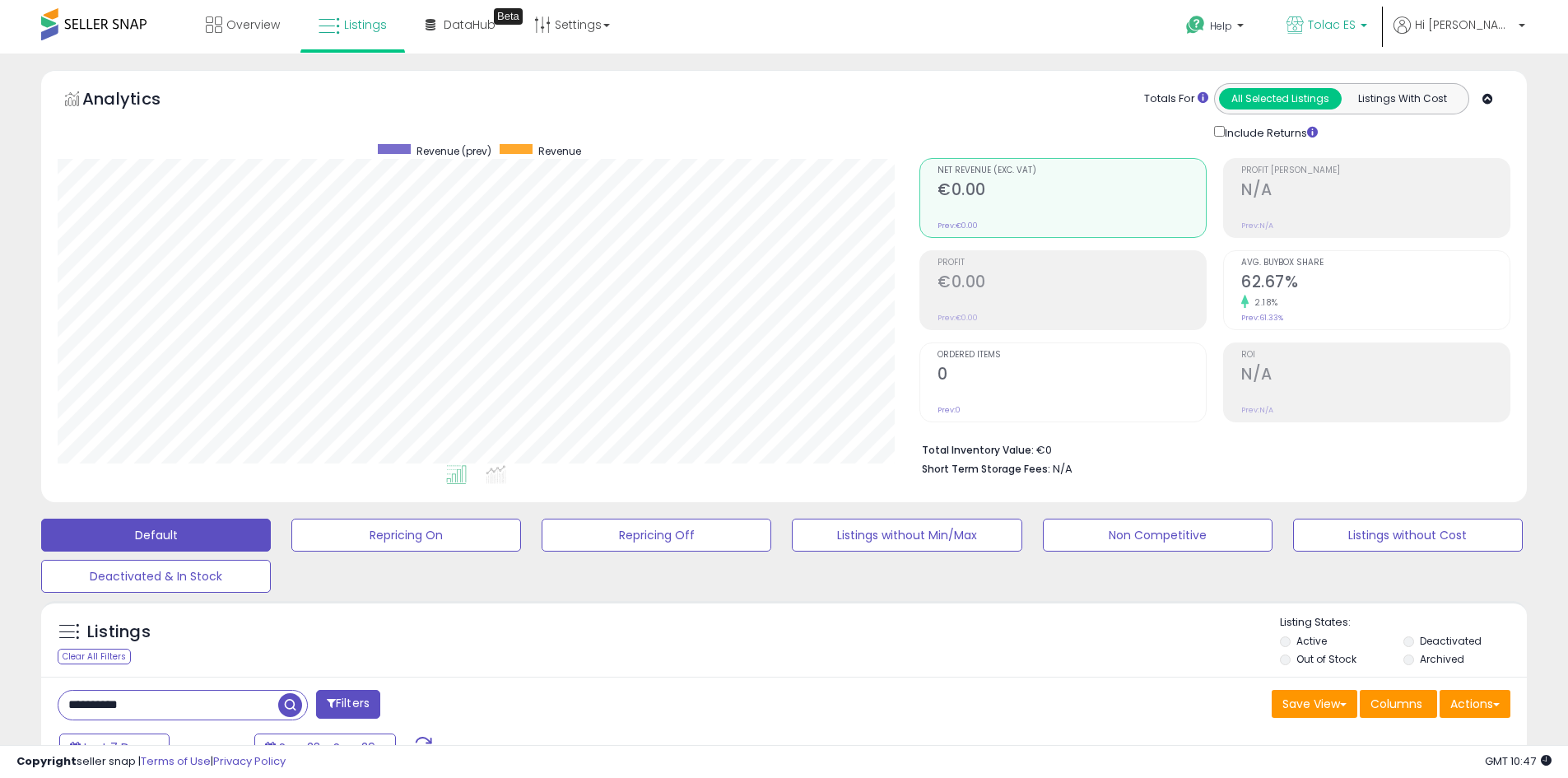
click at [1356, 20] on span "Tolac ES" at bounding box center [1332, 24] width 47 height 16
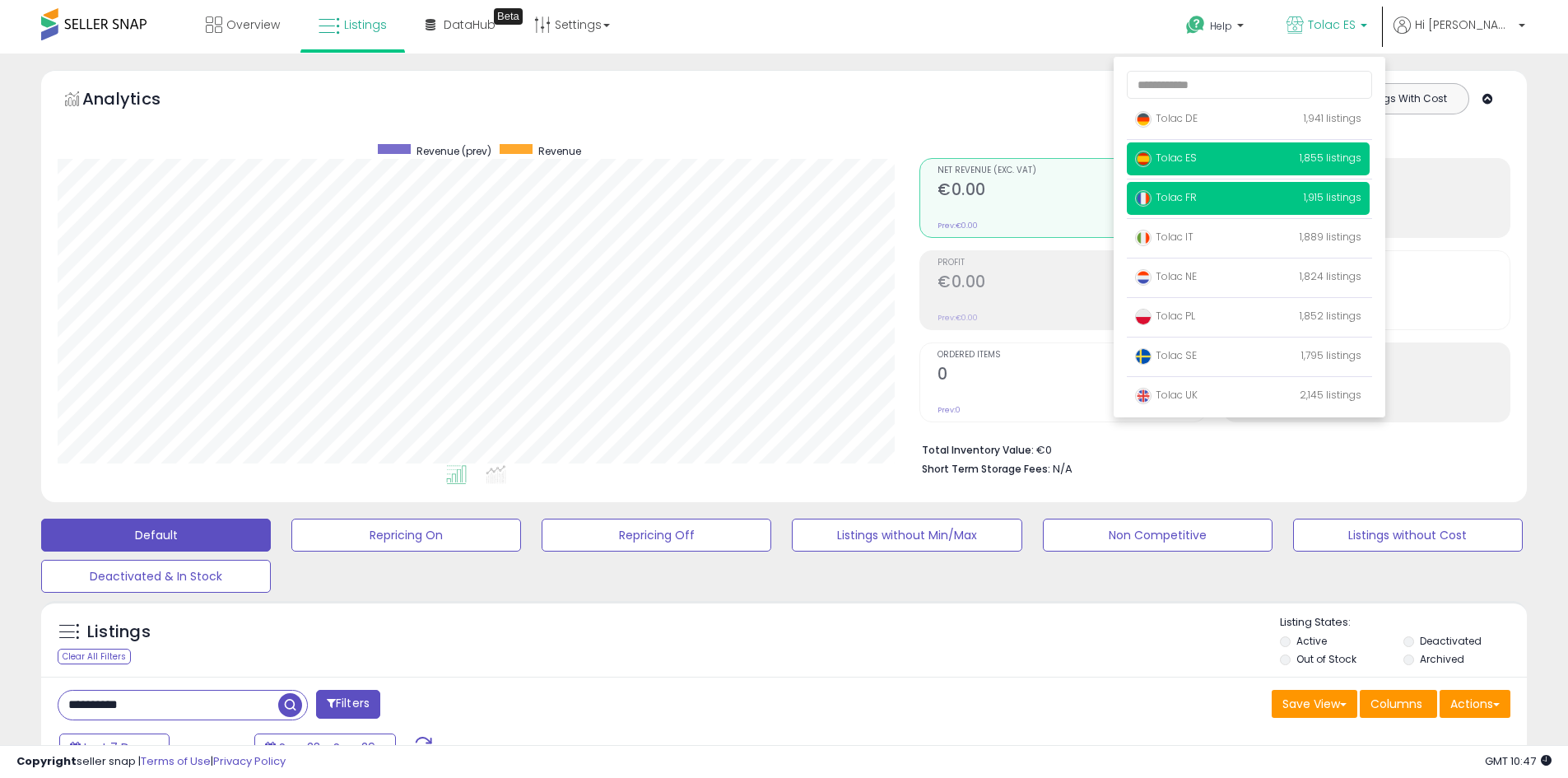
click at [1197, 191] on span "Tolac FR" at bounding box center [1166, 197] width 62 height 14
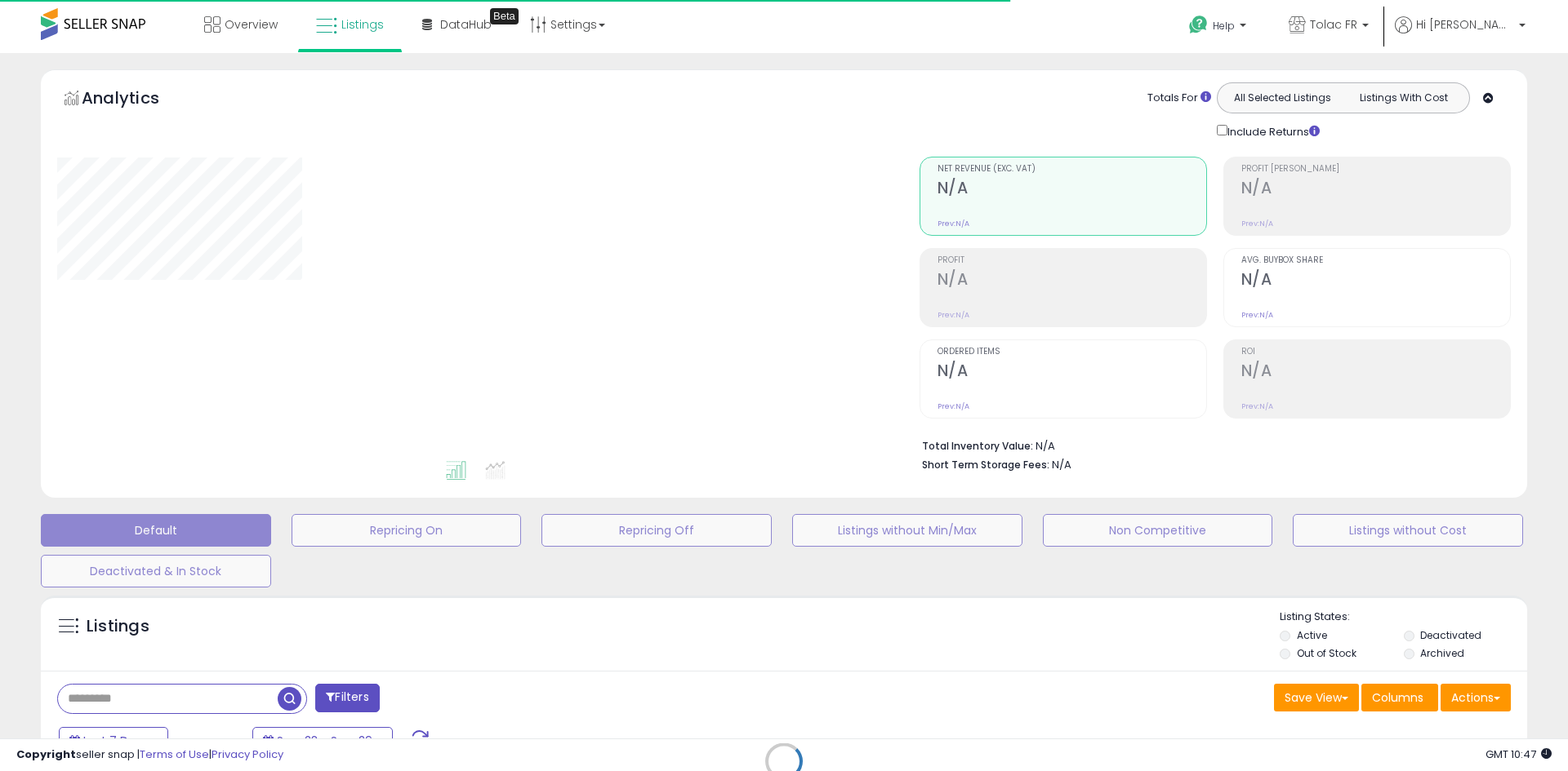
type input "**********"
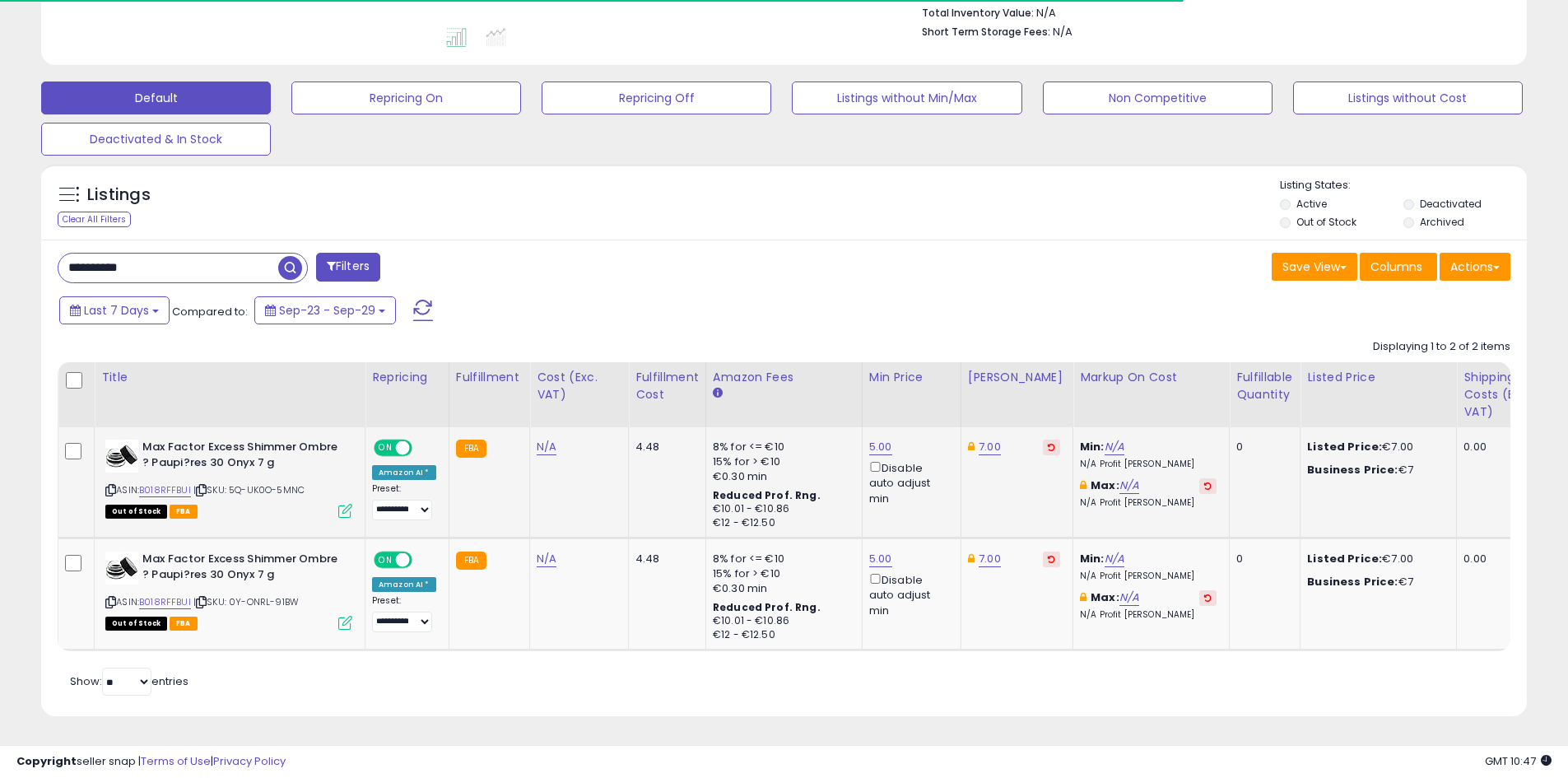
scroll to position [450, 0]
click at [1020, 439] on div "7.00" at bounding box center [1014, 447] width 92 height 15
click at [1048, 443] on icon at bounding box center [1052, 447] width 8 height 9
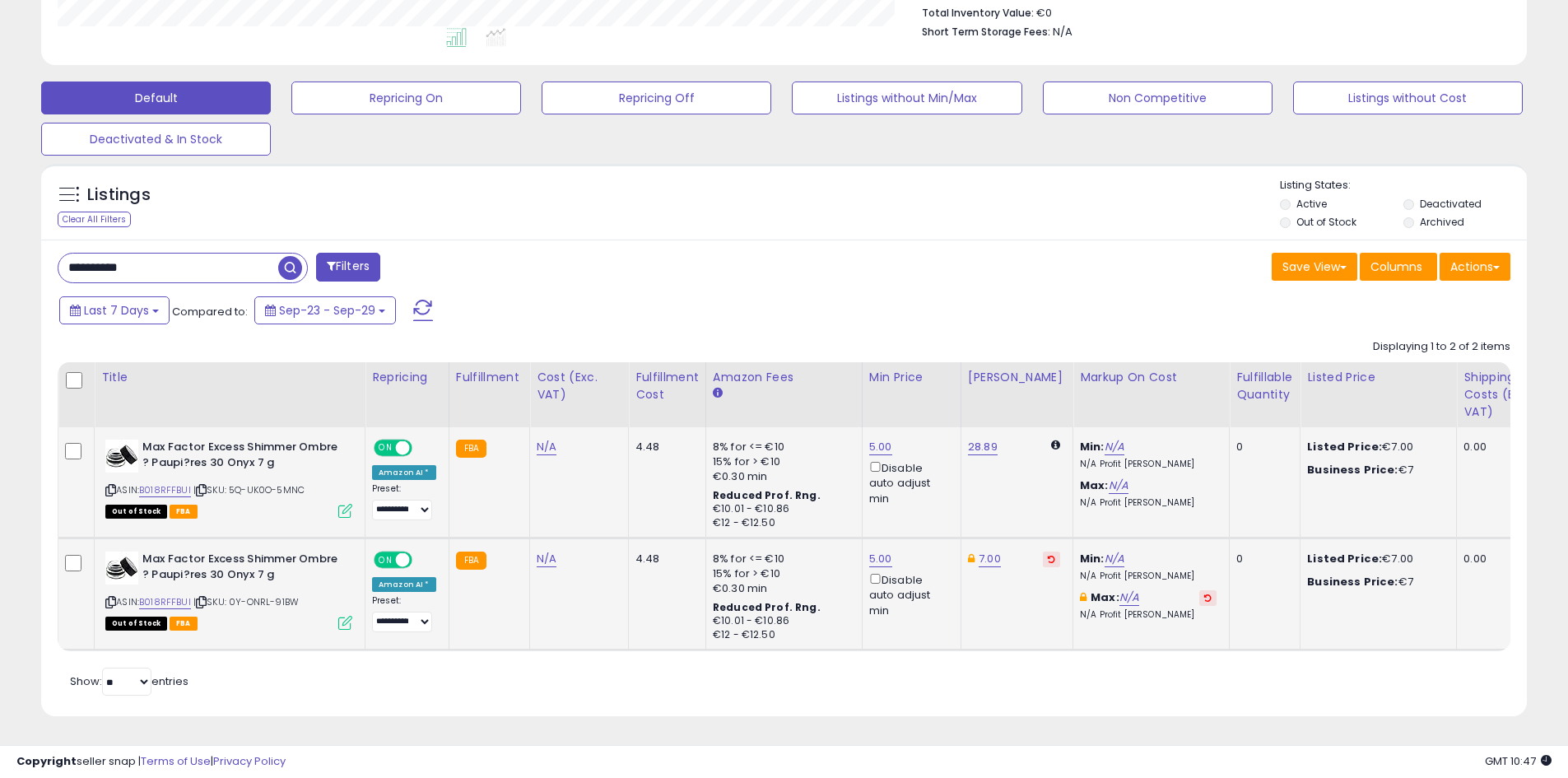
click at [1048, 555] on icon at bounding box center [1052, 559] width 8 height 9
click at [971, 439] on link "28.89" at bounding box center [983, 447] width 29 height 16
drag, startPoint x: 932, startPoint y: 384, endPoint x: 858, endPoint y: 378, distance: 74.2
click at [789, 380] on table "Title Repricing" at bounding box center [1366, 507] width 2616 height 289
type input "**"
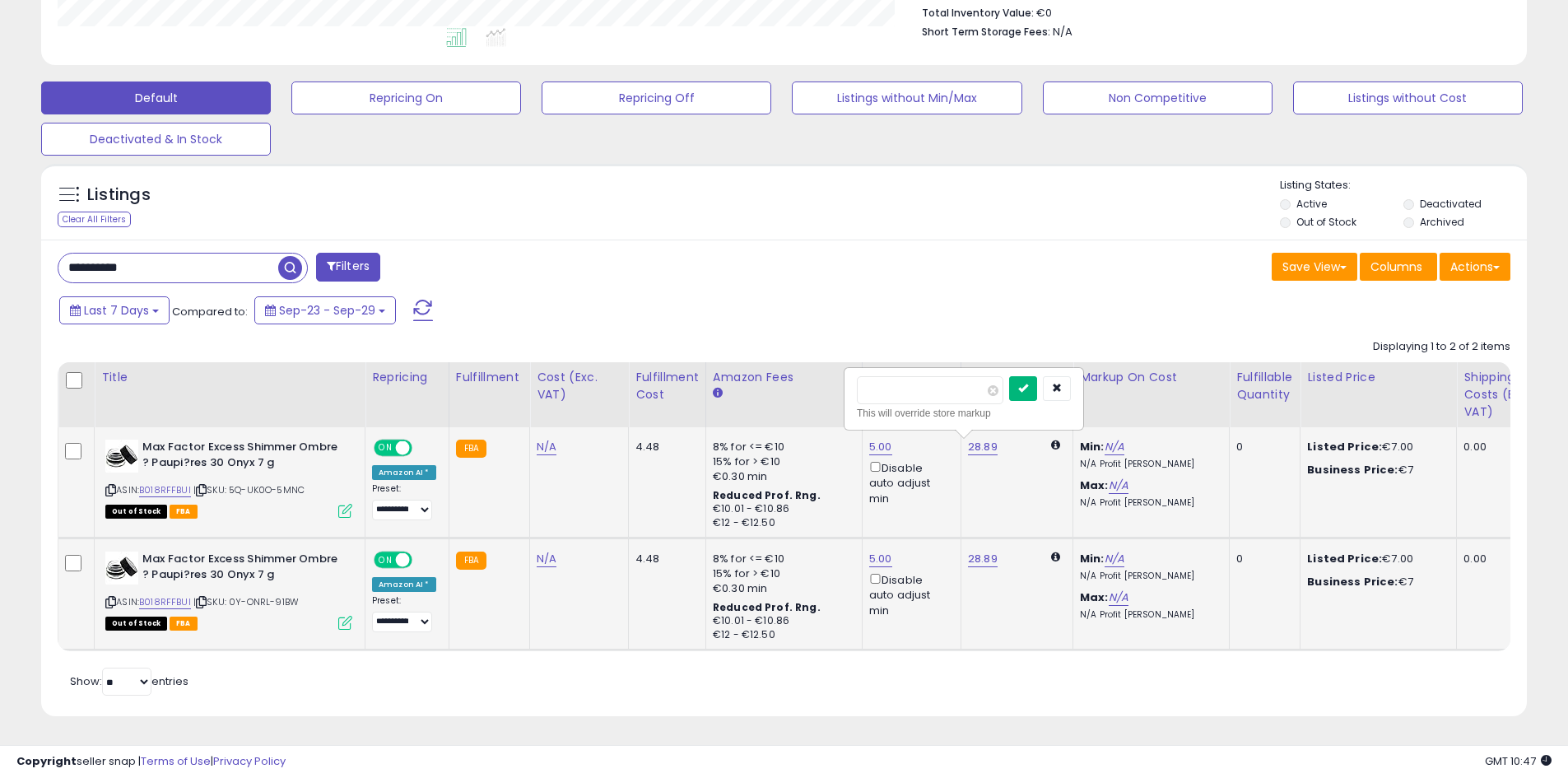
click at [1028, 383] on icon "submit" at bounding box center [1024, 388] width 9 height 9
click at [987, 552] on div "28.89" at bounding box center [1014, 560] width 92 height 15
click at [987, 551] on link "28.89" at bounding box center [983, 559] width 29 height 16
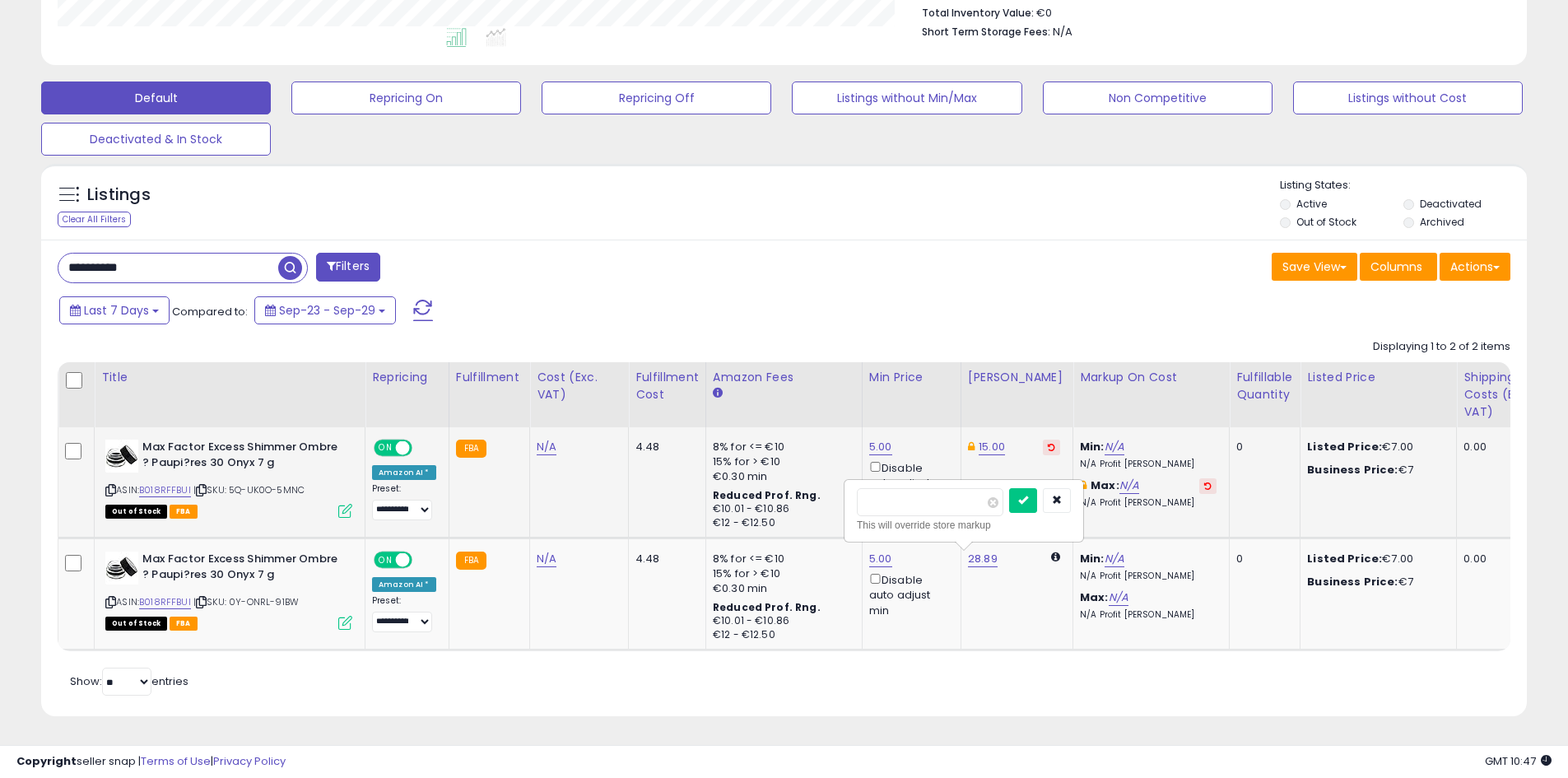
drag, startPoint x: 805, startPoint y: 483, endPoint x: 795, endPoint y: 484, distance: 10.0
click at [795, 484] on tbody "**********" at bounding box center [1366, 538] width 2615 height 222
type input "**"
click at [1028, 495] on icon "submit" at bounding box center [1024, 500] width 9 height 9
click at [864, 427] on td "5.00 Disable auto adjust min" at bounding box center [912, 482] width 99 height 110
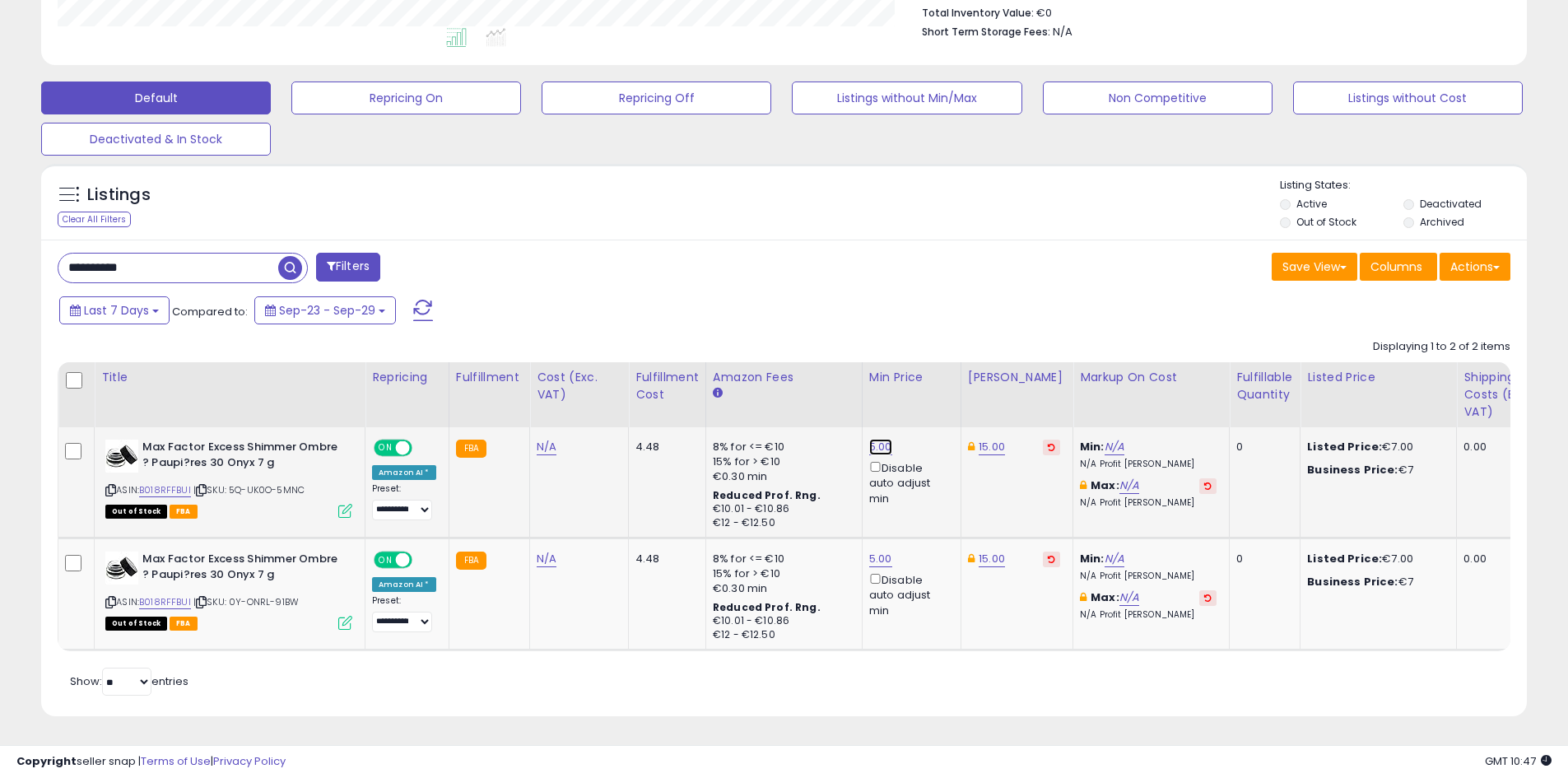
click at [870, 439] on link "5.00" at bounding box center [881, 447] width 23 height 16
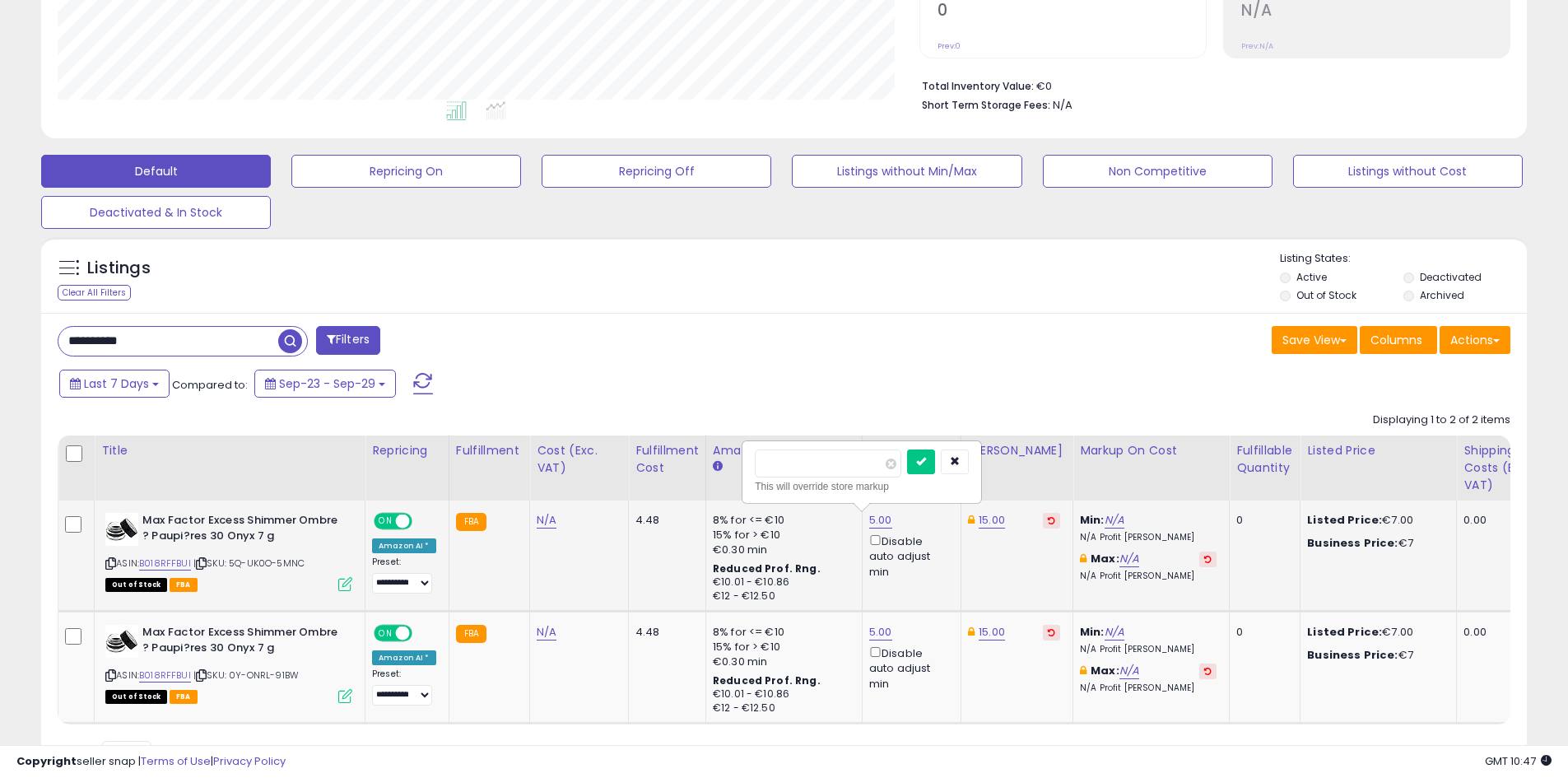
scroll to position [367, 0]
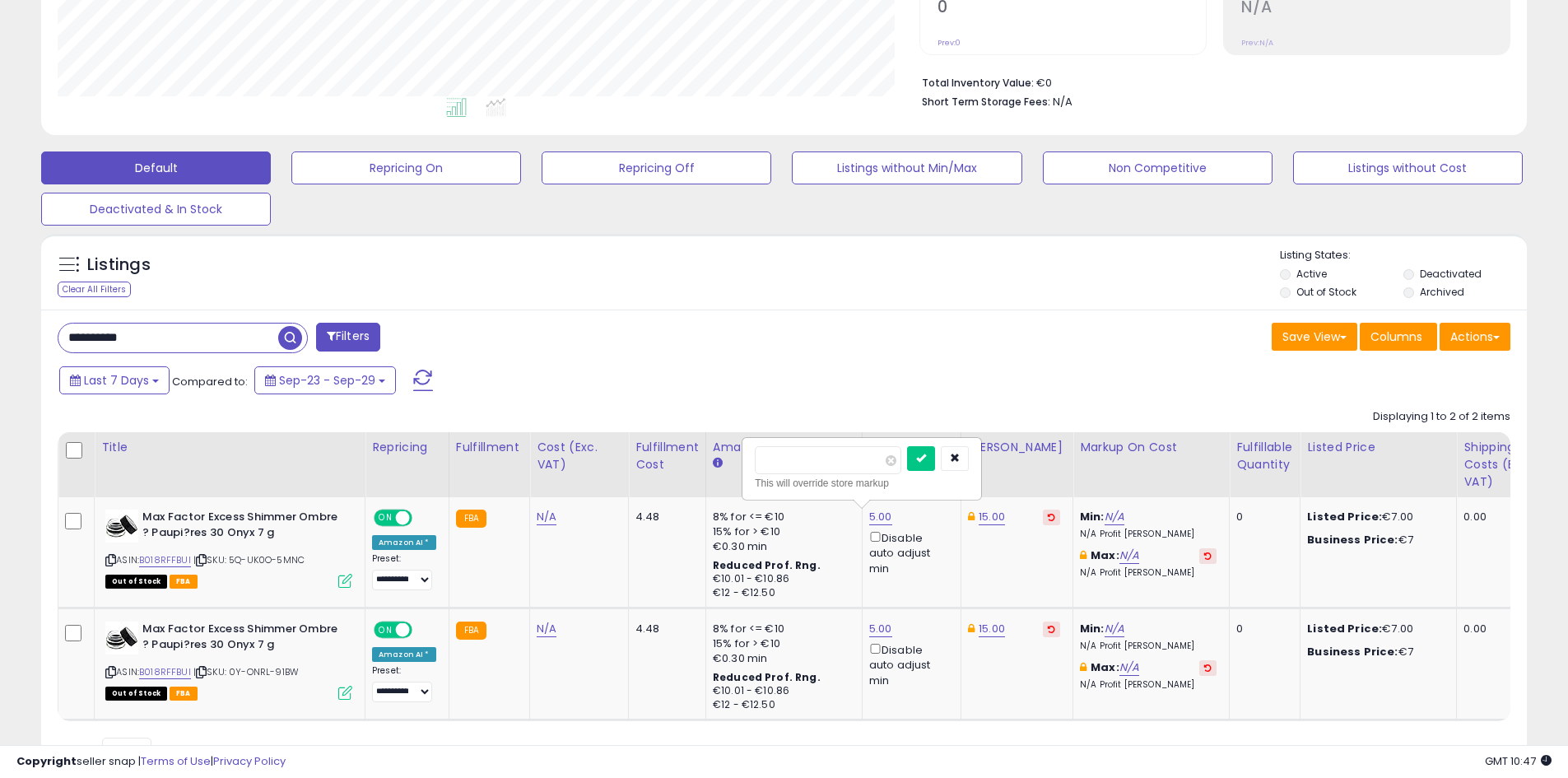
drag, startPoint x: 816, startPoint y: 472, endPoint x: 736, endPoint y: 464, distance: 80.4
click at [720, 465] on table "Title Repricing" at bounding box center [1366, 577] width 2616 height 289
type input "*"
click at [926, 453] on icon "submit" at bounding box center [921, 457] width 9 height 9
click at [880, 627] on link "5.00" at bounding box center [881, 628] width 23 height 16
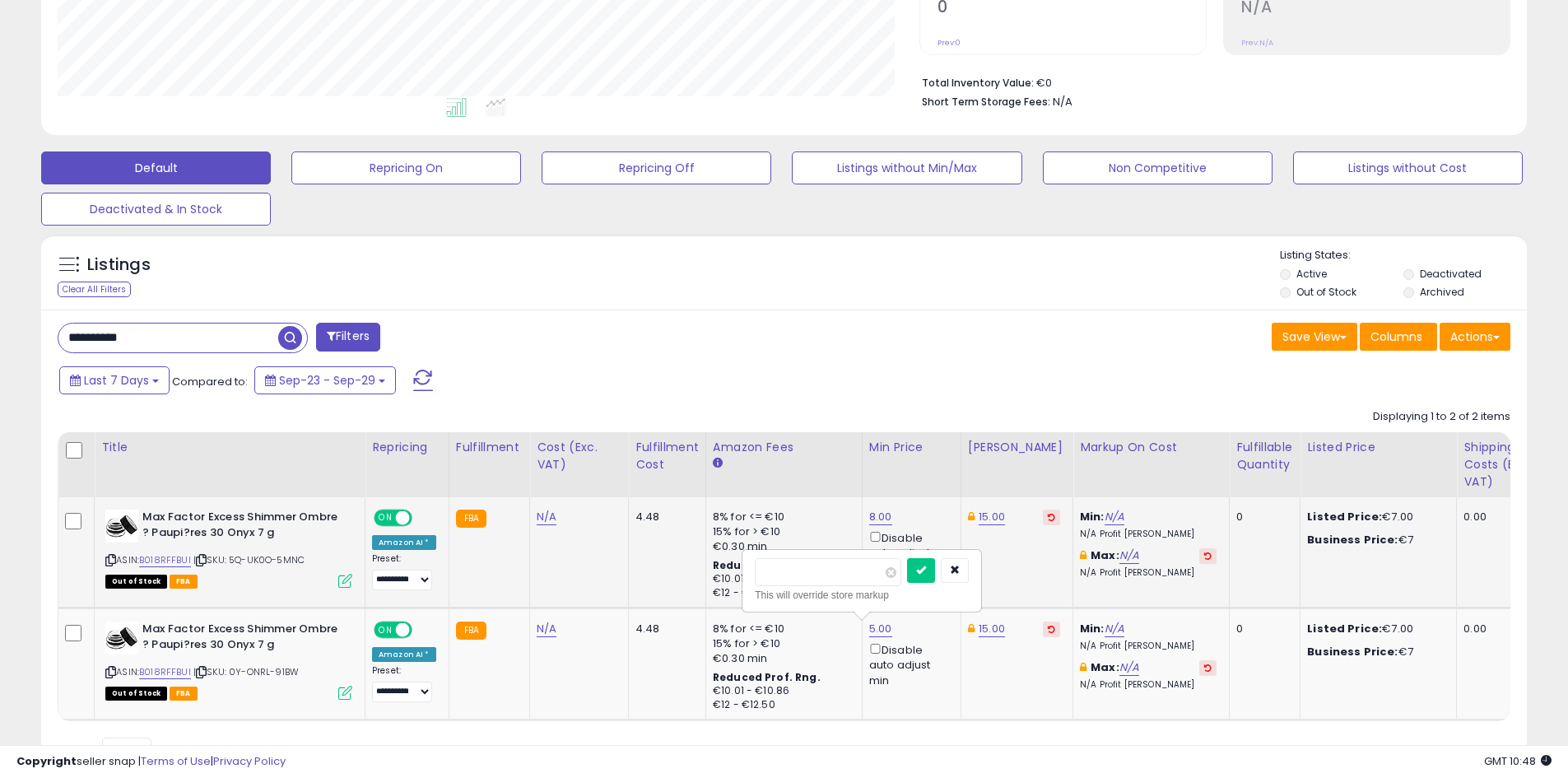
drag, startPoint x: 814, startPoint y: 577, endPoint x: 714, endPoint y: 577, distance: 100.0
click at [706, 577] on tbody "**********" at bounding box center [1366, 608] width 2615 height 222
type input "*"
click at [947, 558] on div "* This will override store markup" at bounding box center [862, 581] width 237 height 60
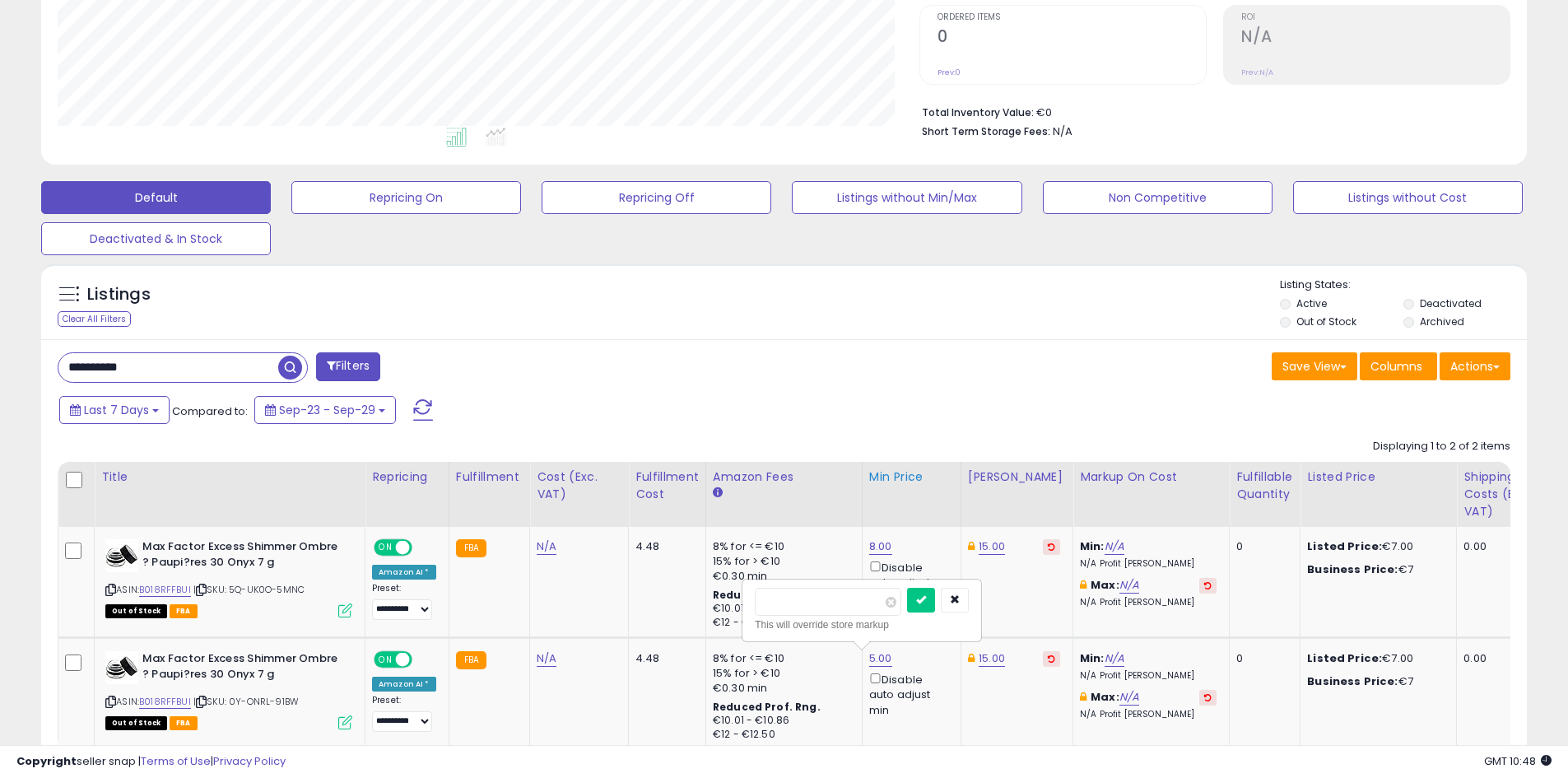
scroll to position [285, 0]
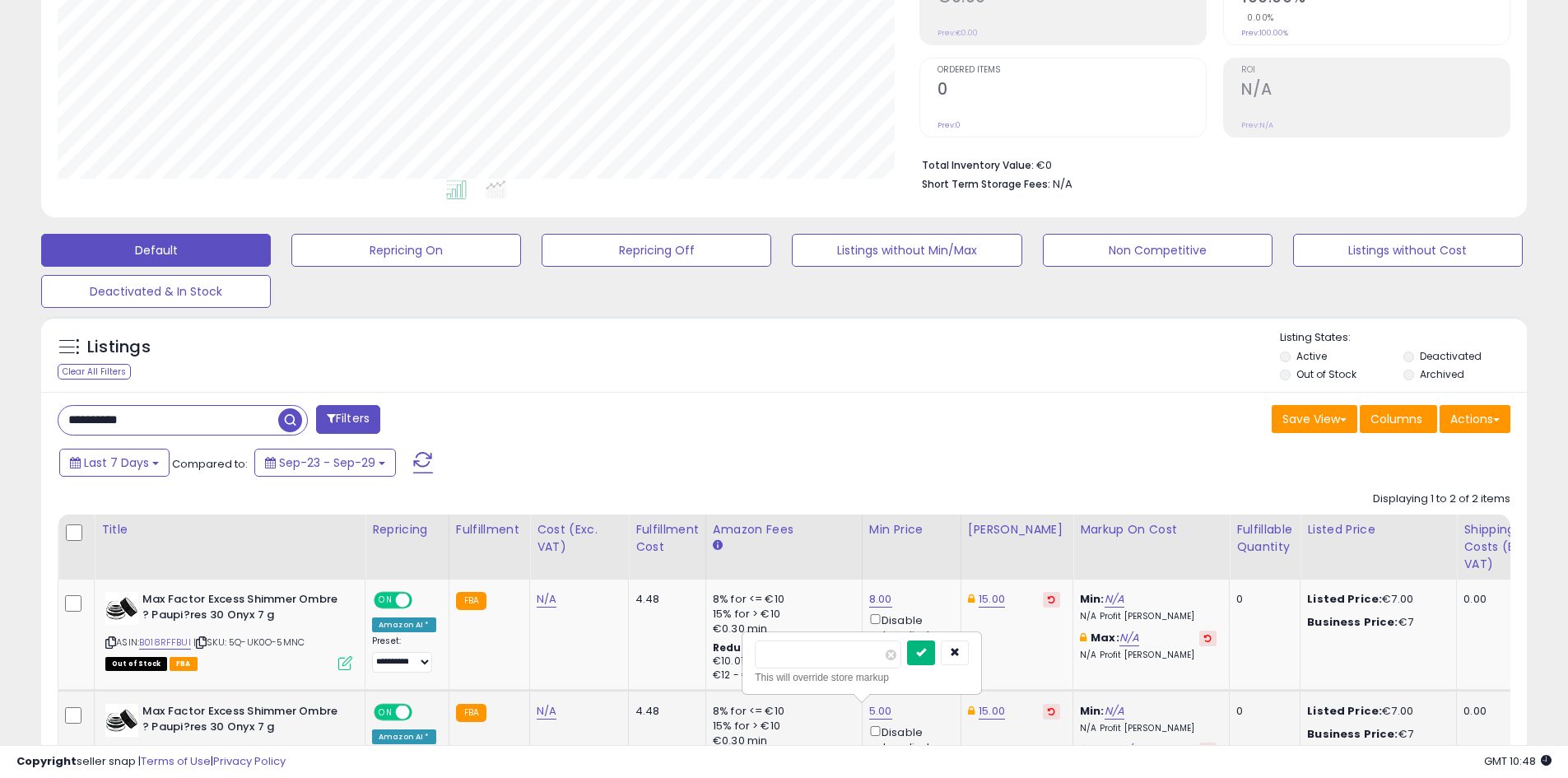
click at [935, 663] on button "submit" at bounding box center [922, 653] width 28 height 25
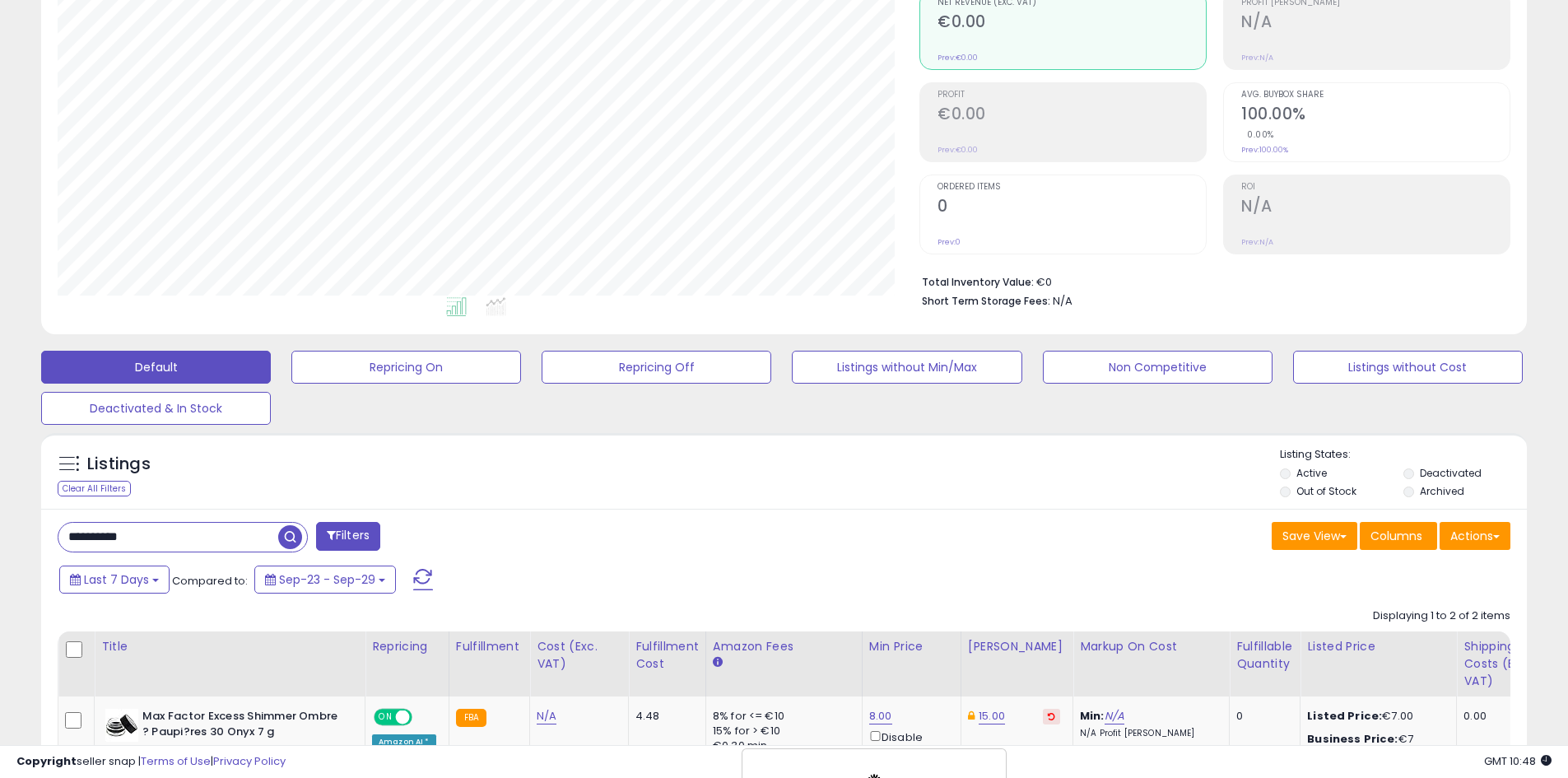
scroll to position [0, 0]
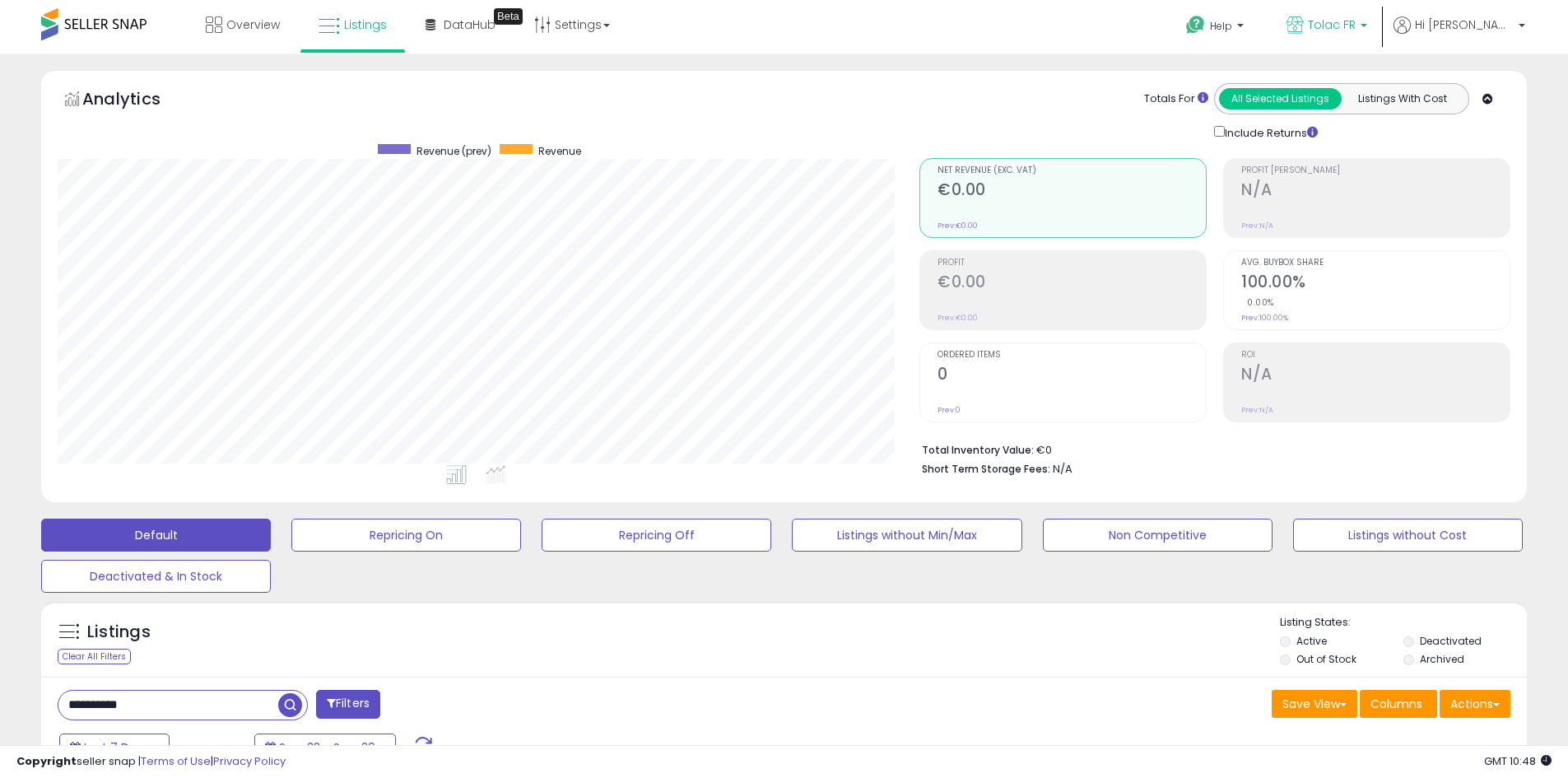
click at [1356, 31] on span "Tolac FR" at bounding box center [1332, 24] width 47 height 16
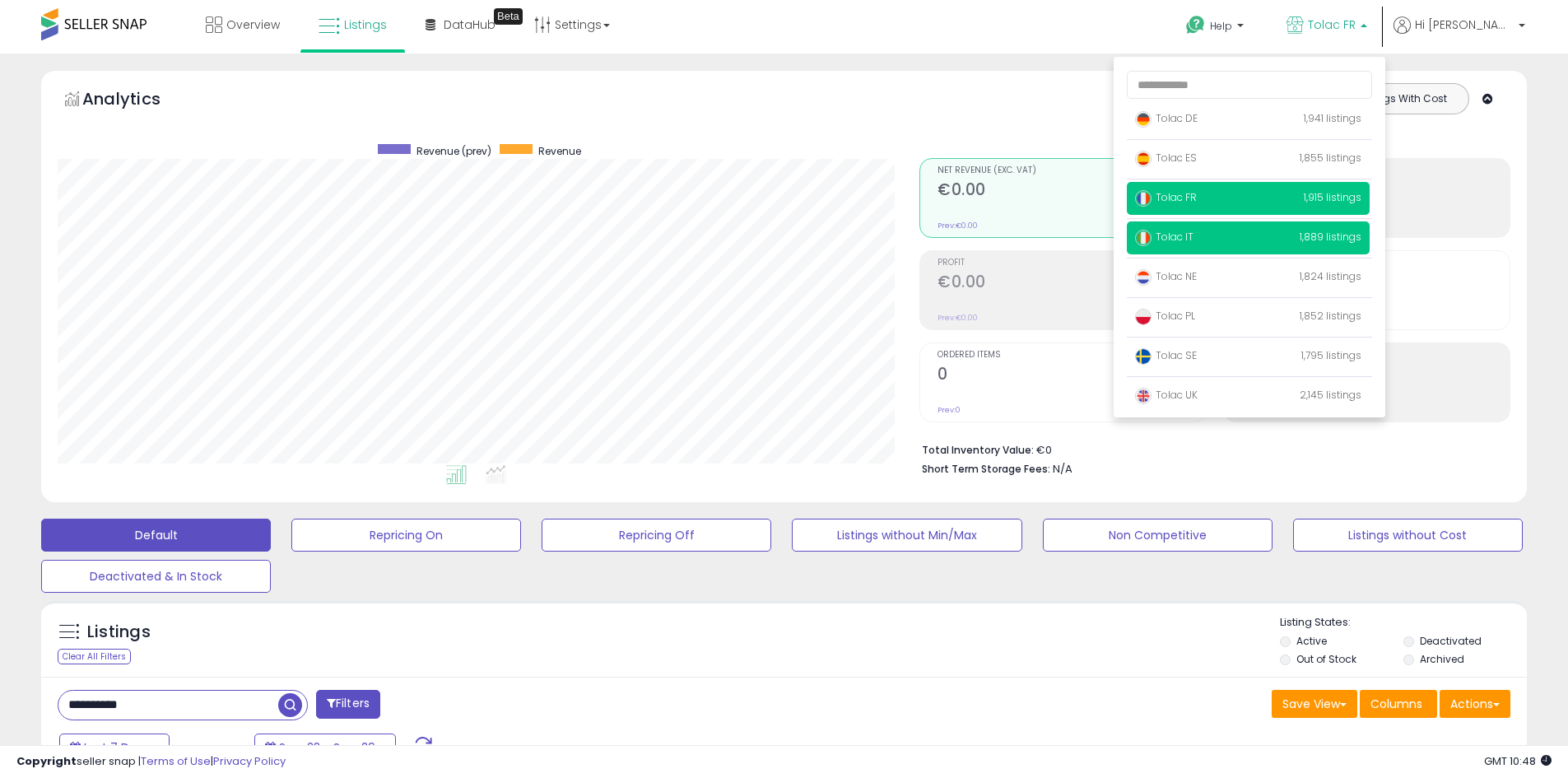
click at [1194, 239] on span "Tolac IT" at bounding box center [1165, 236] width 59 height 14
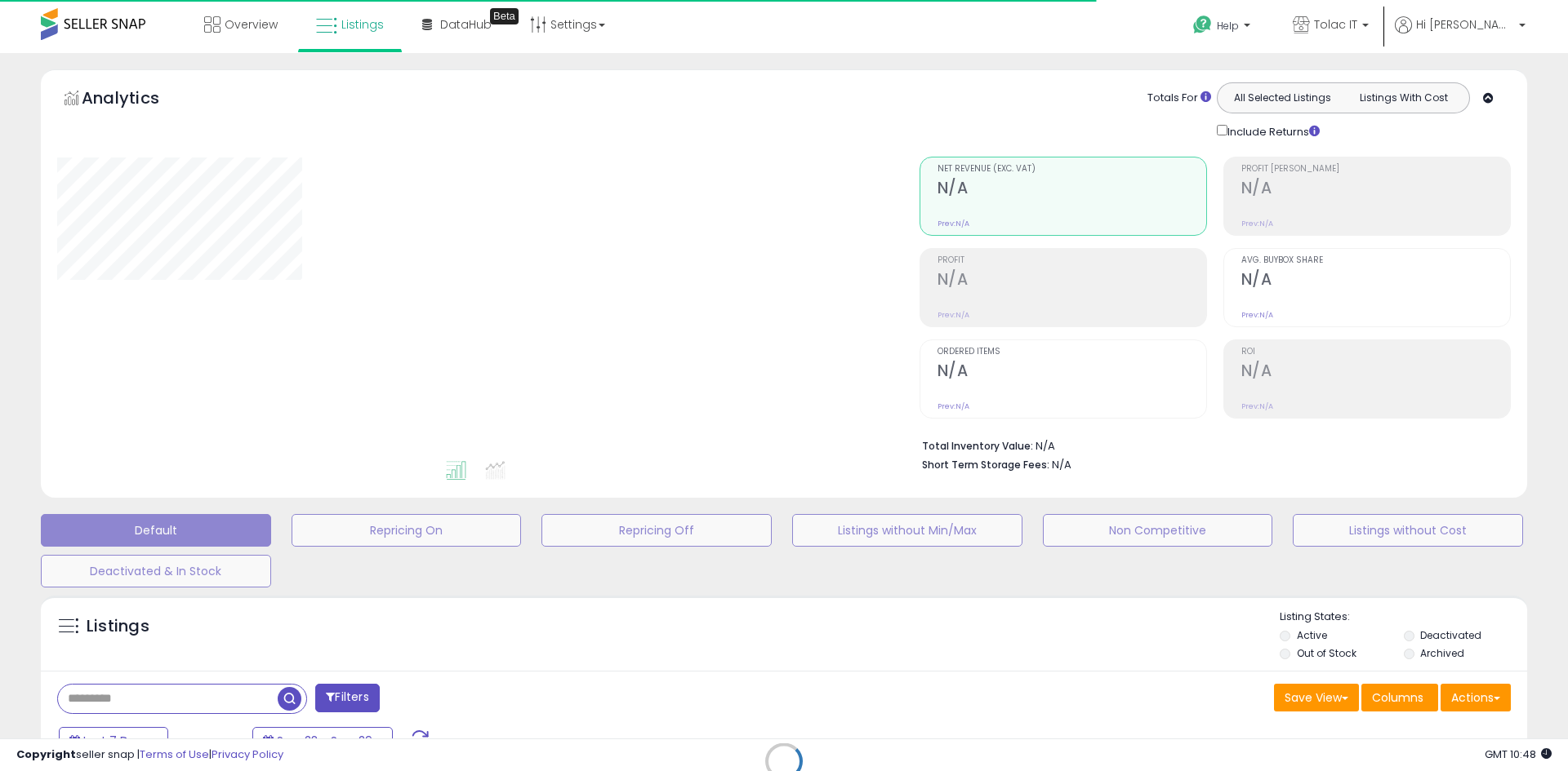
type input "**********"
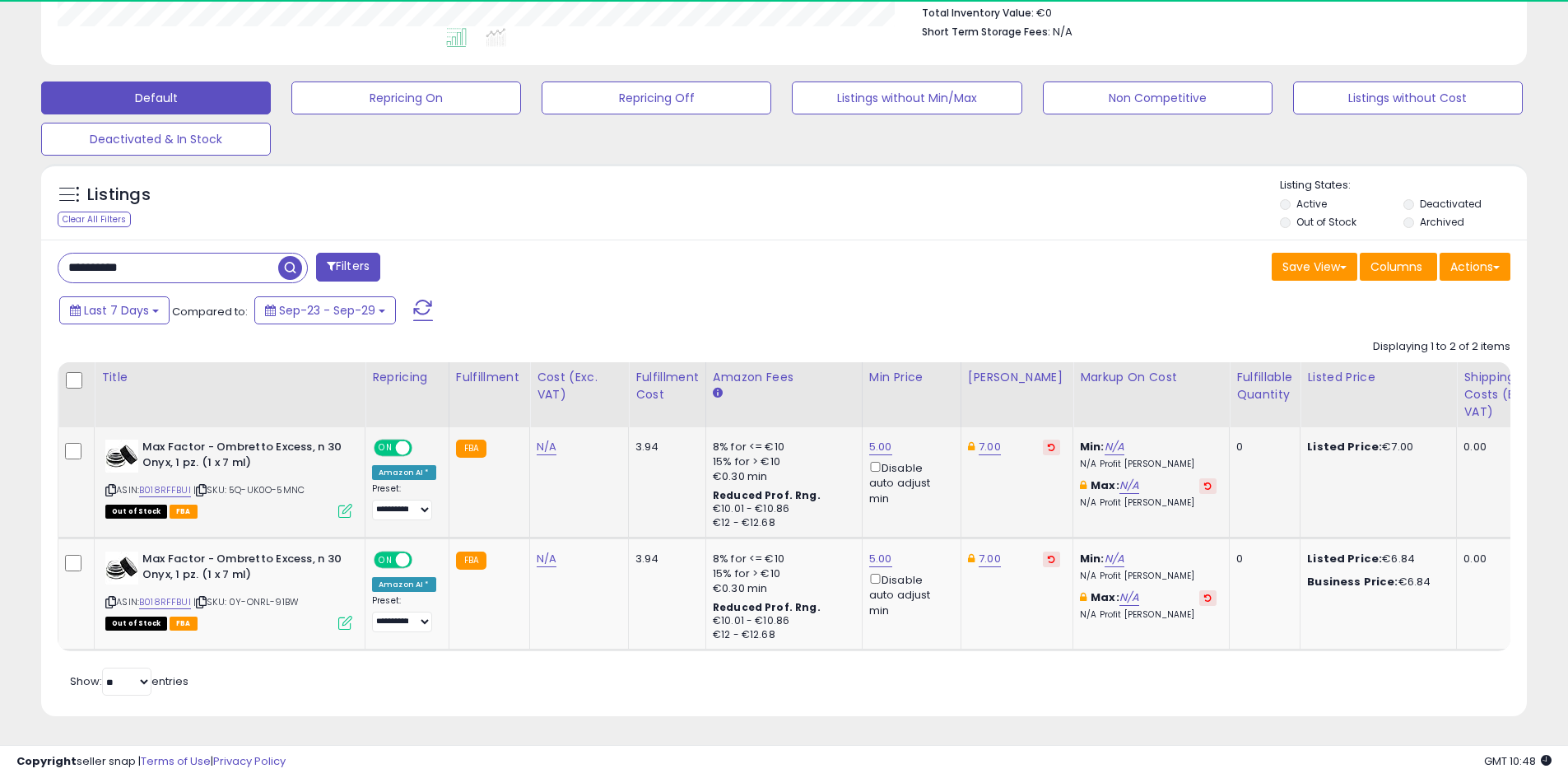
scroll to position [338, 862]
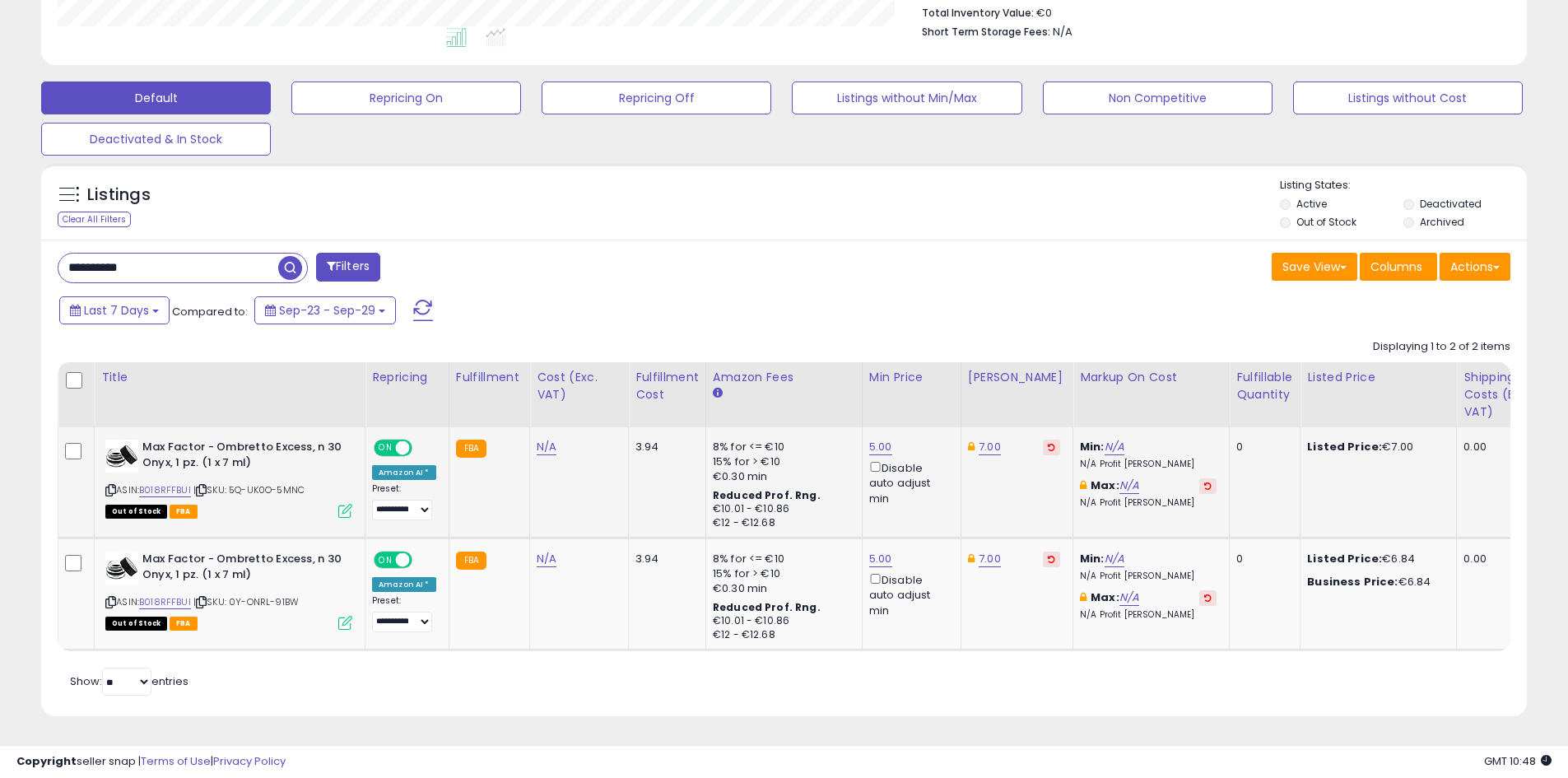
click at [1043, 439] on button at bounding box center [1052, 447] width 17 height 15
click at [1043, 552] on button at bounding box center [1052, 560] width 17 height 15
click at [870, 439] on link "5.00" at bounding box center [881, 447] width 23 height 16
drag, startPoint x: 827, startPoint y: 376, endPoint x: 747, endPoint y: 376, distance: 80.0
click at [747, 376] on div "**** This will override store markup" at bounding box center [862, 398] width 237 height 60
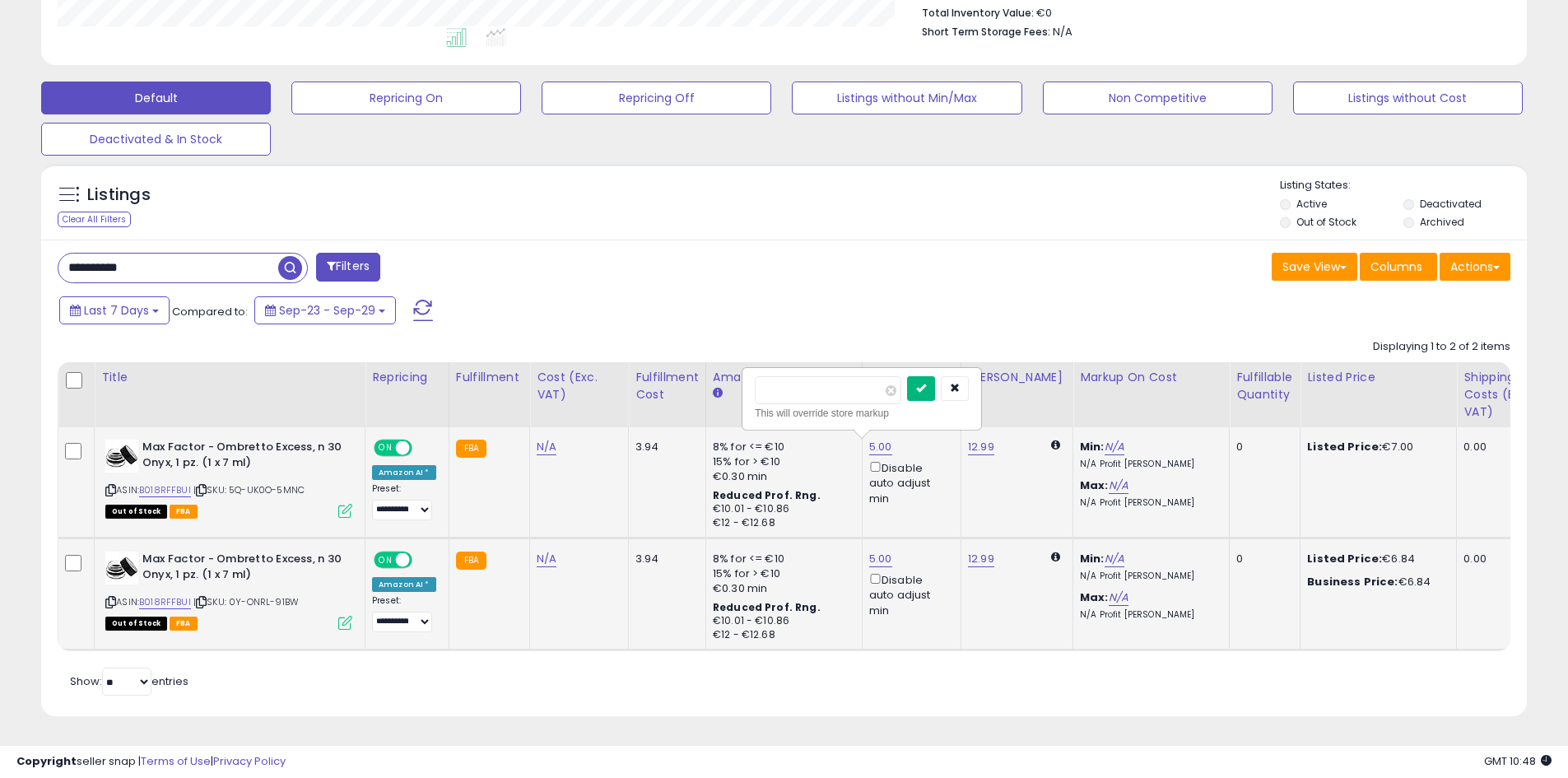
type input "*"
click at [935, 383] on button "submit" at bounding box center [922, 389] width 28 height 25
click at [872, 539] on td "5.00 Disable auto adjust min" at bounding box center [912, 595] width 99 height 112
click at [878, 551] on link "5.00" at bounding box center [881, 559] width 23 height 16
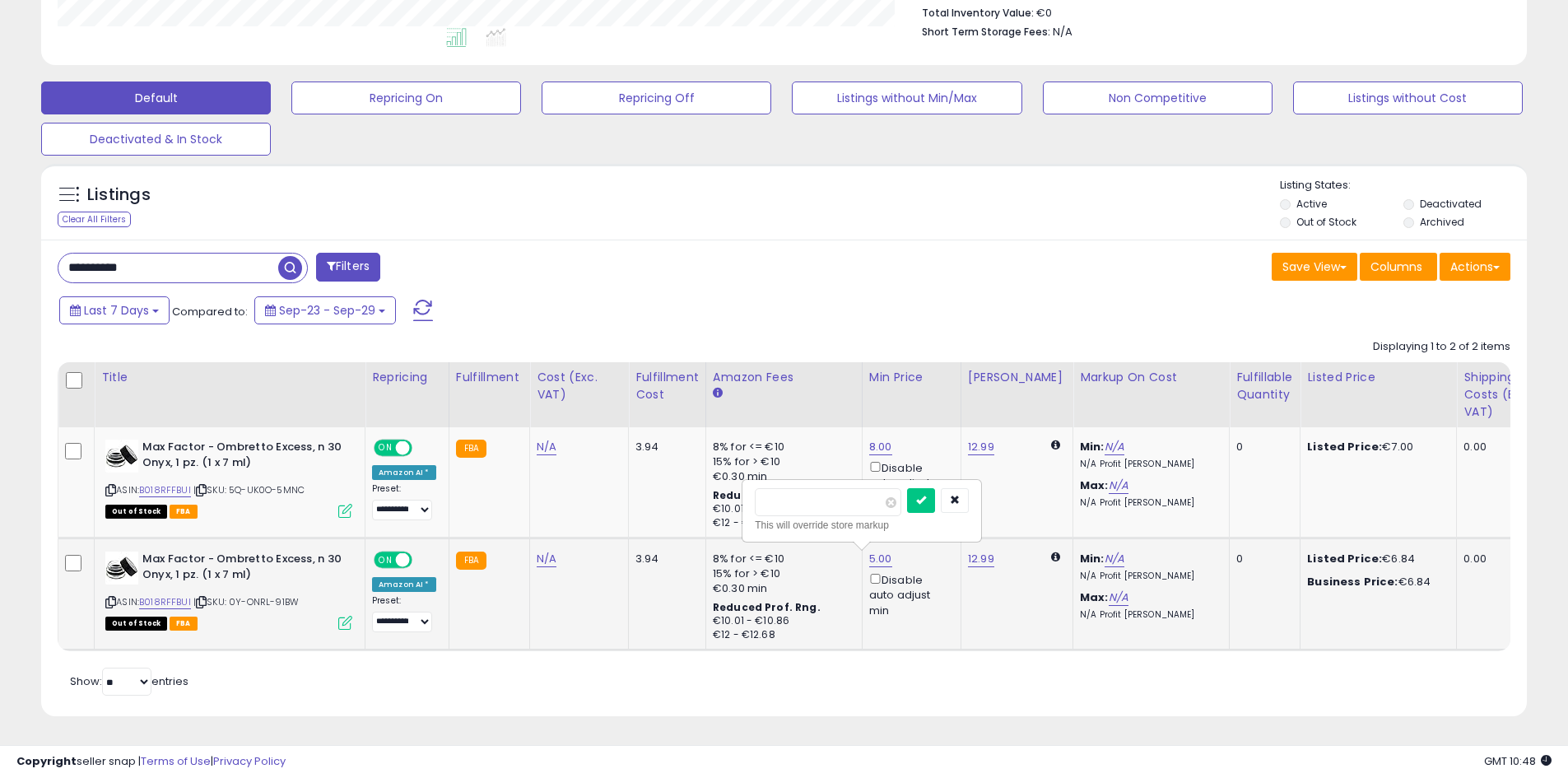
drag, startPoint x: 808, startPoint y: 475, endPoint x: 858, endPoint y: 471, distance: 50.2
click at [781, 481] on div "**** This will override store markup" at bounding box center [862, 510] width 237 height 60
click at [716, 490] on tbody "**********" at bounding box center [1366, 538] width 2615 height 222
type input "*"
click at [926, 495] on icon "submit" at bounding box center [921, 500] width 9 height 9
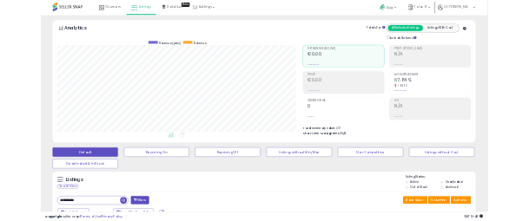
scroll to position [867632, 867546]
